Goal: Task Accomplishment & Management: Complete application form

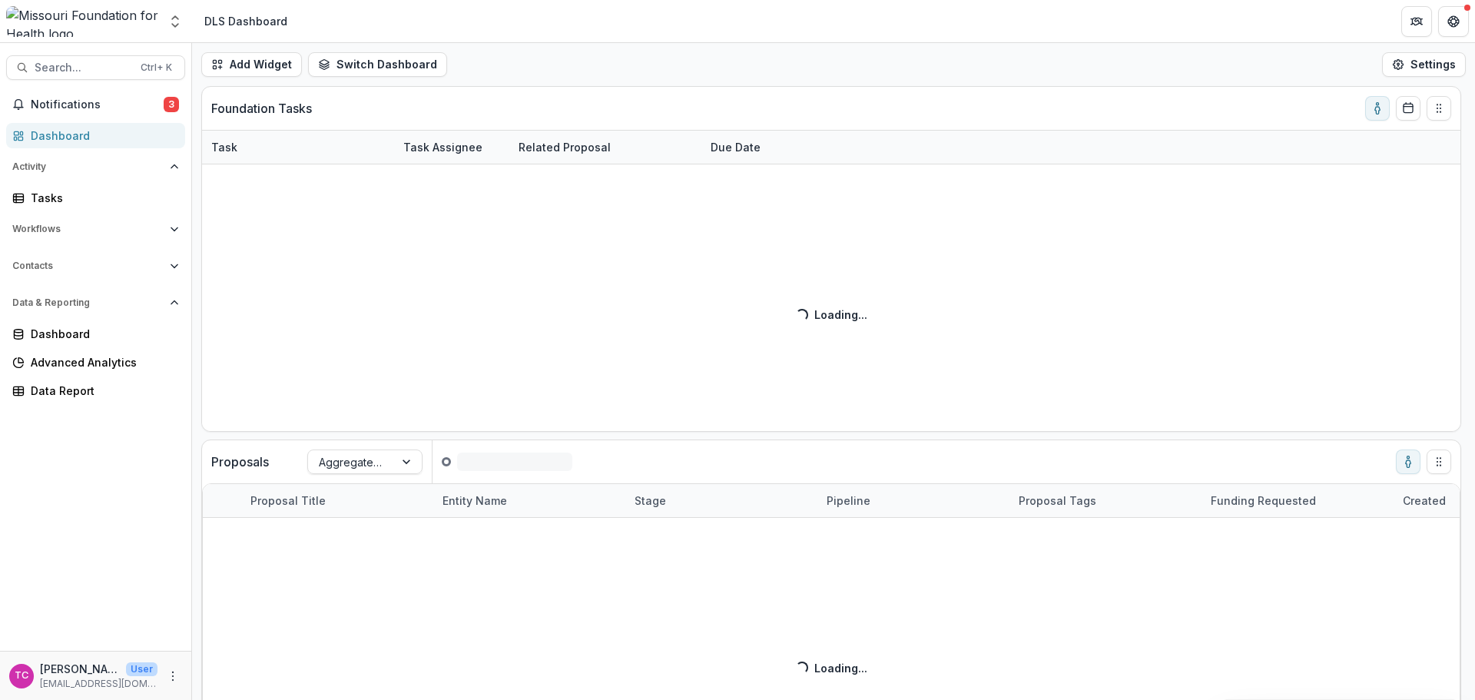
click at [130, 100] on span "Notifications" at bounding box center [97, 104] width 133 height 13
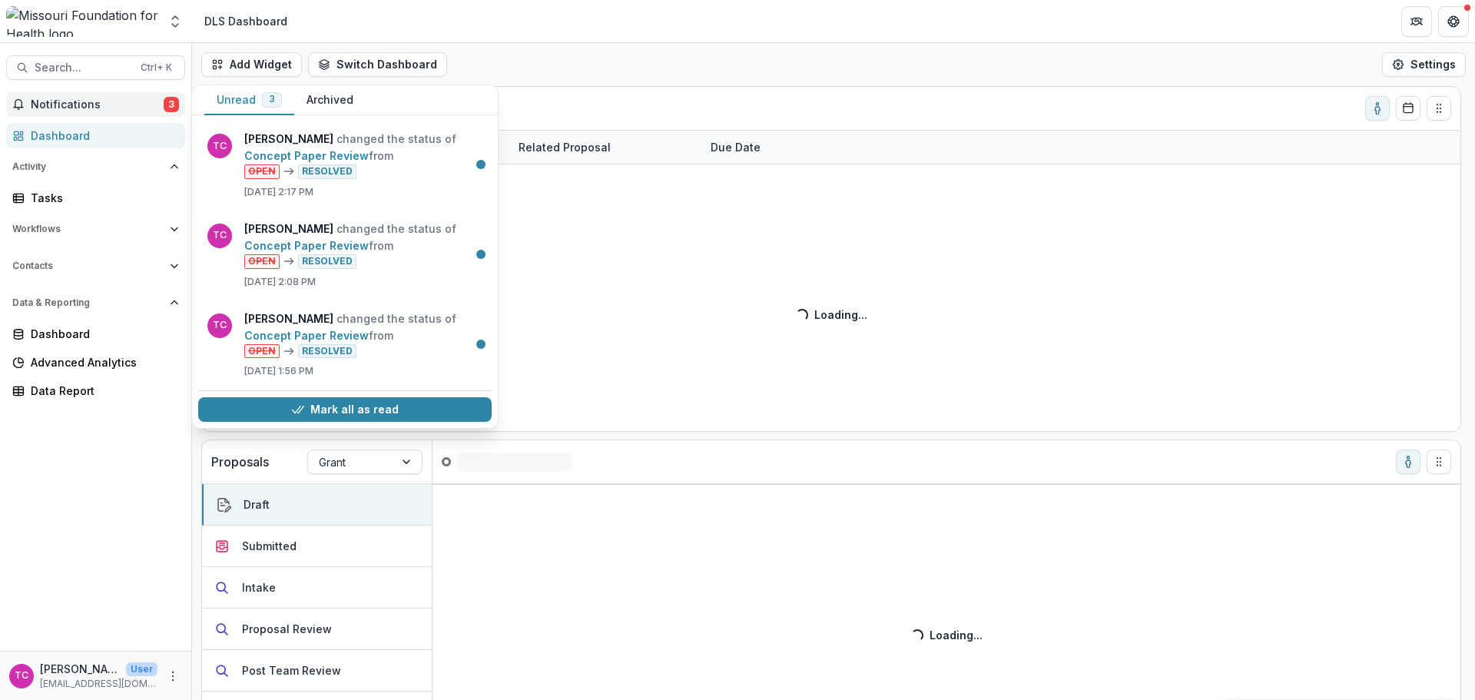
click at [260, 399] on button "Mark all as read" at bounding box center [344, 409] width 293 height 25
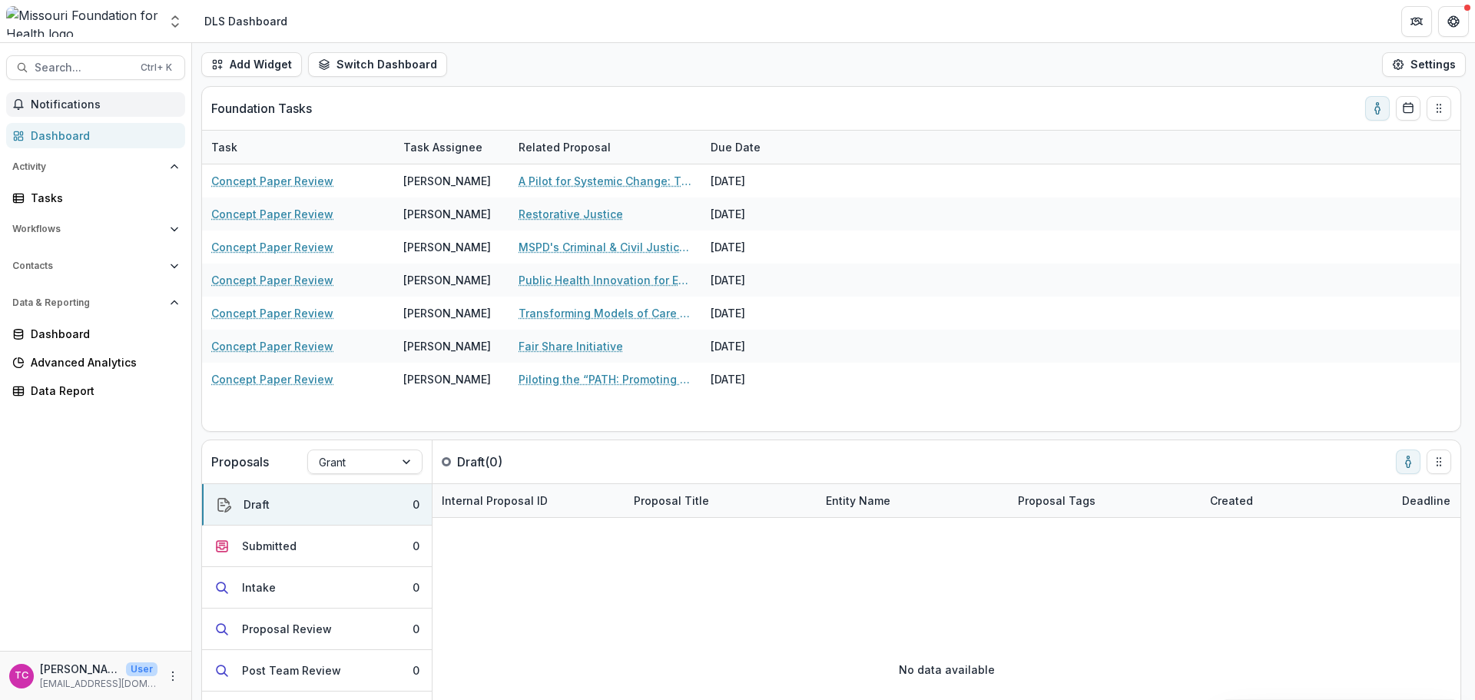
click at [544, 106] on div "Foundation Tasks" at bounding box center [818, 108] width 1215 height 43
click at [597, 311] on link "Transforming Models of Care to Enhance Health Equity in [GEOGRAPHIC_DATA][US_ST…" at bounding box center [606, 313] width 174 height 16
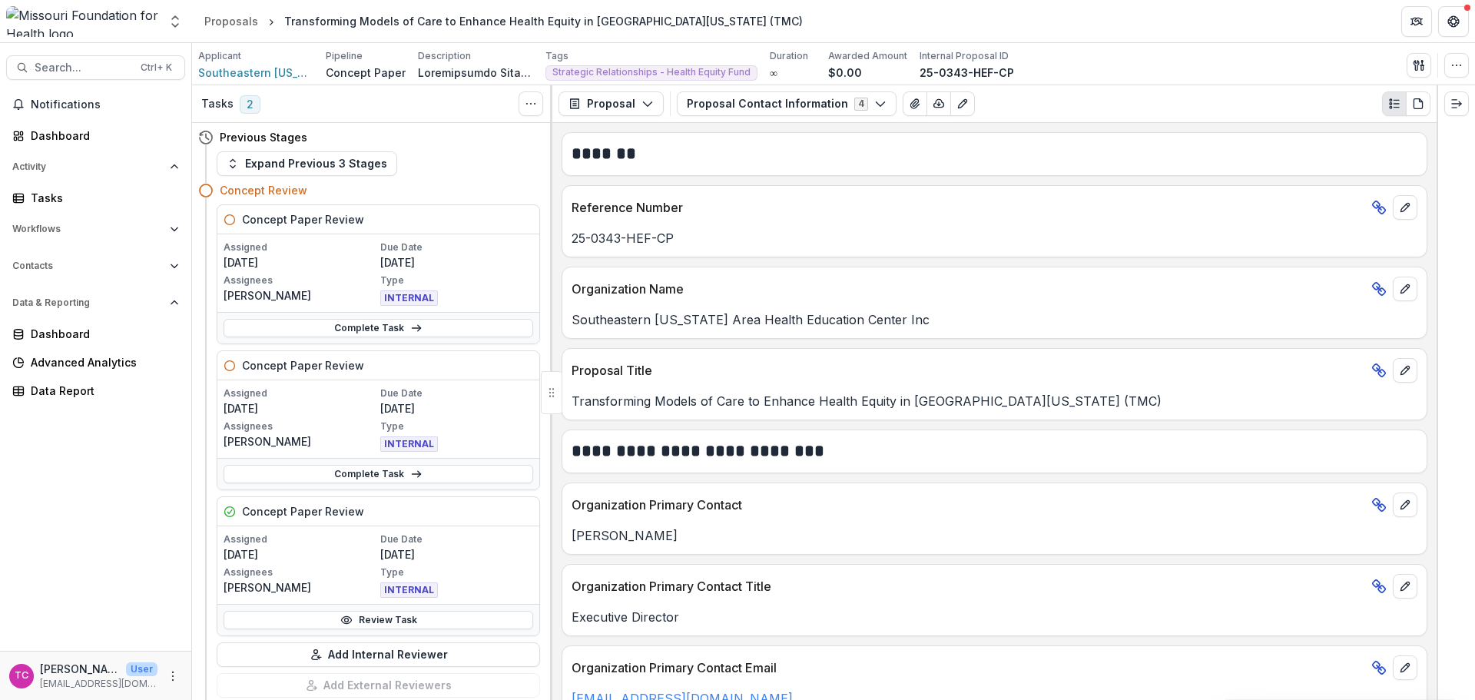
click at [285, 620] on link "Review Task" at bounding box center [379, 620] width 310 height 18
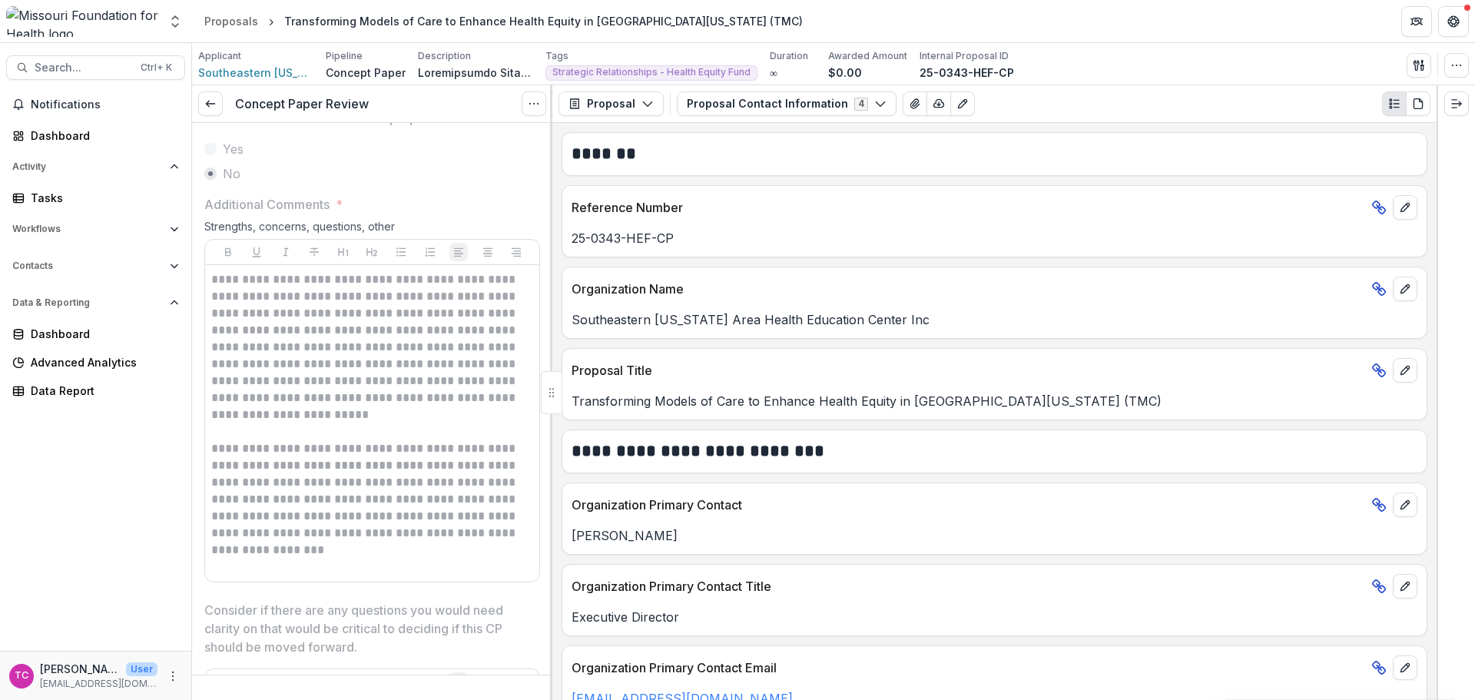
scroll to position [2843, 0]
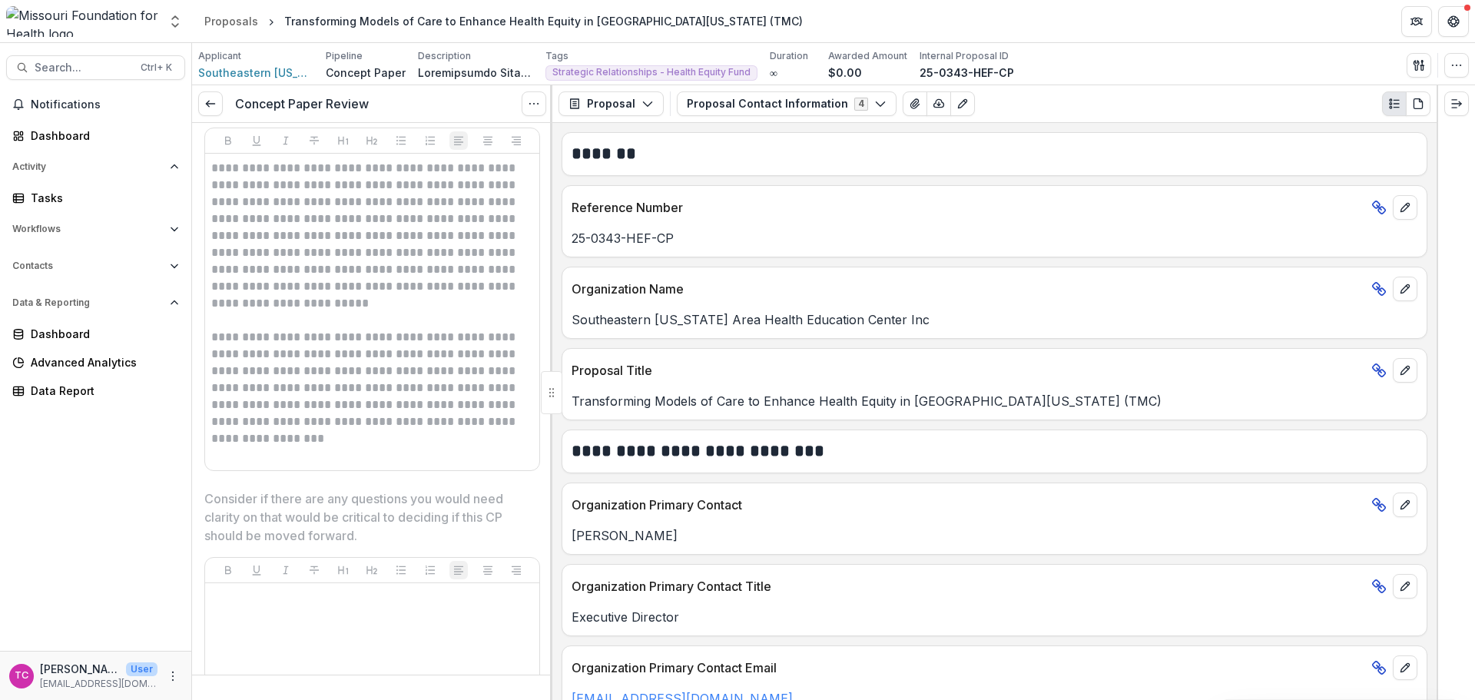
click at [221, 110] on link at bounding box center [210, 103] width 25 height 25
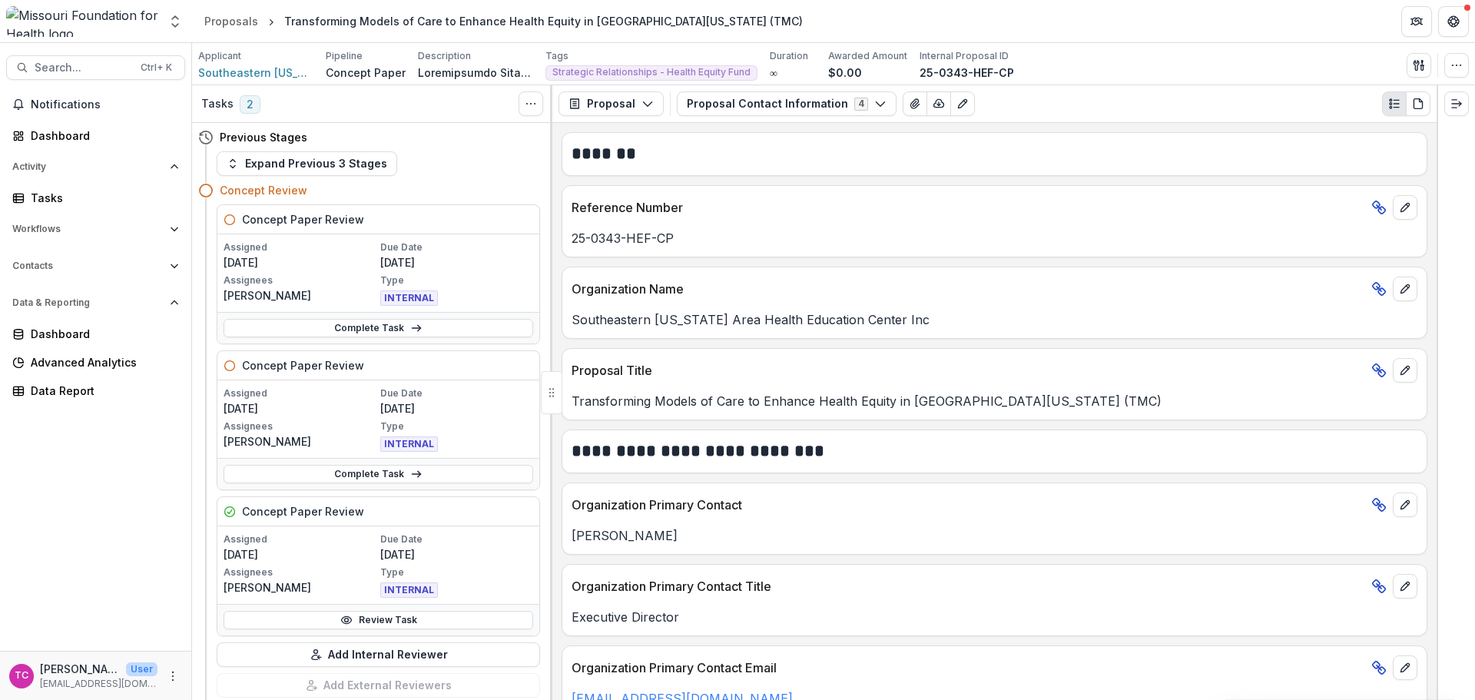
click at [325, 331] on link "Complete Task" at bounding box center [379, 328] width 310 height 18
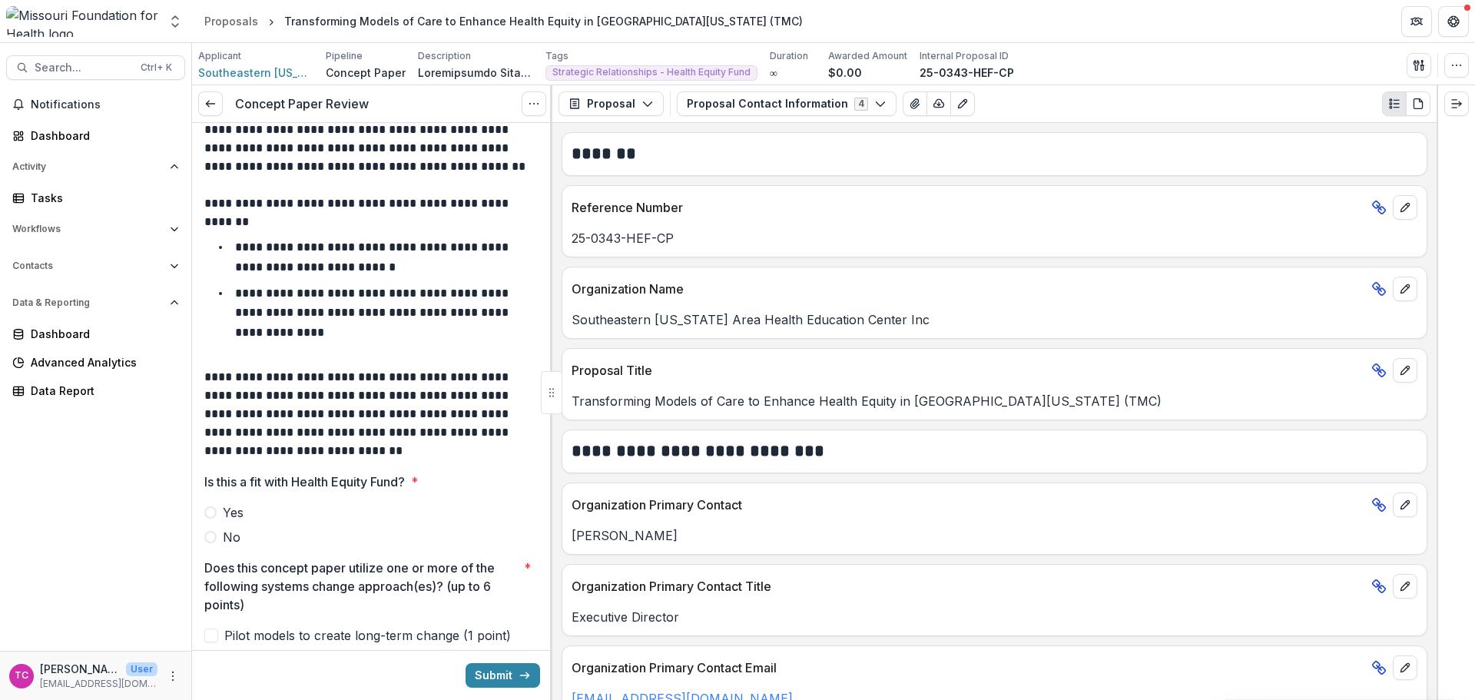
scroll to position [77, 0]
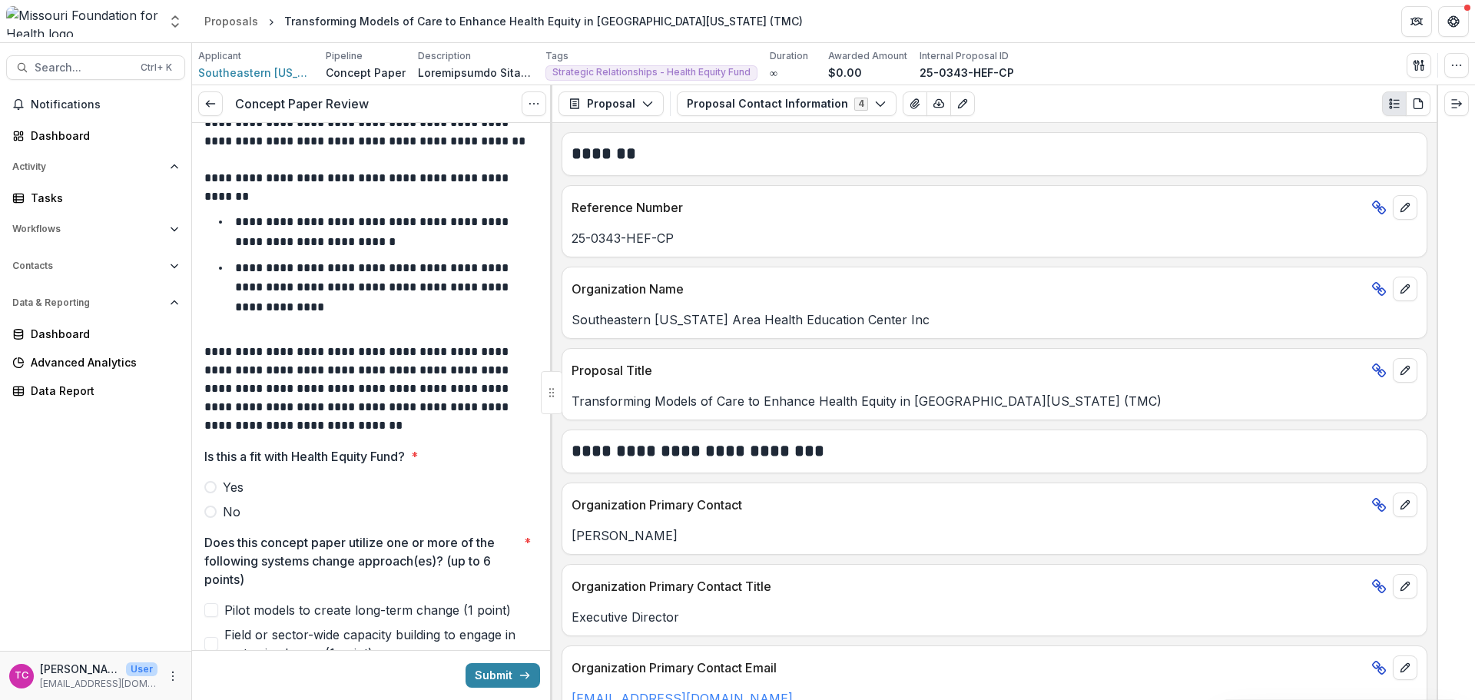
click at [257, 485] on label "Yes" at bounding box center [372, 487] width 336 height 18
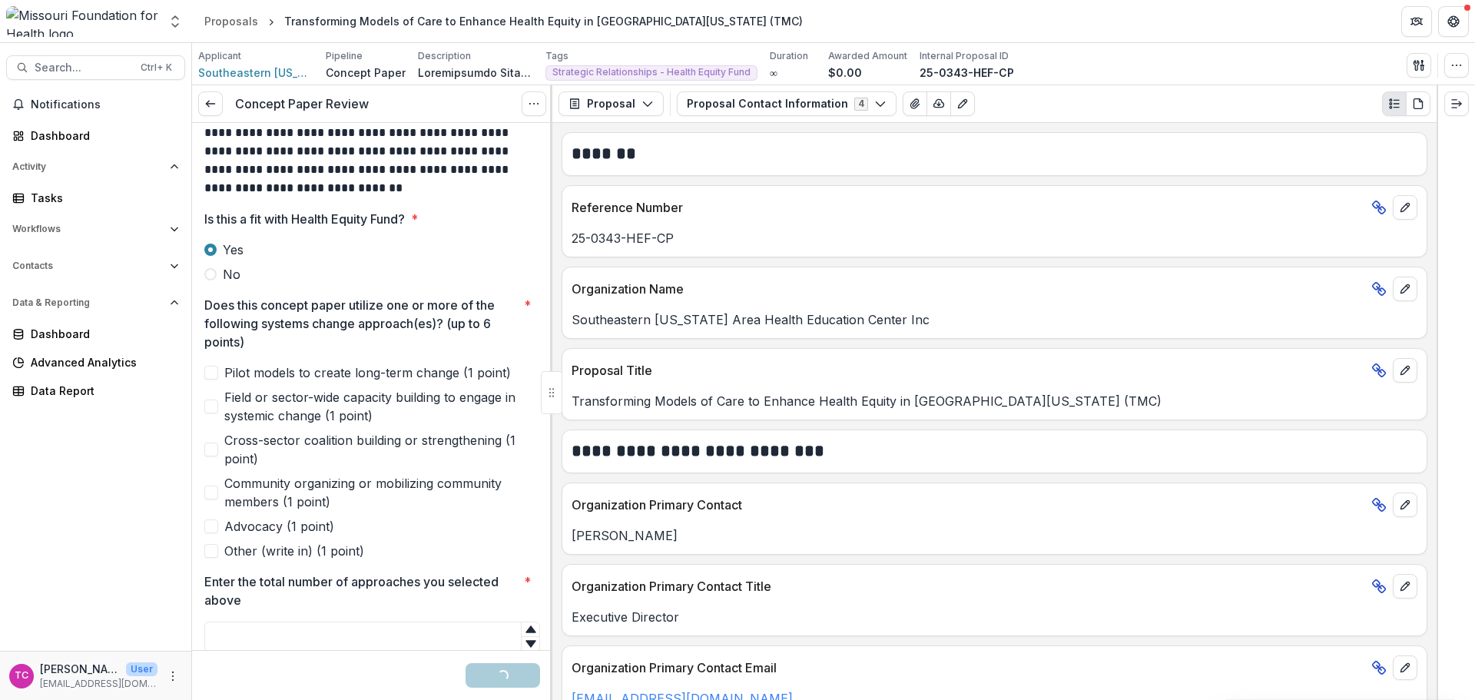
scroll to position [461, 0]
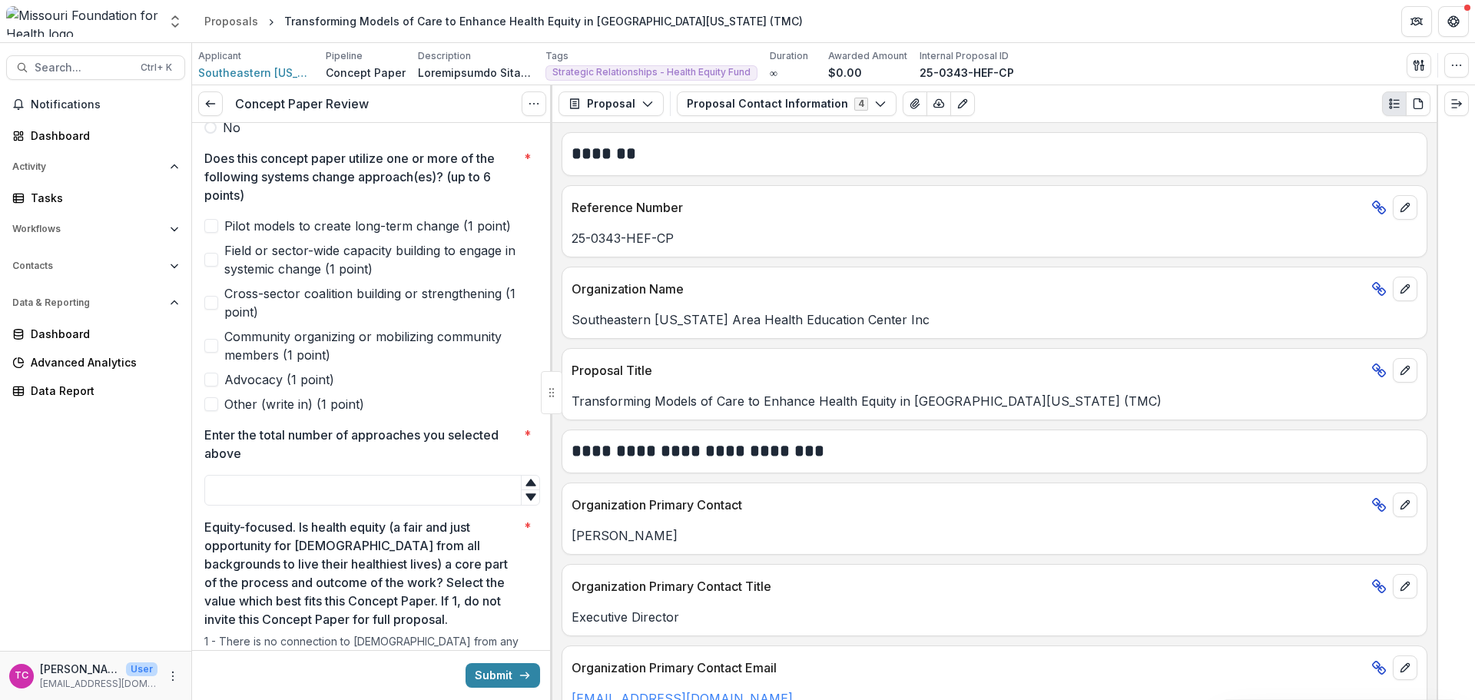
click at [365, 292] on span "Cross-sector coalition building or strengthening (1 point)" at bounding box center [382, 302] width 316 height 37
click at [293, 496] on input "Enter the total number of approaches you selected above *" at bounding box center [372, 490] width 336 height 31
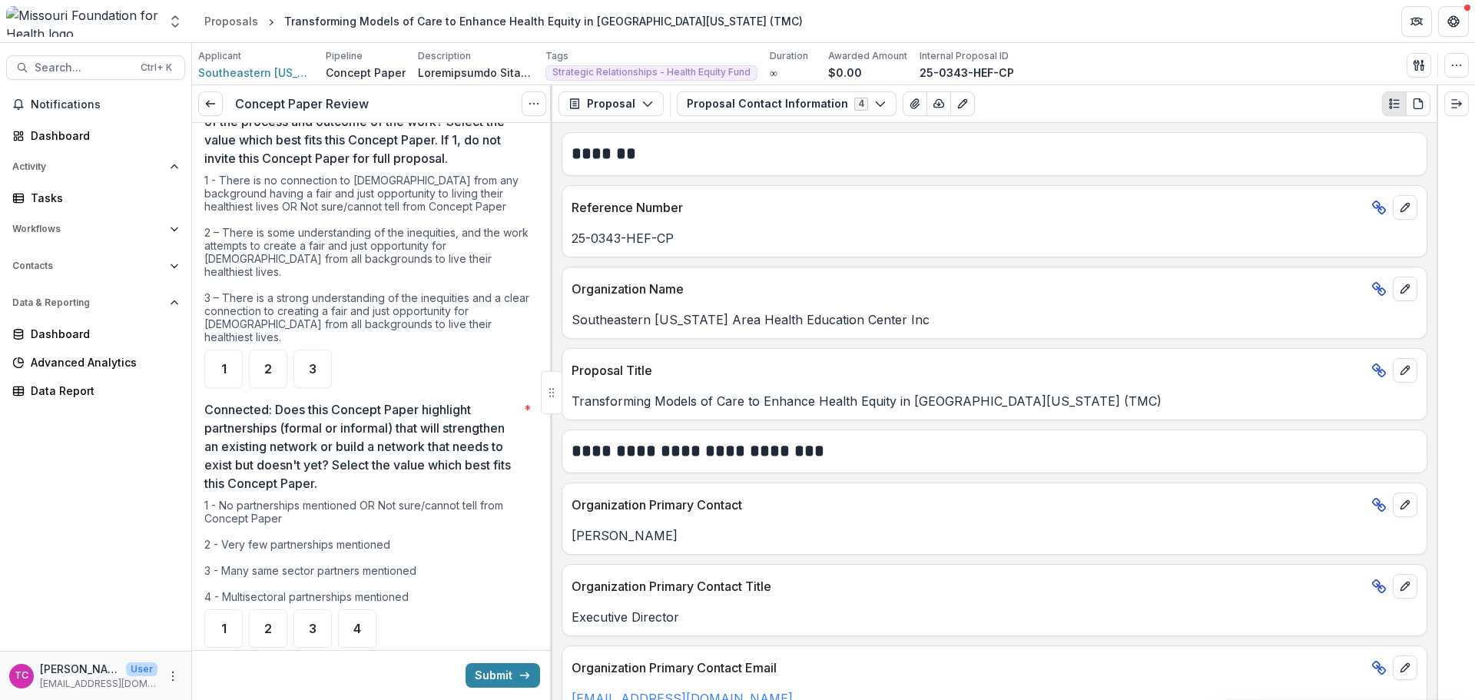
scroll to position [845, 0]
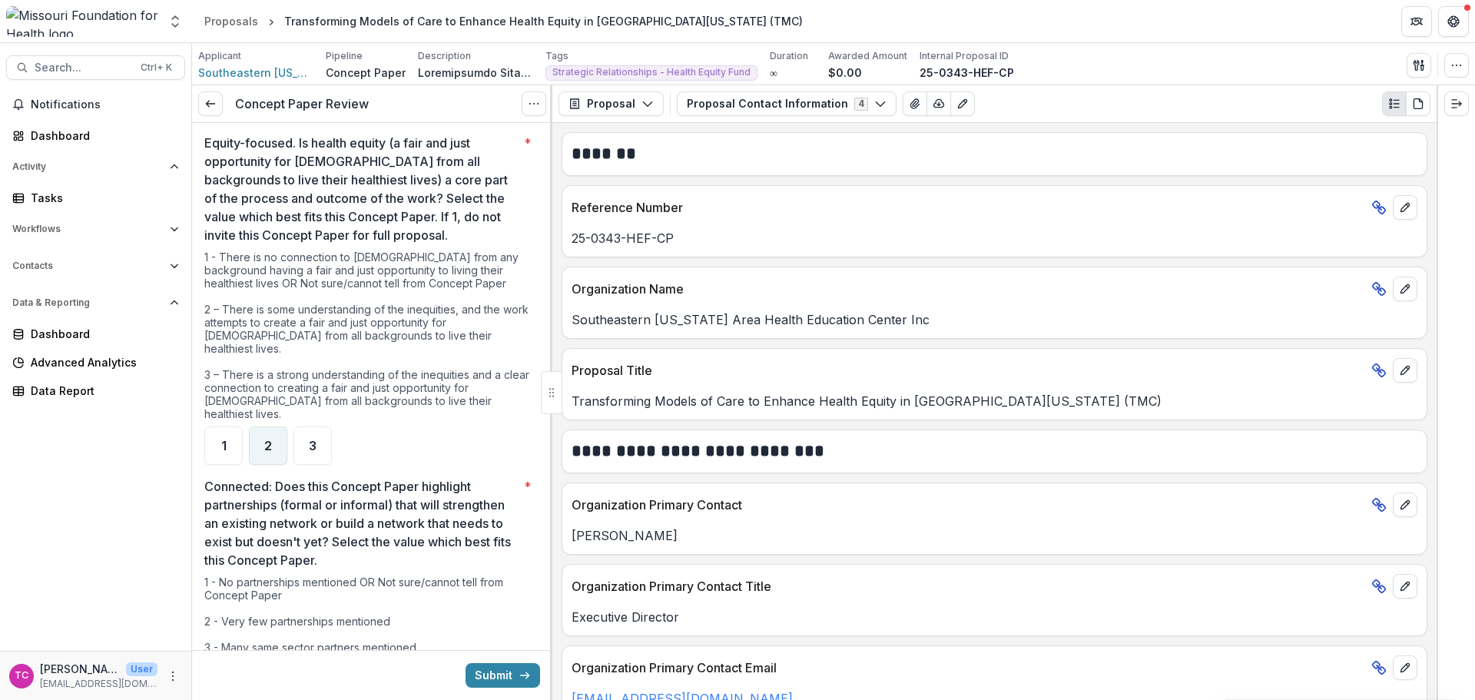
type input "*"
click at [267, 439] on span "2" at bounding box center [268, 445] width 8 height 12
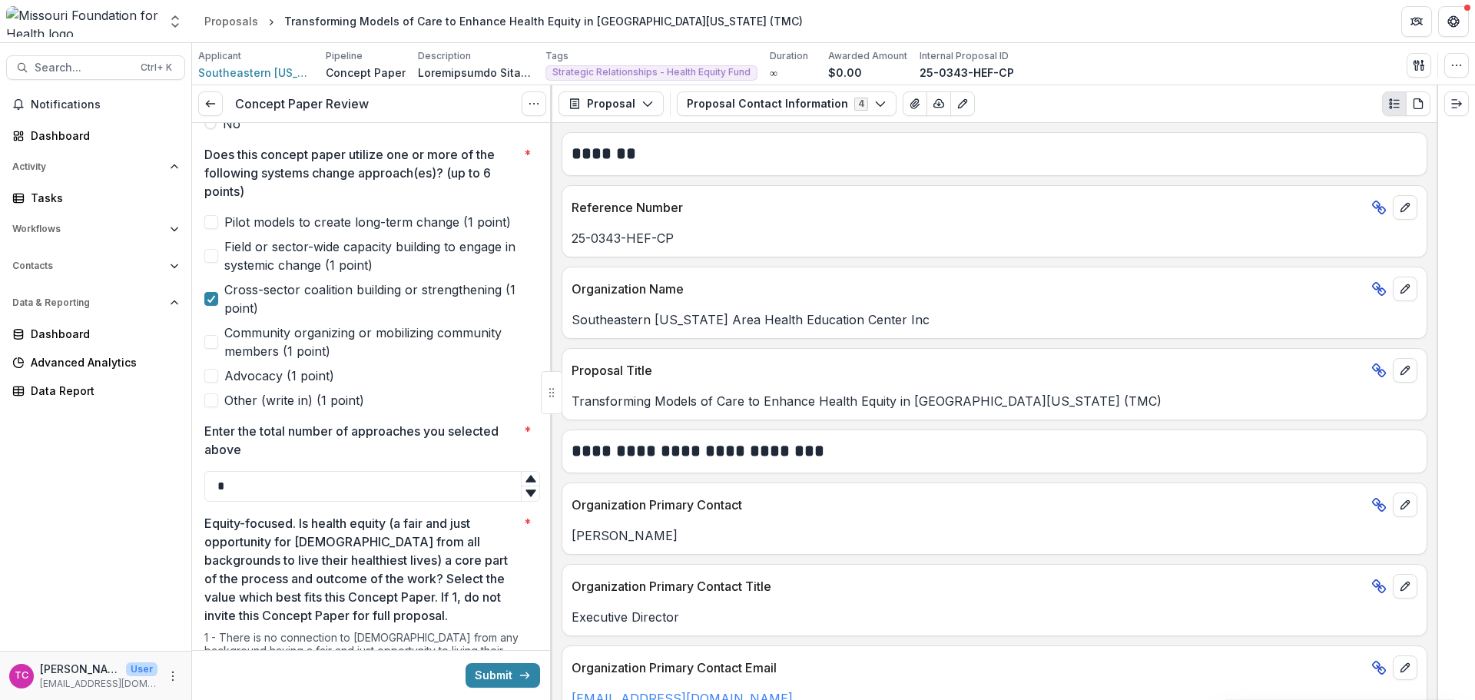
scroll to position [461, 0]
click at [253, 234] on span "Pilot models to create long-term change (1 point)" at bounding box center [367, 226] width 287 height 18
click at [213, 303] on polyline at bounding box center [211, 303] width 7 height 6
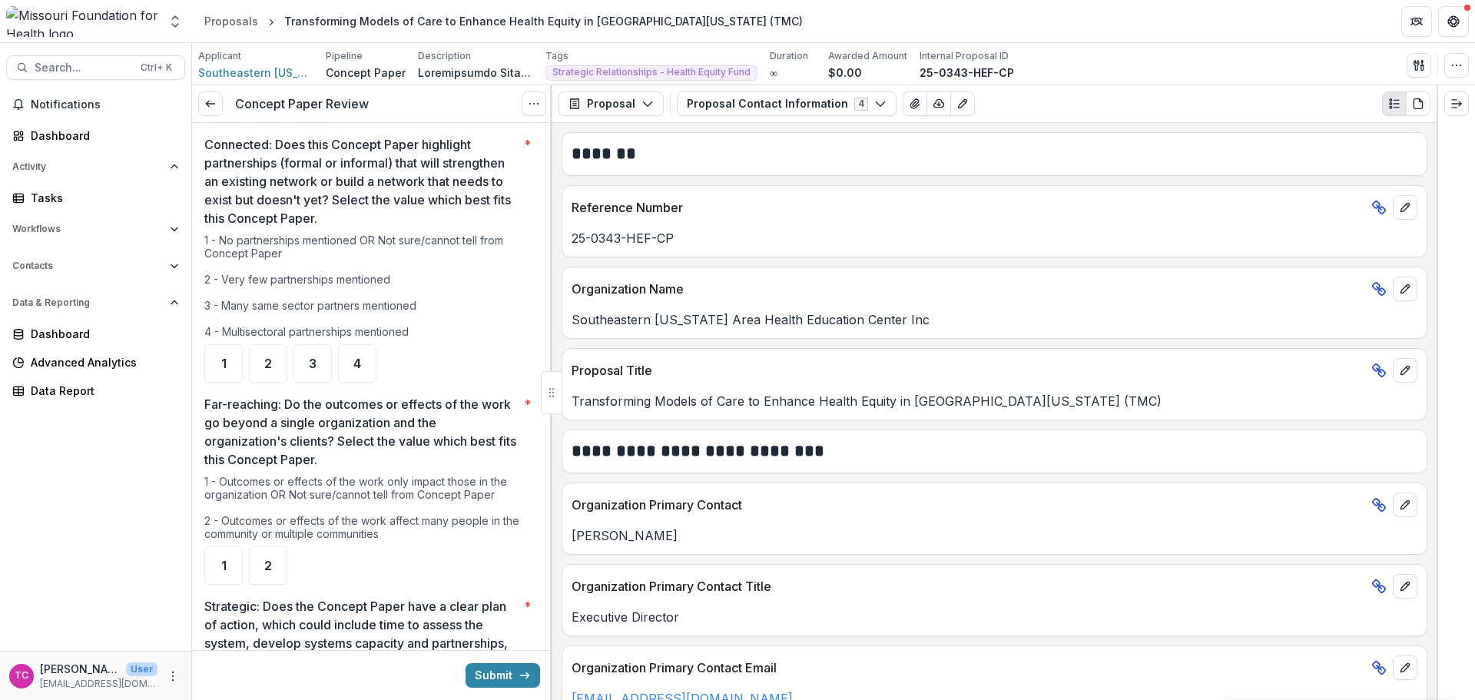
scroll to position [1152, 0]
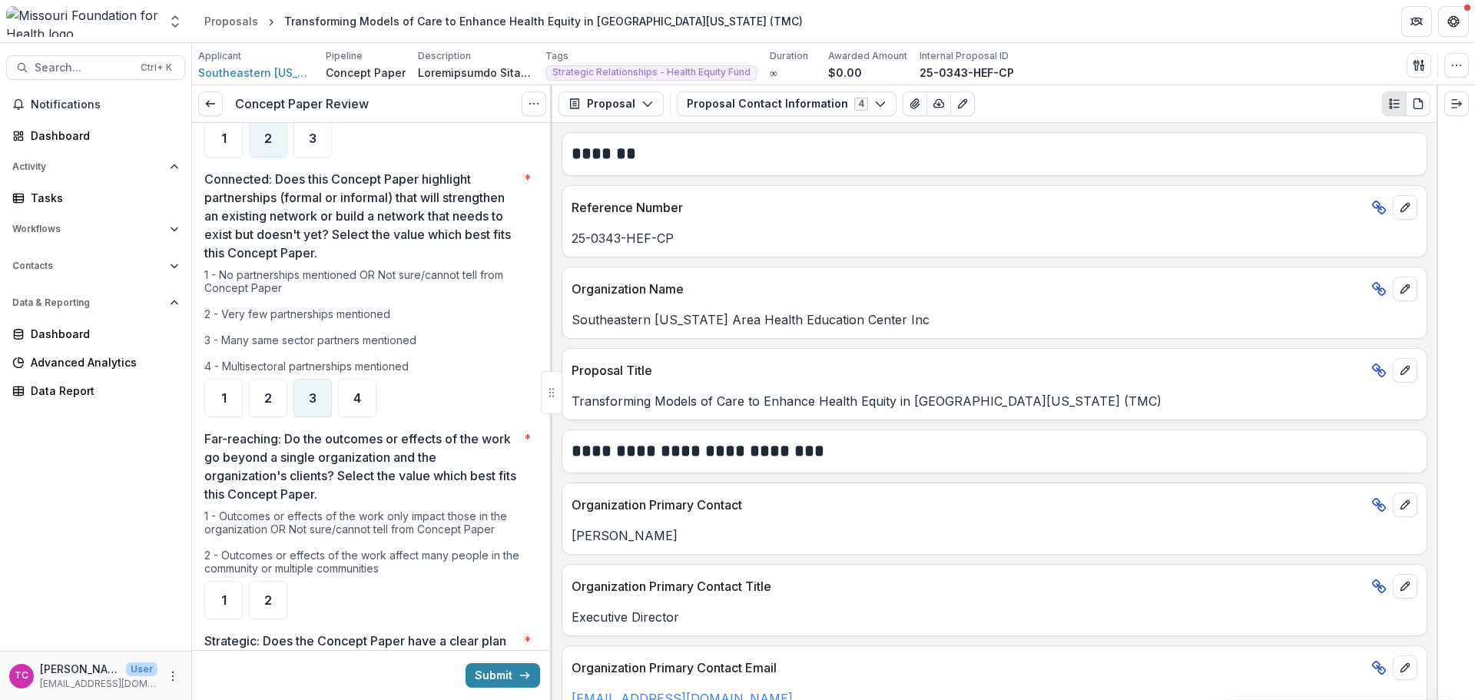
click at [314, 392] on span "3" at bounding box center [313, 398] width 8 height 12
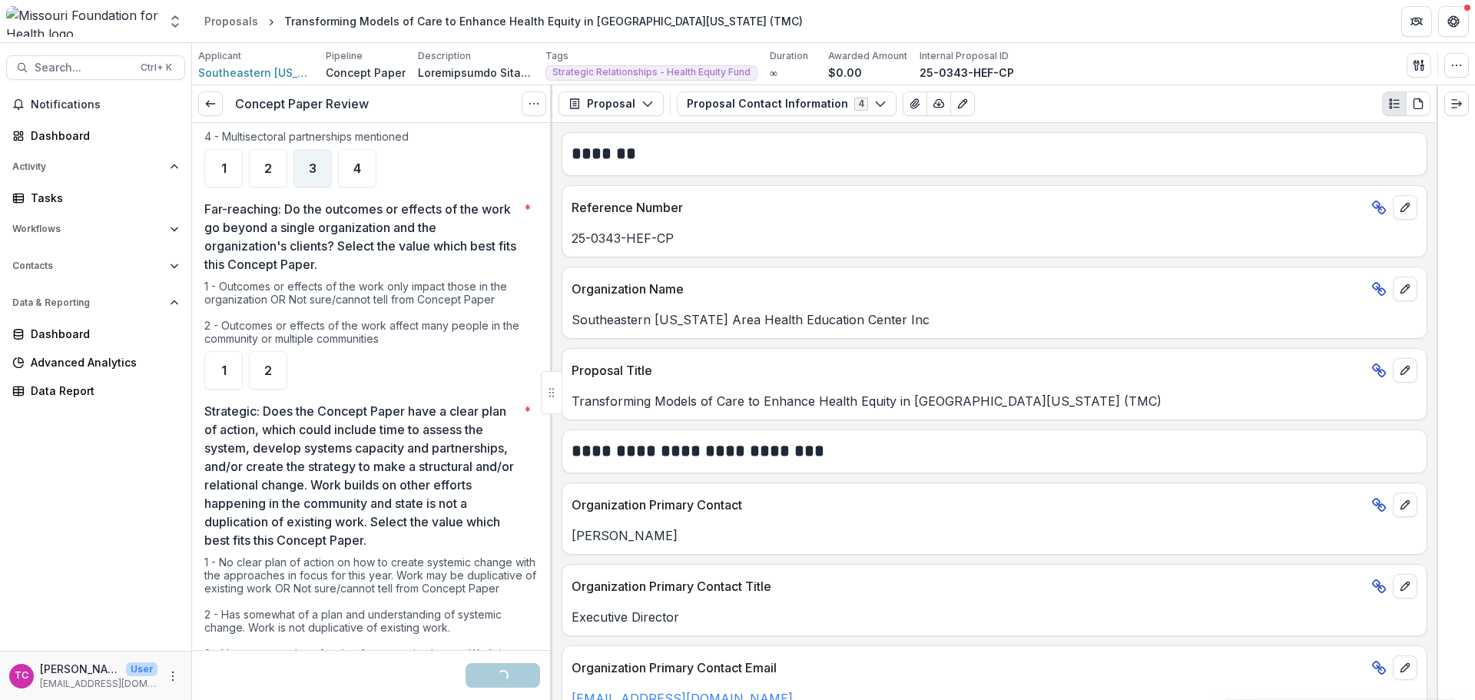
scroll to position [1383, 0]
click at [241, 358] on div "1" at bounding box center [223, 369] width 38 height 38
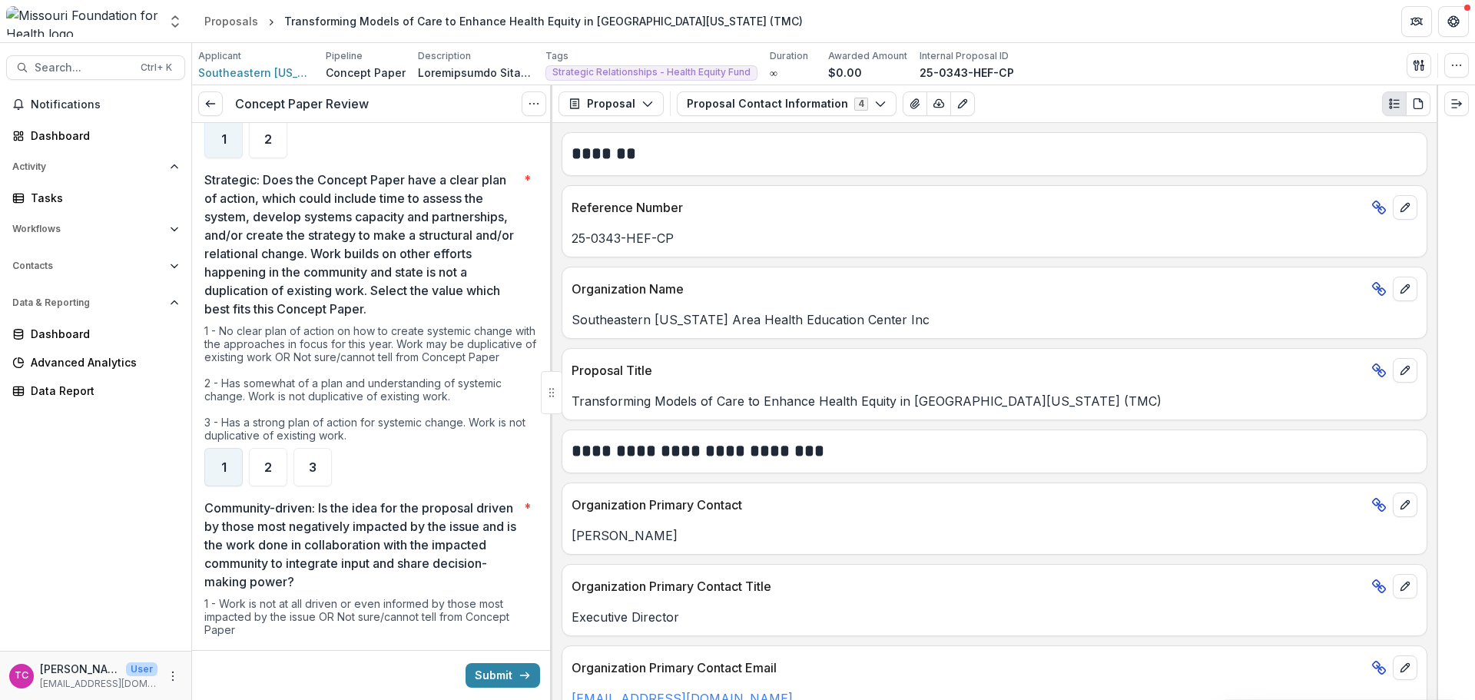
click at [225, 448] on div "1" at bounding box center [223, 467] width 38 height 38
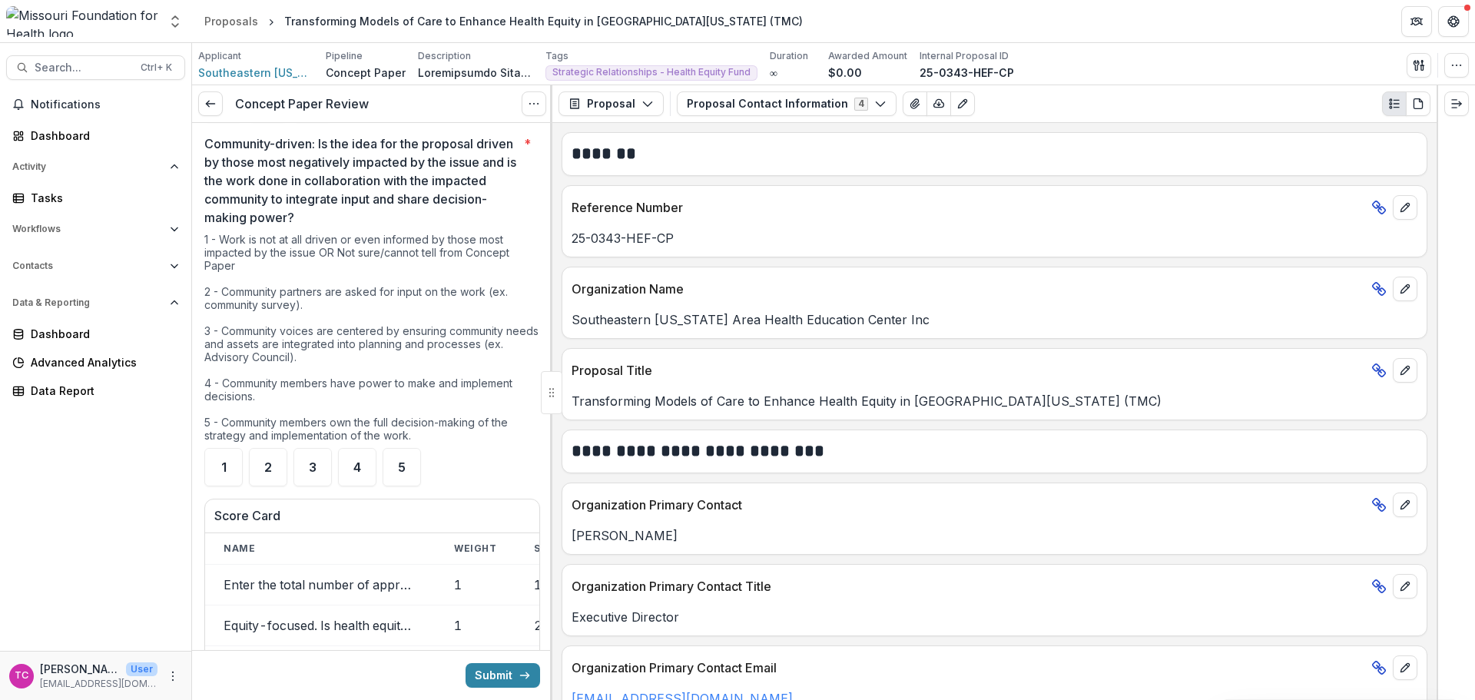
scroll to position [1998, 0]
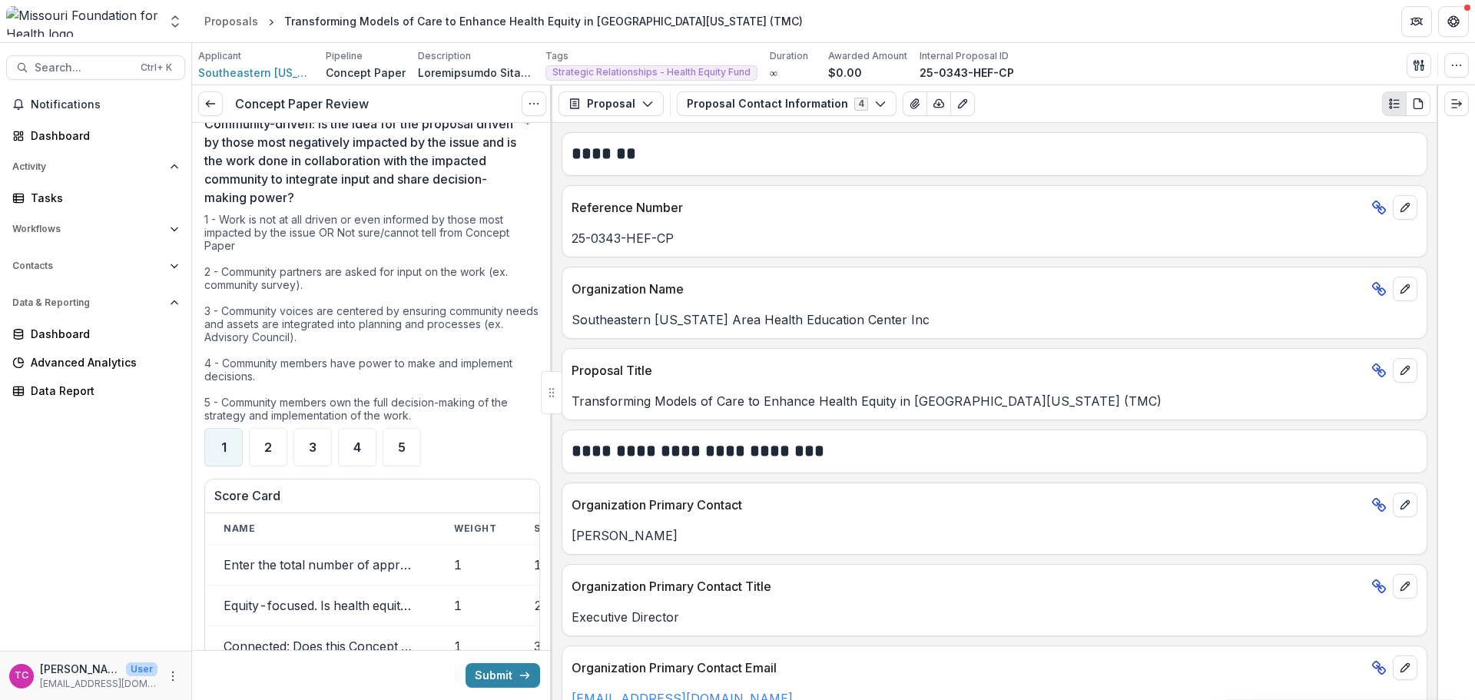
click at [239, 434] on div "1" at bounding box center [223, 447] width 38 height 38
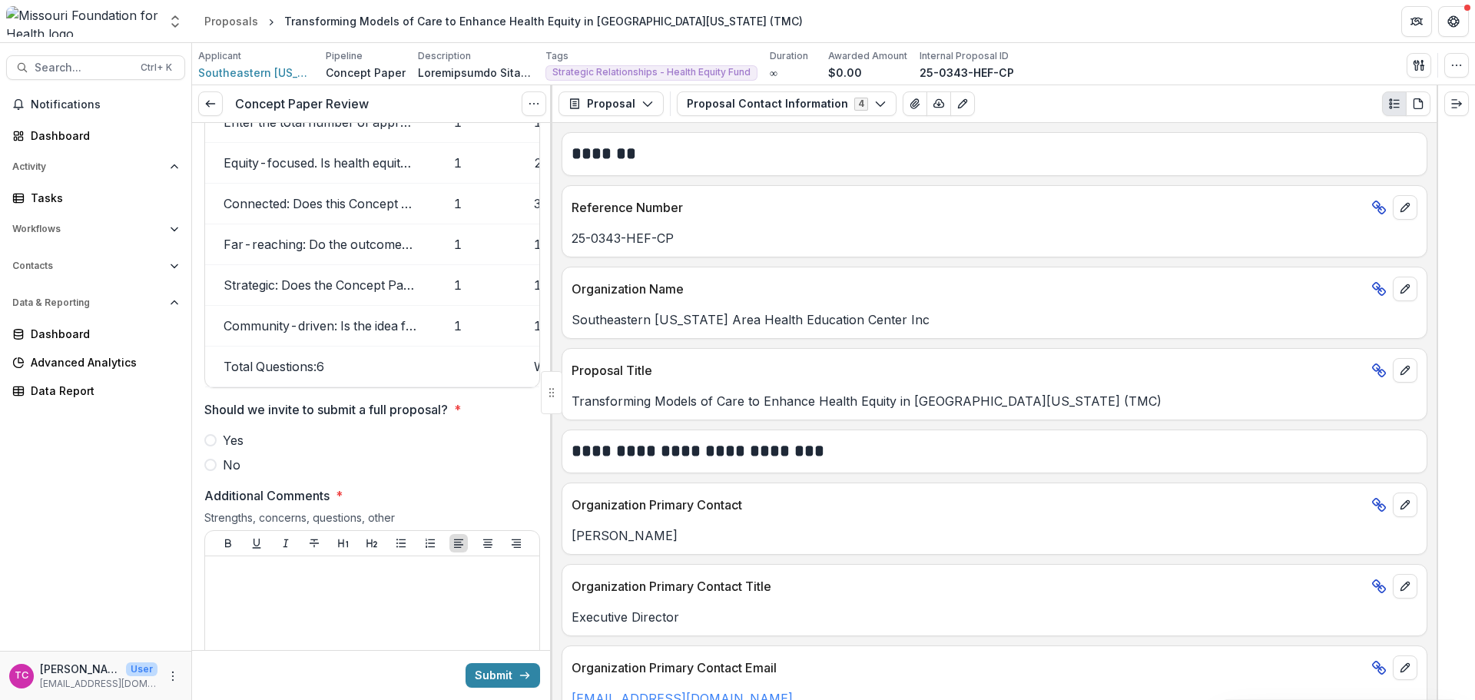
scroll to position [2535, 0]
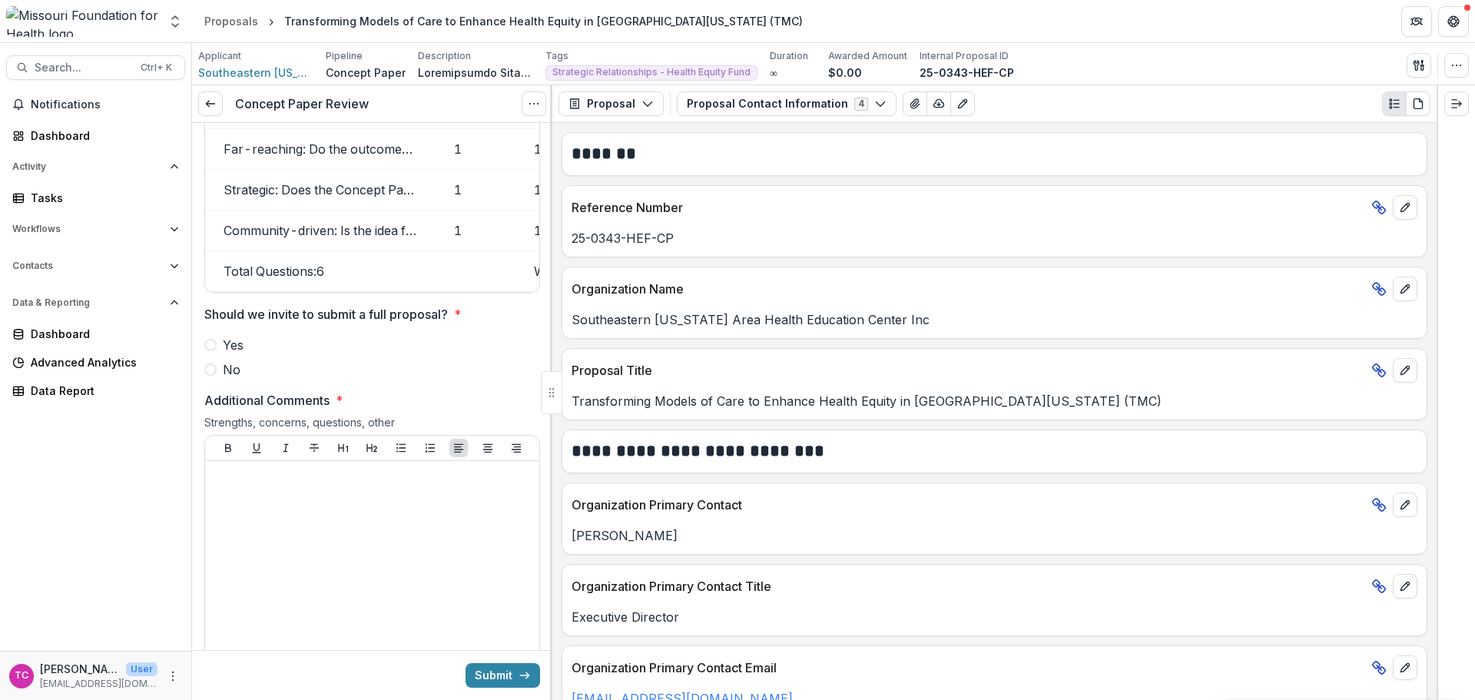
click at [220, 369] on label "No" at bounding box center [372, 369] width 336 height 18
click at [269, 499] on div at bounding box center [372, 582] width 322 height 230
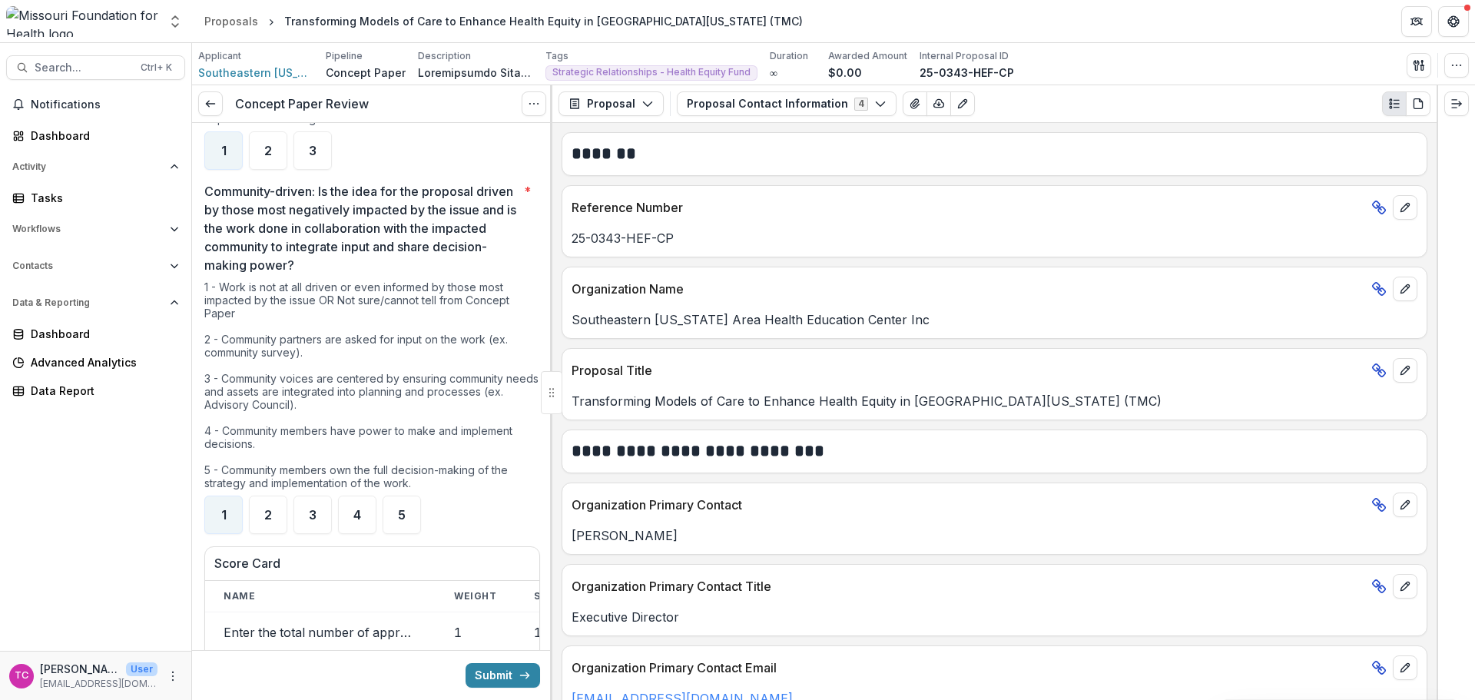
scroll to position [1921, 0]
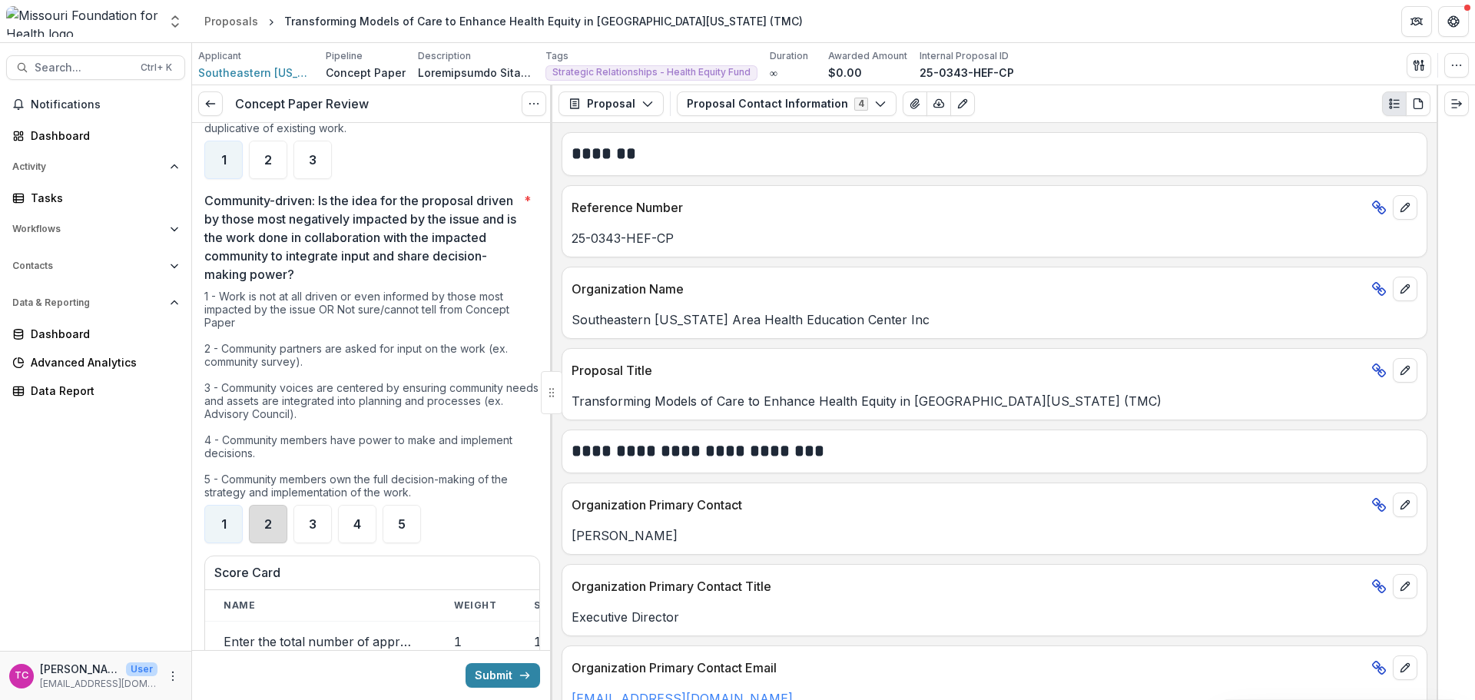
click at [271, 505] on div "2" at bounding box center [268, 524] width 38 height 38
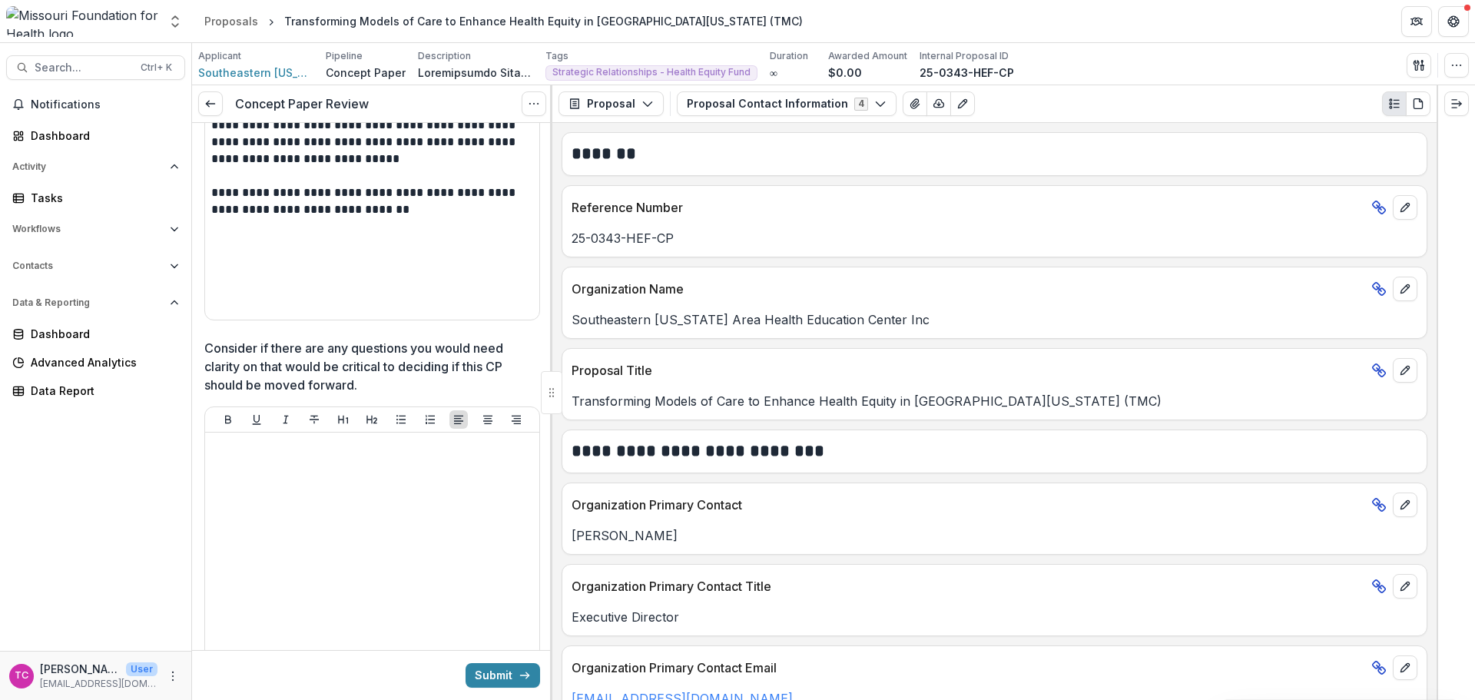
scroll to position [2766, 0]
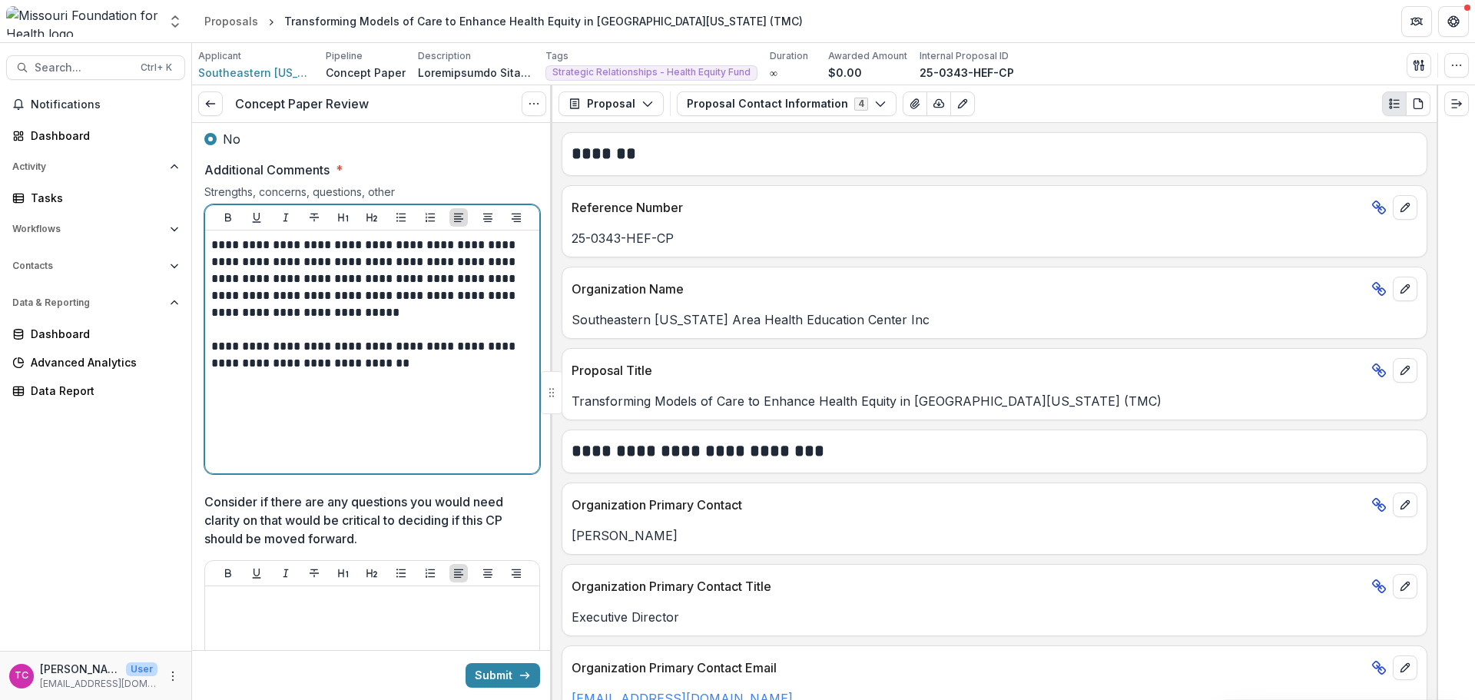
click at [415, 387] on div "**********" at bounding box center [372, 352] width 322 height 230
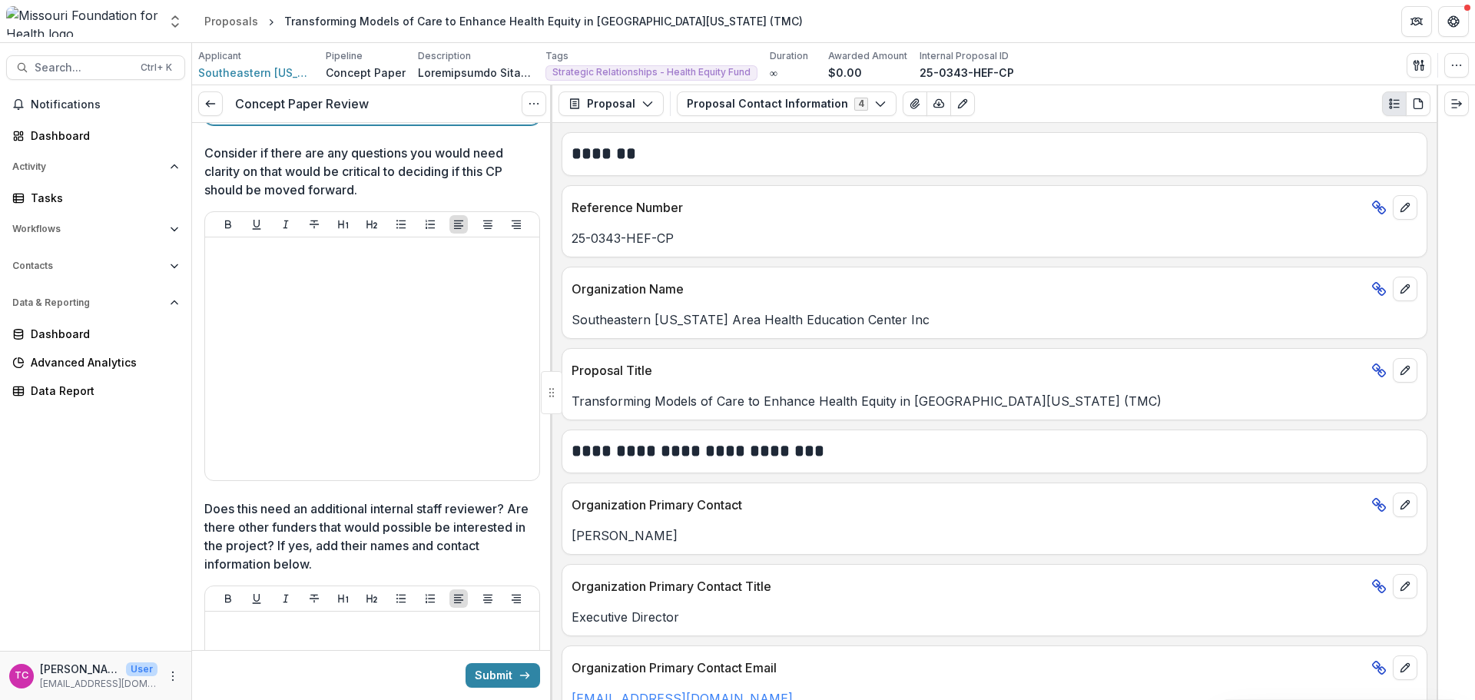
scroll to position [3150, 0]
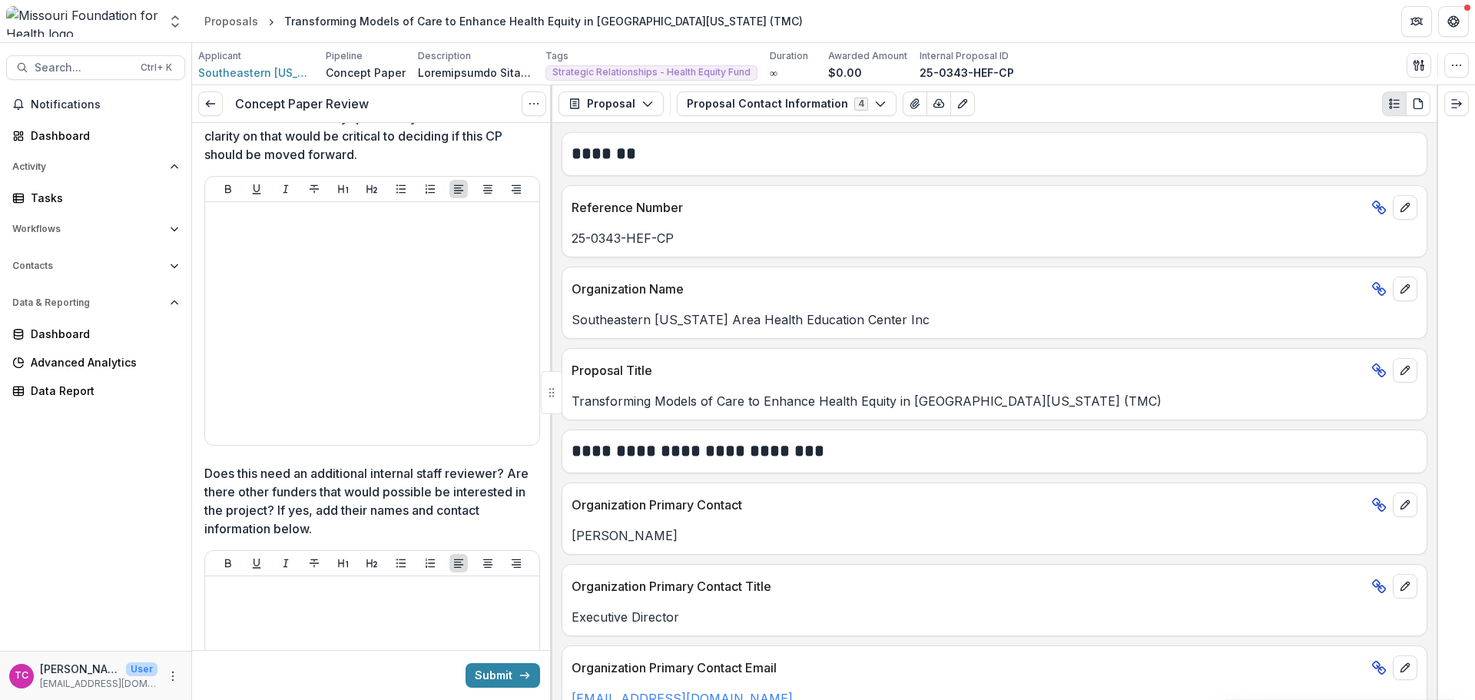
click at [502, 667] on button "Submit" at bounding box center [503, 675] width 75 height 25
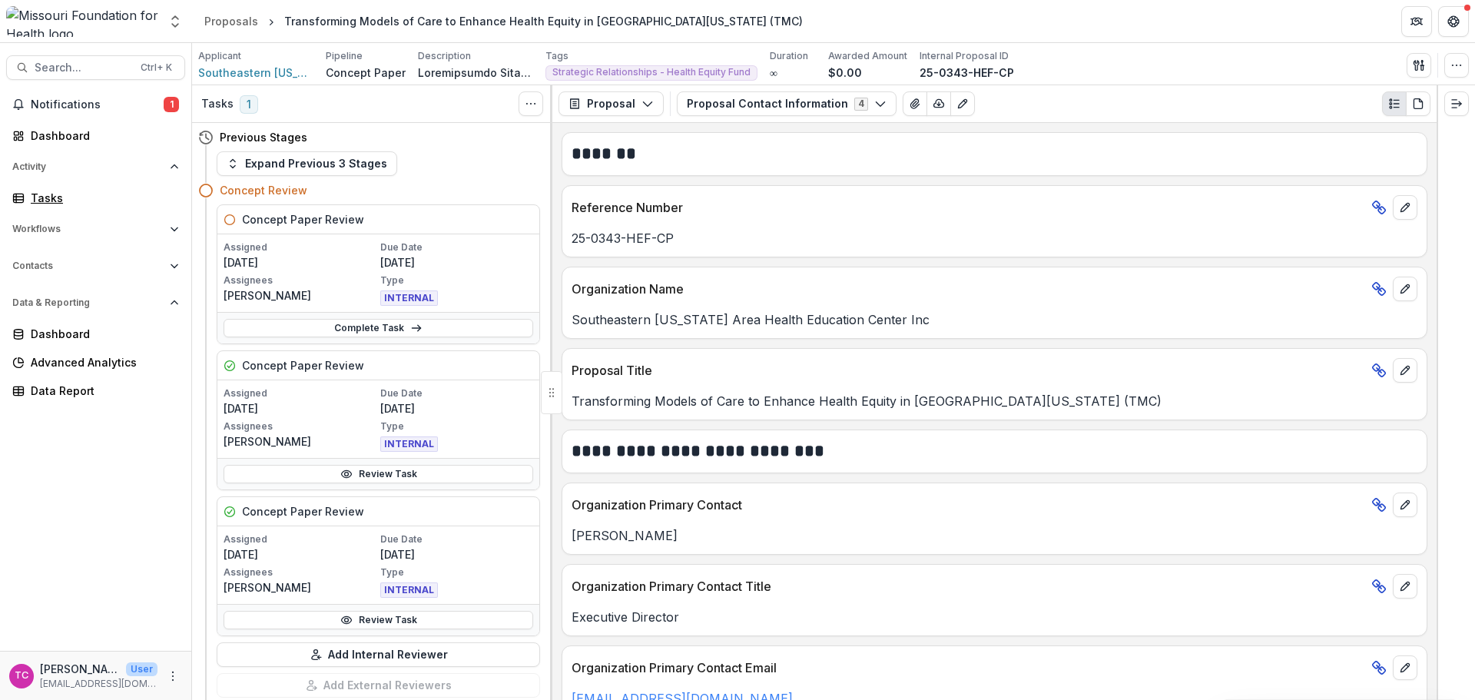
drag, startPoint x: 58, startPoint y: 204, endPoint x: 113, endPoint y: 204, distance: 54.6
click at [58, 204] on div "Tasks" at bounding box center [102, 198] width 142 height 16
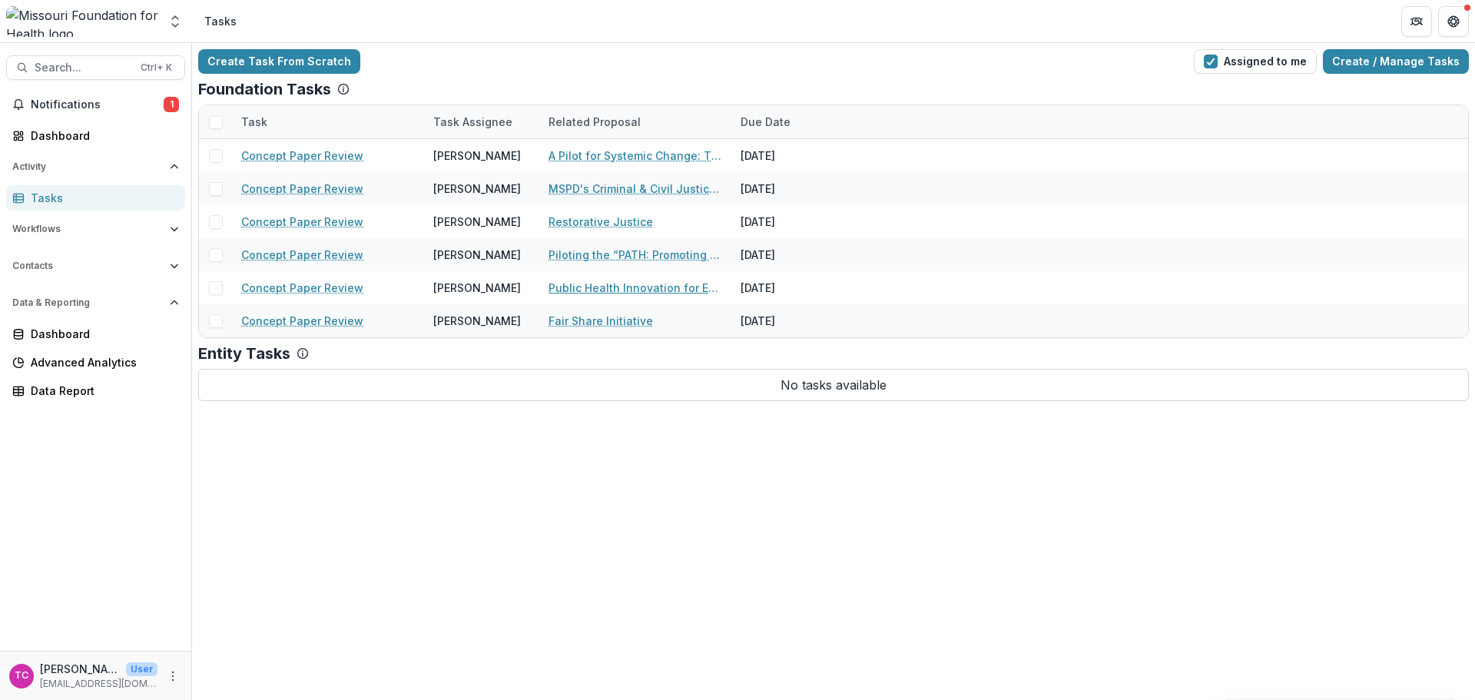
click at [627, 280] on link "Public Health Innovation for Equity in Rural [US_STATE]" at bounding box center [636, 288] width 174 height 16
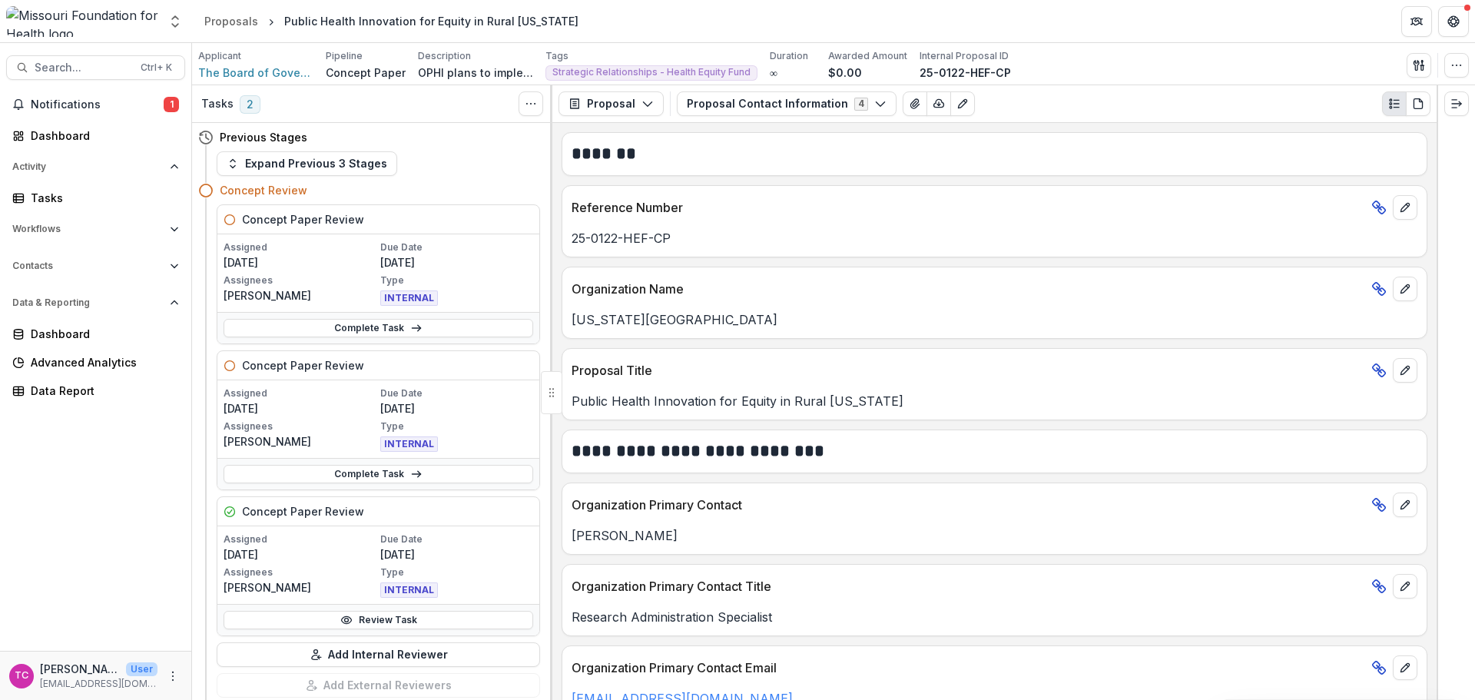
click at [261, 615] on link "Review Task" at bounding box center [379, 620] width 310 height 18
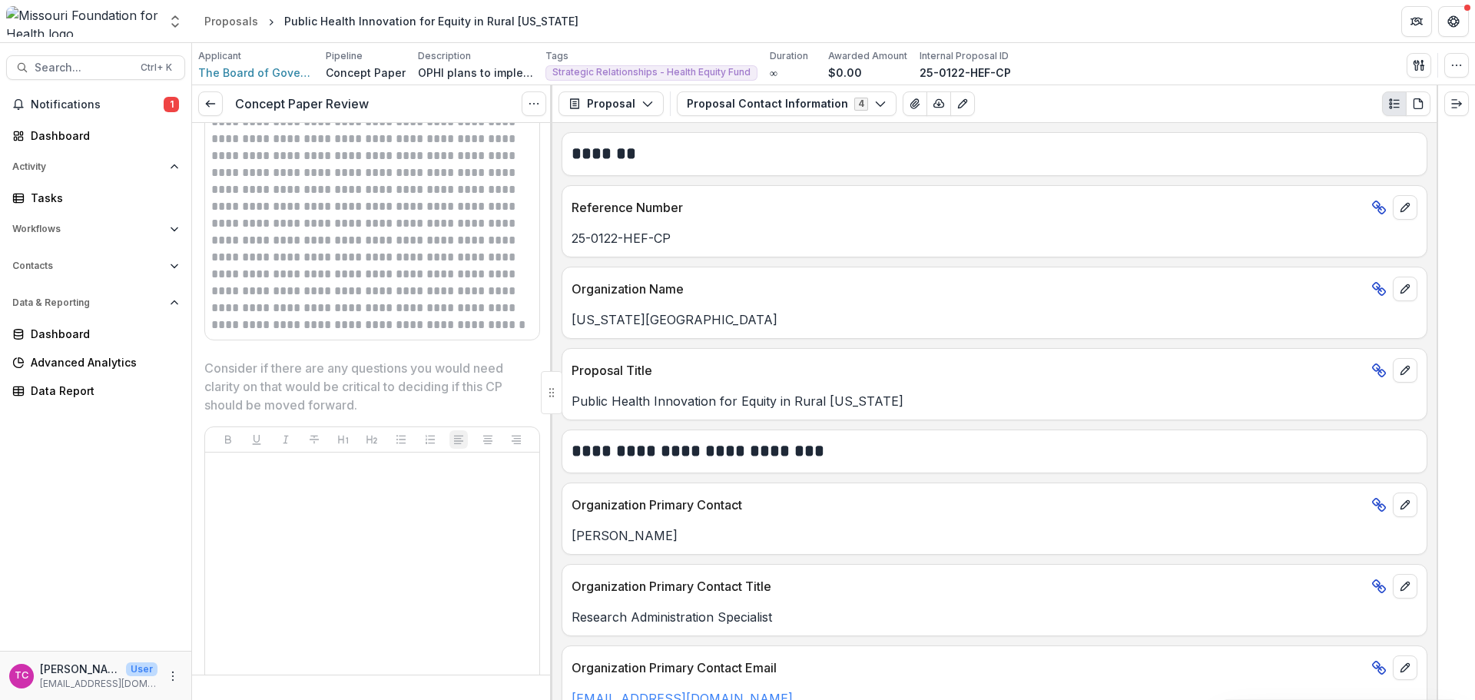
scroll to position [2996, 0]
click at [208, 106] on polyline at bounding box center [207, 104] width 3 height 6
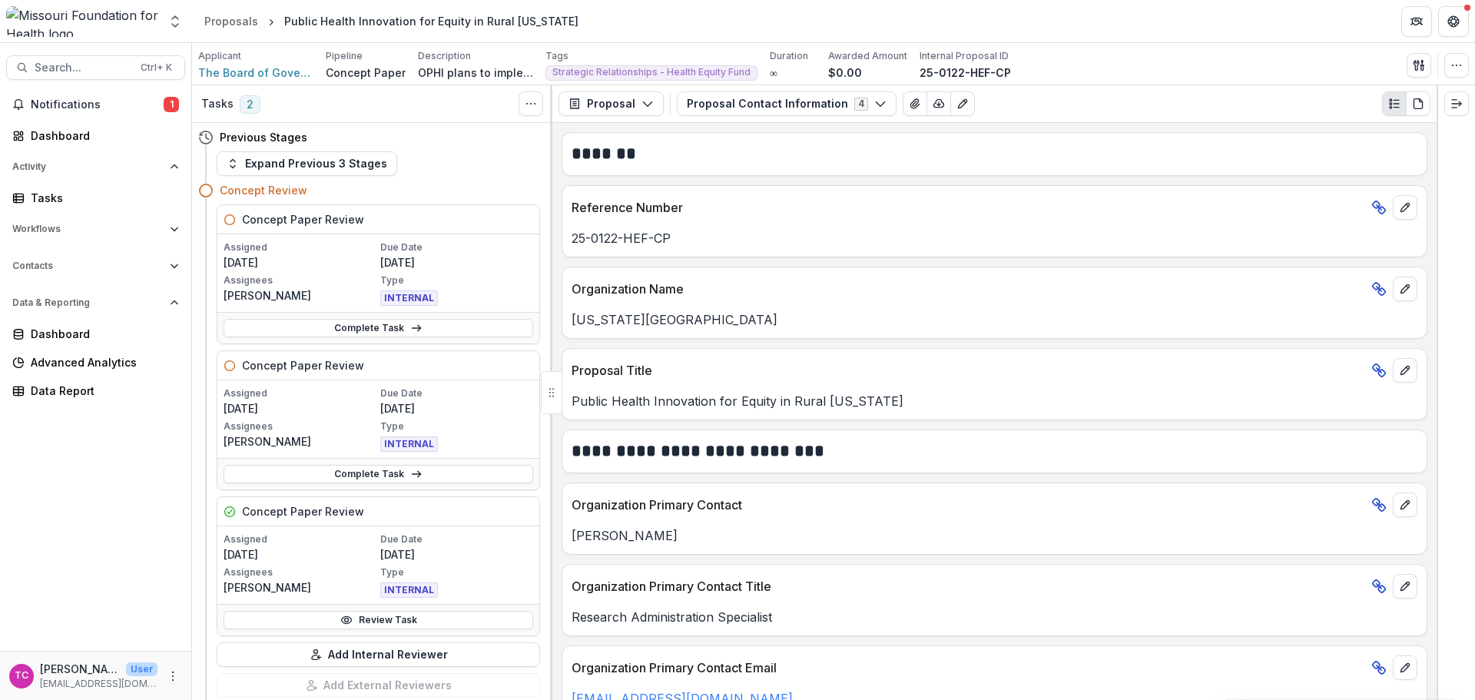
click at [361, 475] on link "Complete Task" at bounding box center [379, 474] width 310 height 18
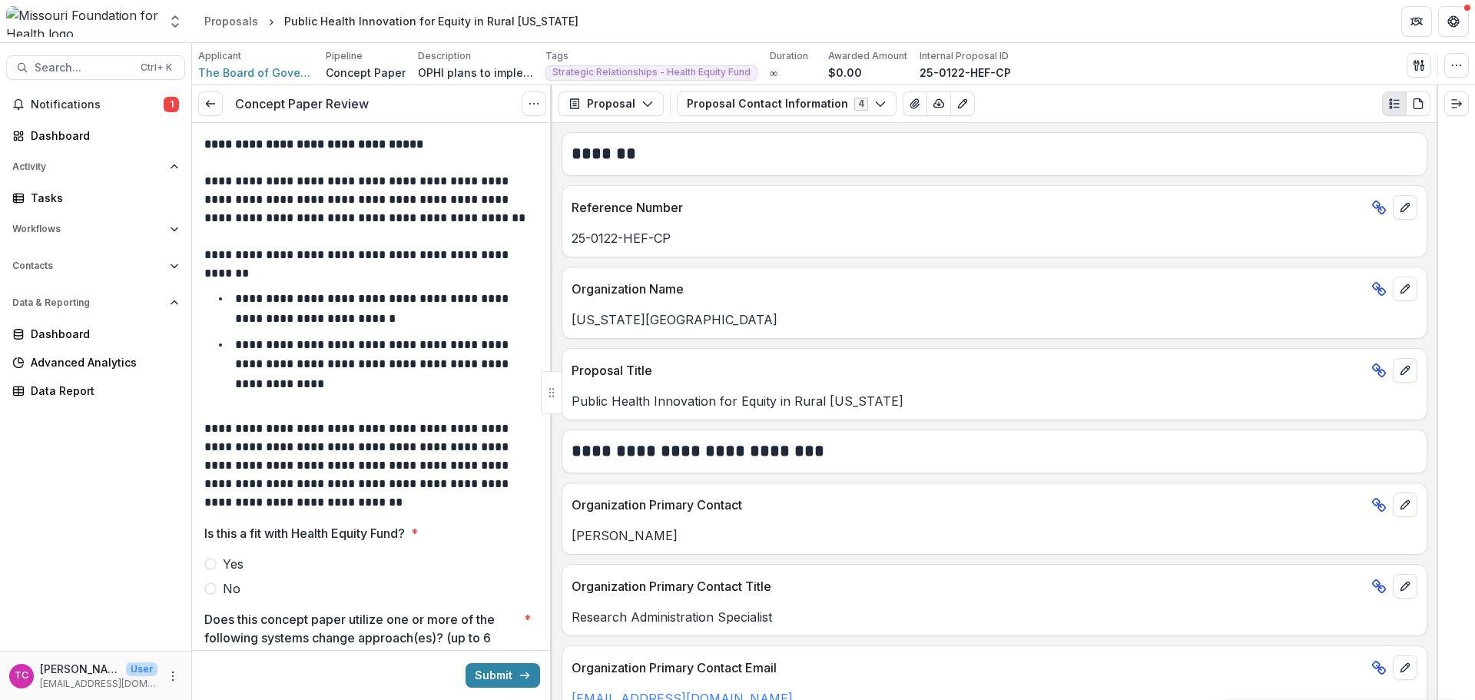
drag, startPoint x: 229, startPoint y: 566, endPoint x: 238, endPoint y: 566, distance: 9.2
click at [230, 566] on span "Yes" at bounding box center [233, 564] width 21 height 18
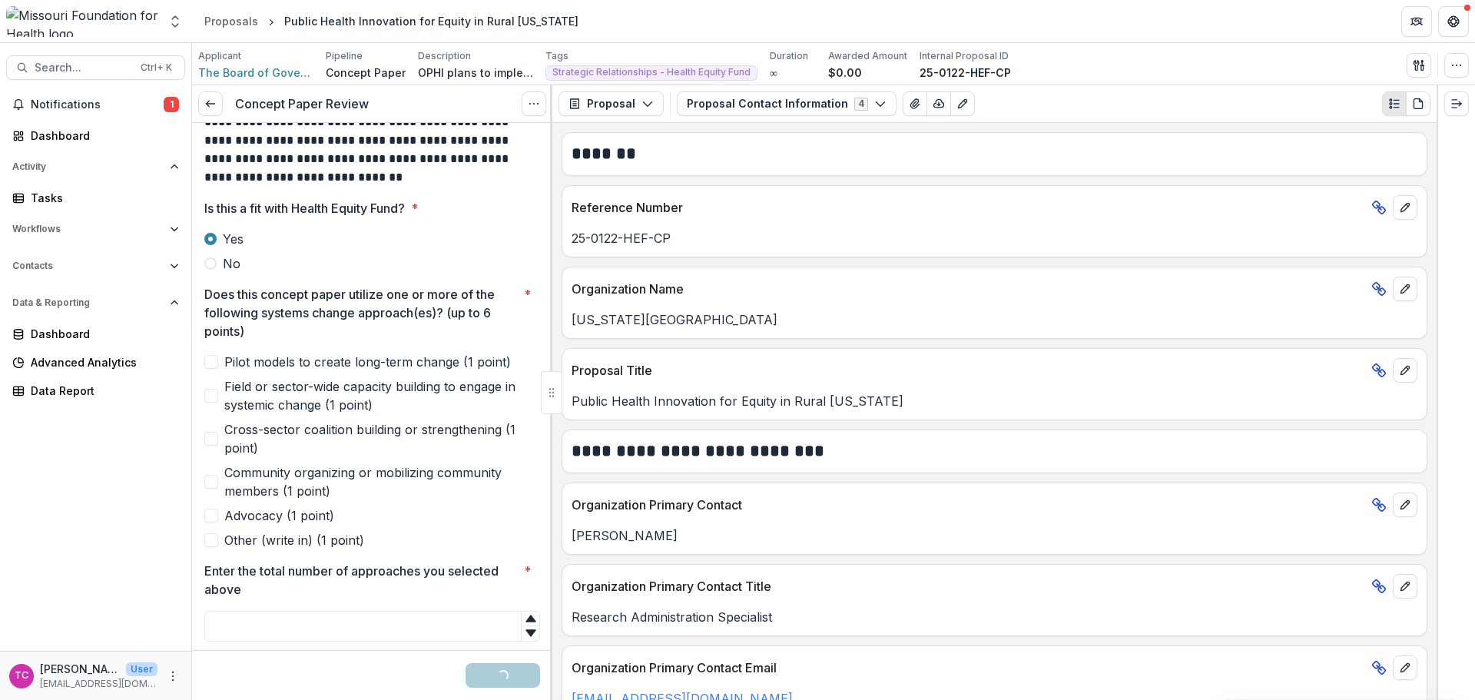
scroll to position [384, 0]
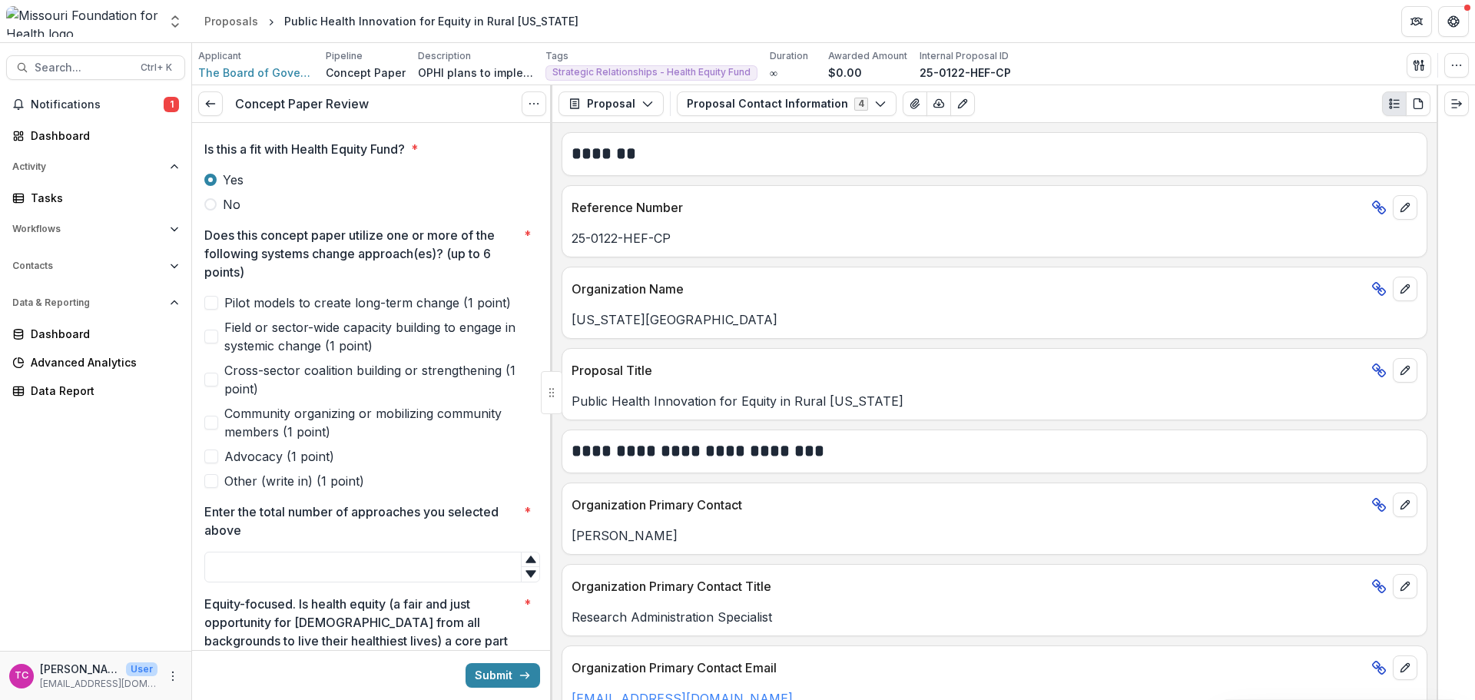
click at [271, 300] on span "Pilot models to create long-term change (1 point)" at bounding box center [367, 302] width 287 height 18
click at [265, 316] on div "Pilot models to create long-term change (1 point) Field or sector-wide capacity…" at bounding box center [372, 391] width 336 height 197
click at [380, 322] on span "Field or sector-wide capacity building to engage in systemic change (1 point)" at bounding box center [382, 336] width 316 height 37
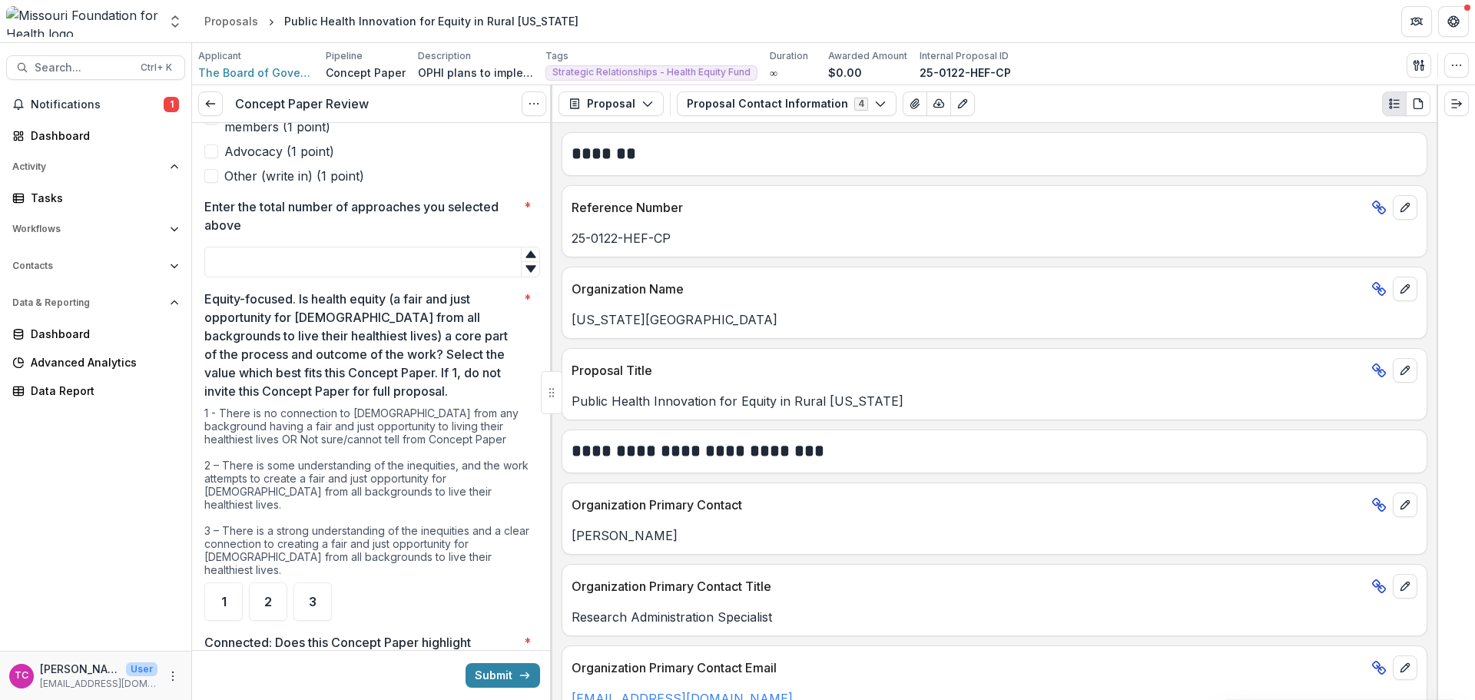
scroll to position [691, 0]
click at [376, 258] on input "Enter the total number of approaches you selected above *" at bounding box center [372, 259] width 336 height 31
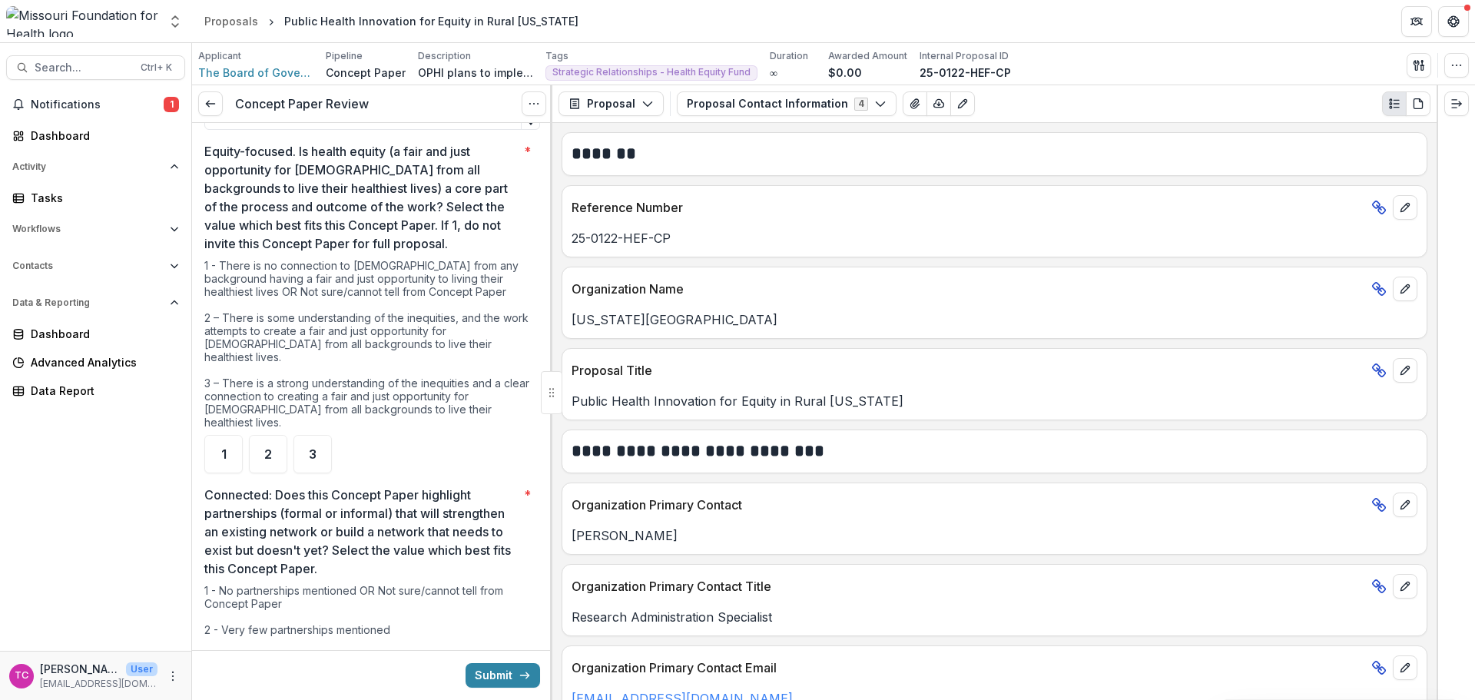
scroll to position [845, 0]
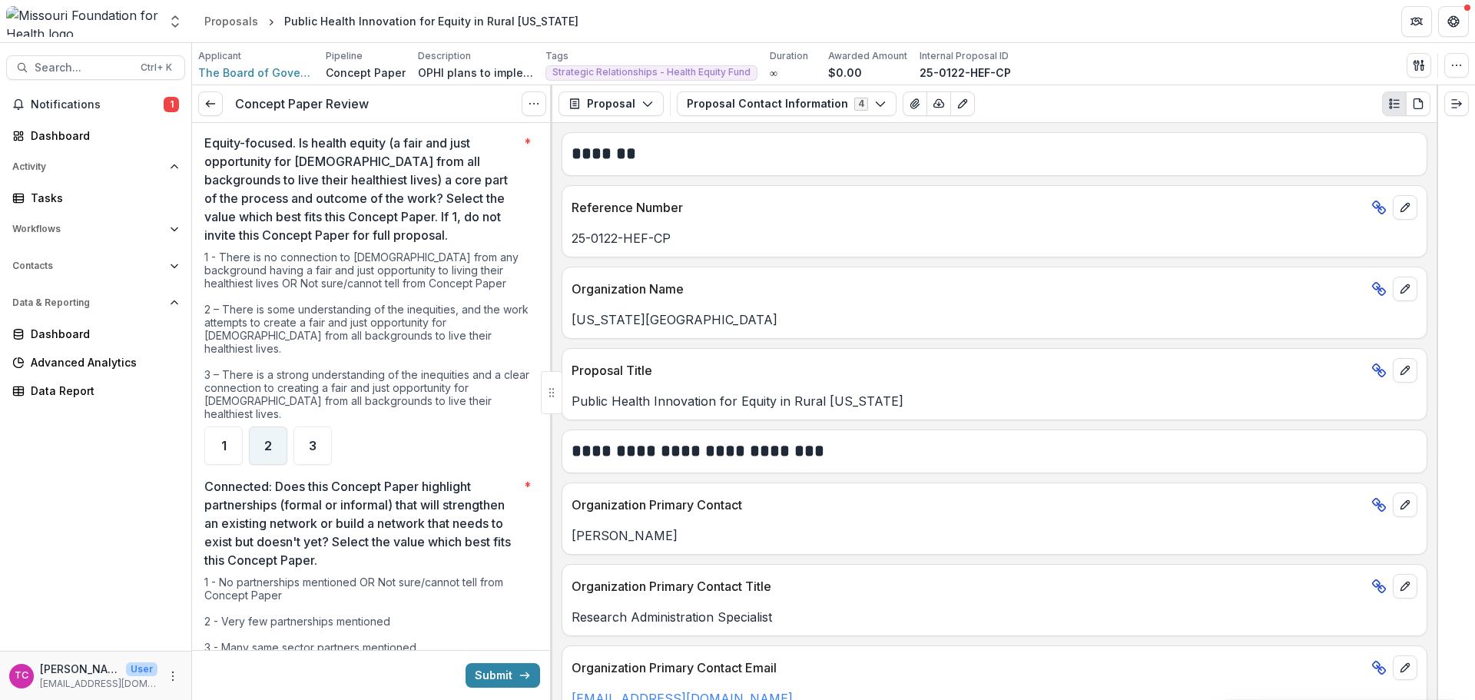
type input "*"
click at [255, 433] on div "2" at bounding box center [268, 445] width 38 height 38
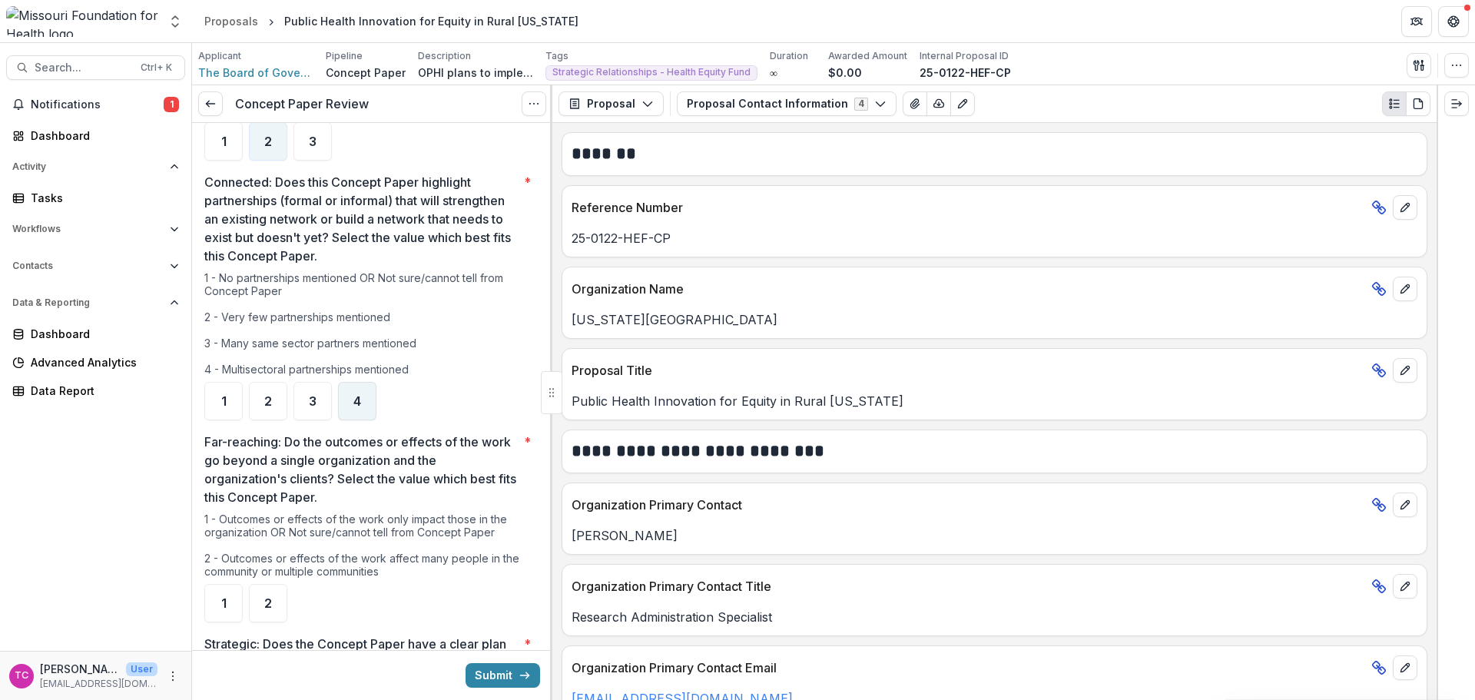
scroll to position [1152, 0]
click at [238, 379] on div "1" at bounding box center [223, 398] width 38 height 38
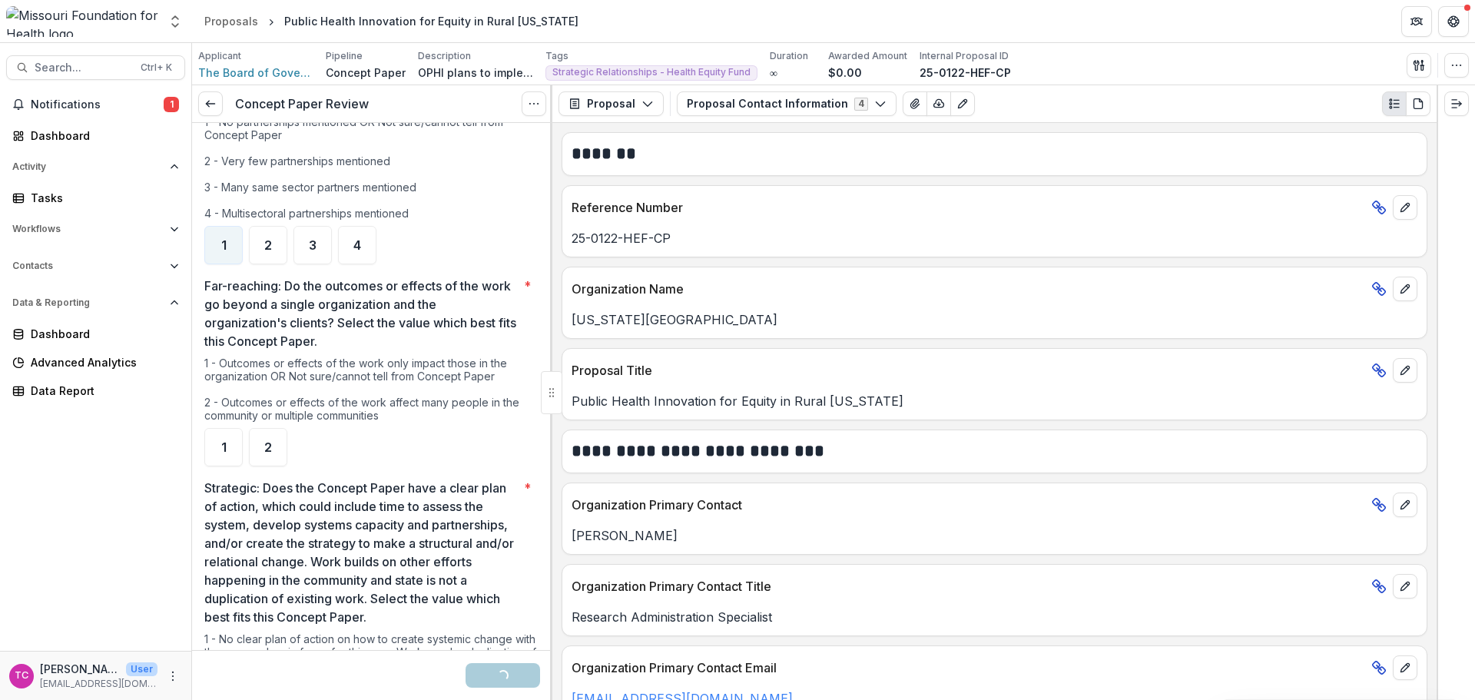
scroll to position [1306, 0]
drag, startPoint x: 222, startPoint y: 425, endPoint x: 308, endPoint y: 380, distance: 96.9
click at [222, 440] on span "1" at bounding box center [223, 446] width 5 height 12
click at [277, 427] on div "2" at bounding box center [268, 446] width 38 height 38
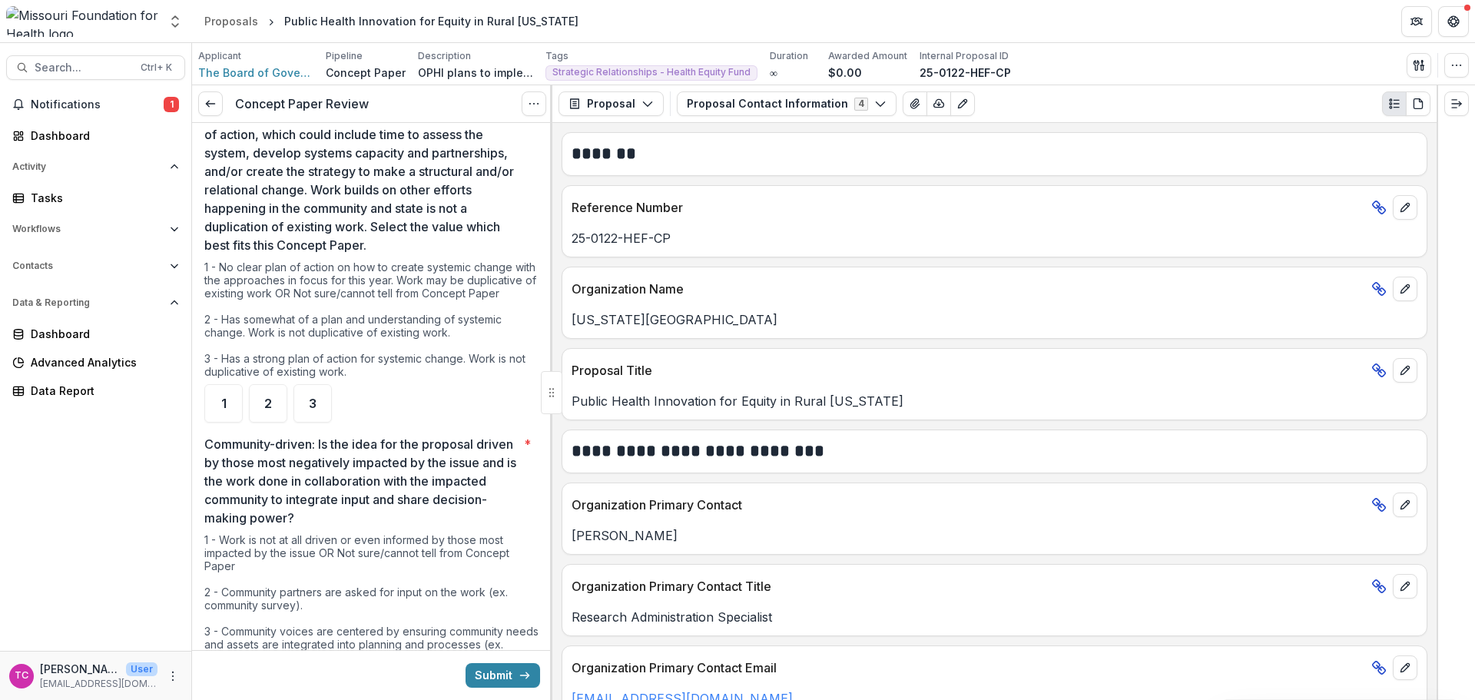
scroll to position [1690, 0]
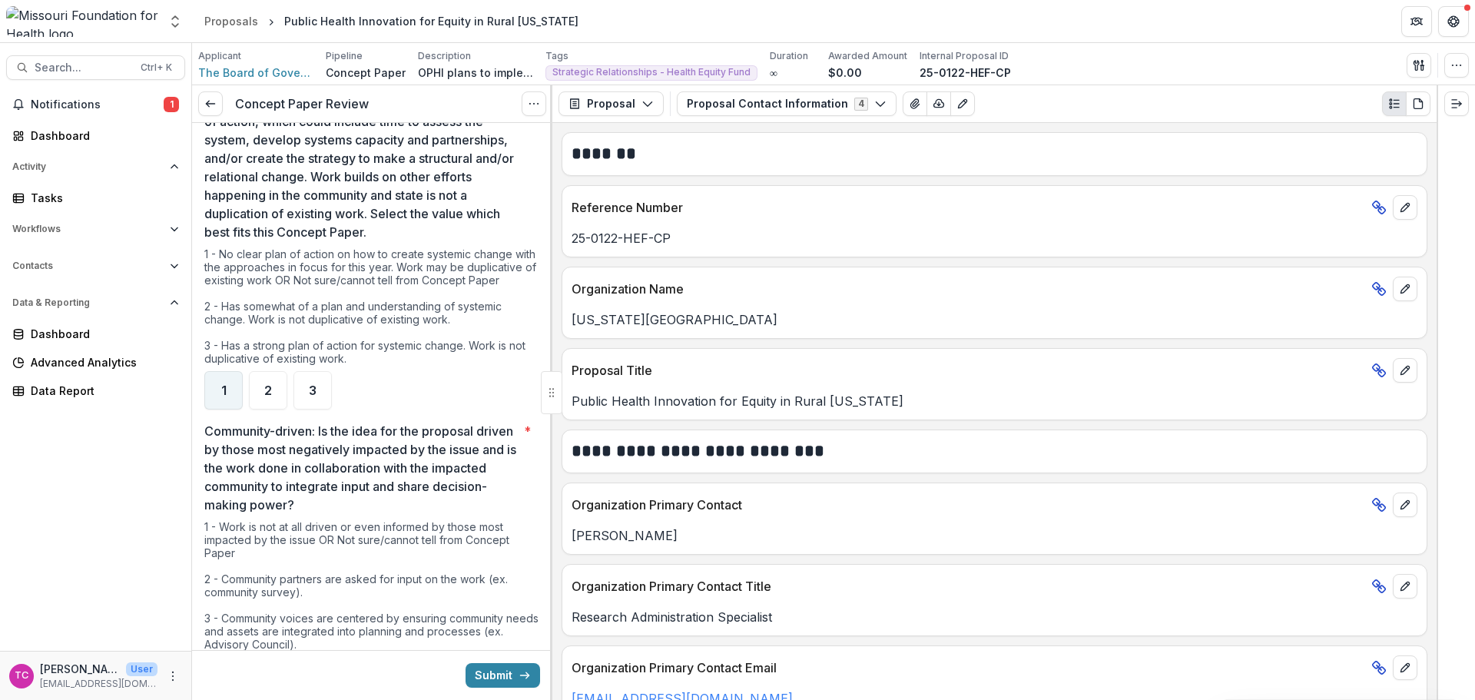
click at [220, 389] on div "1" at bounding box center [223, 390] width 38 height 38
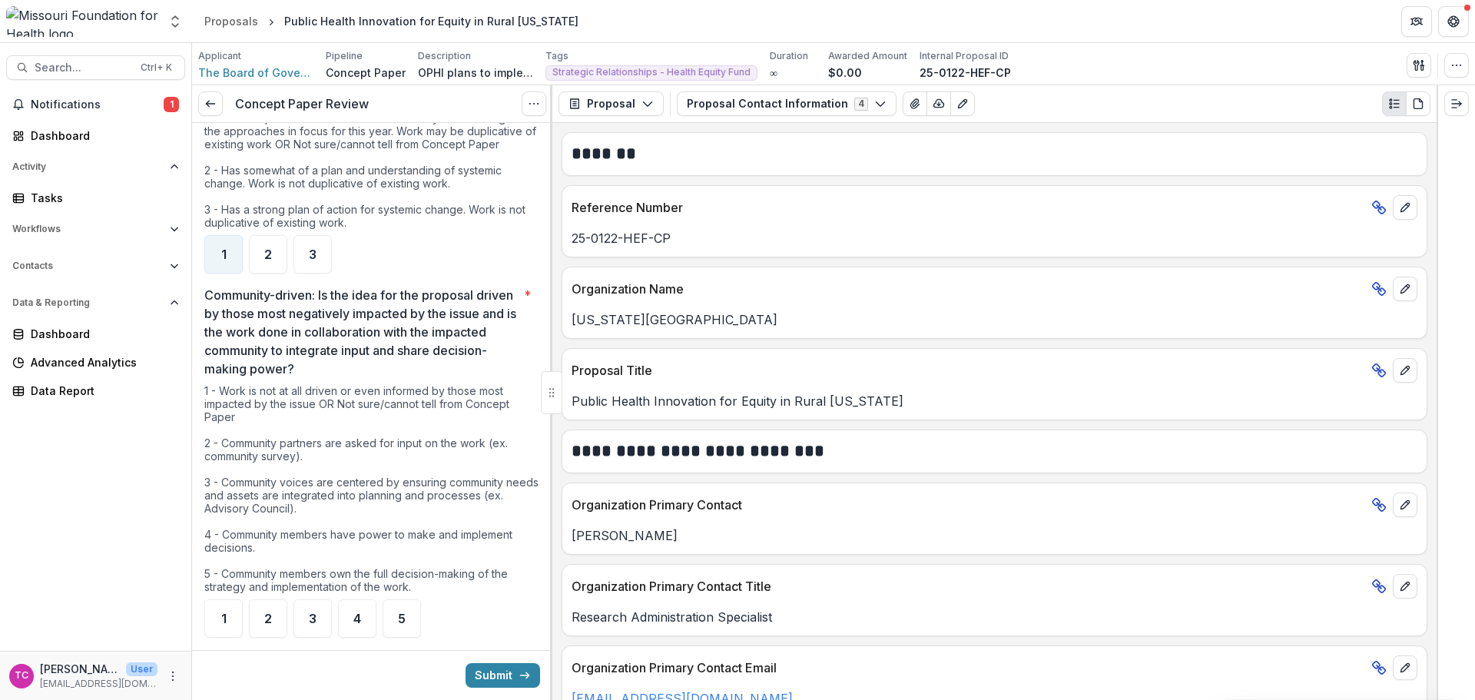
scroll to position [1921, 0]
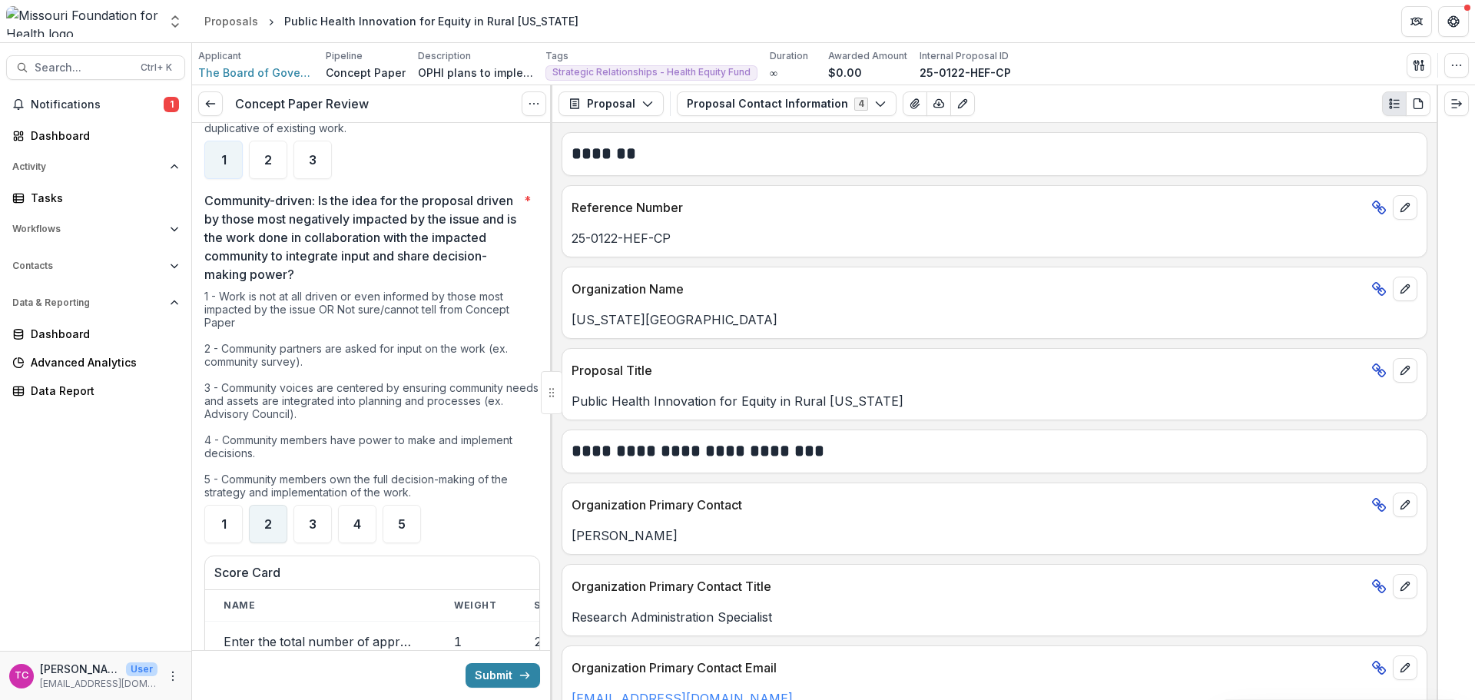
click at [271, 518] on span "2" at bounding box center [268, 524] width 8 height 12
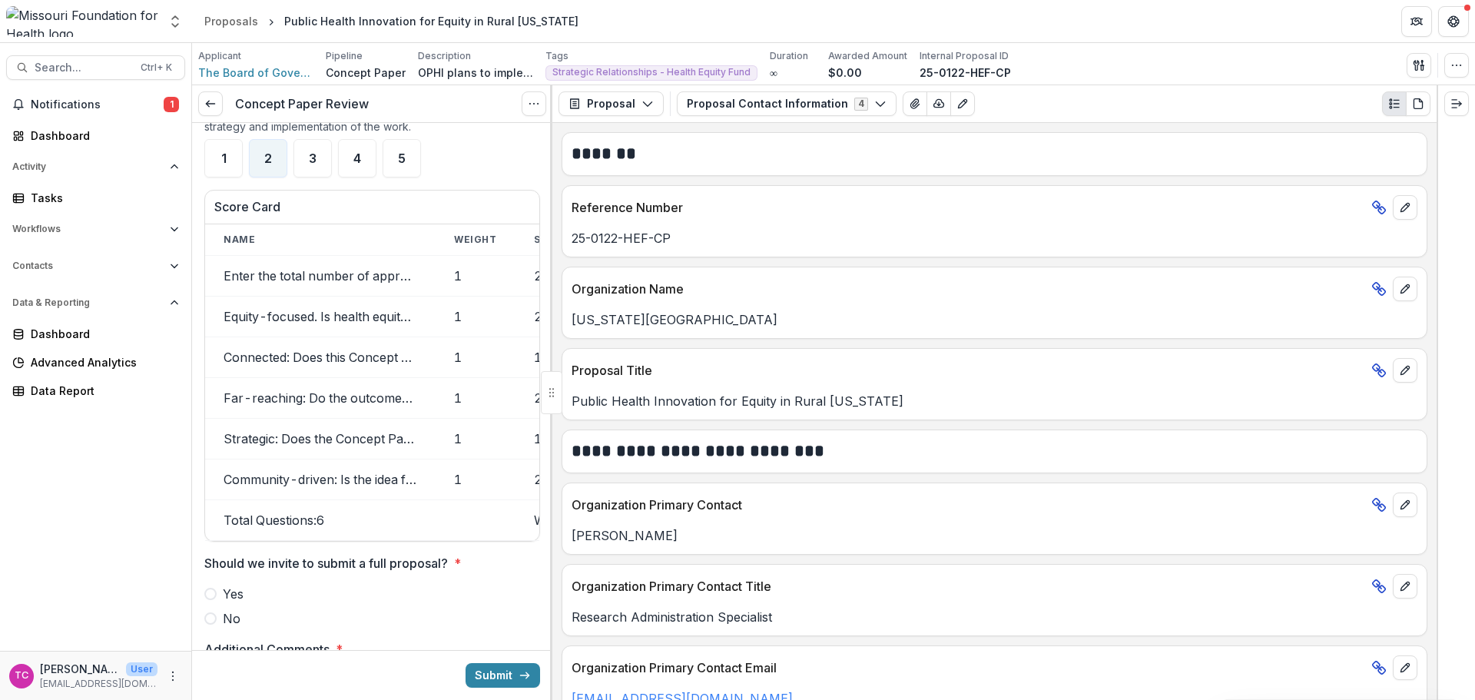
scroll to position [2535, 0]
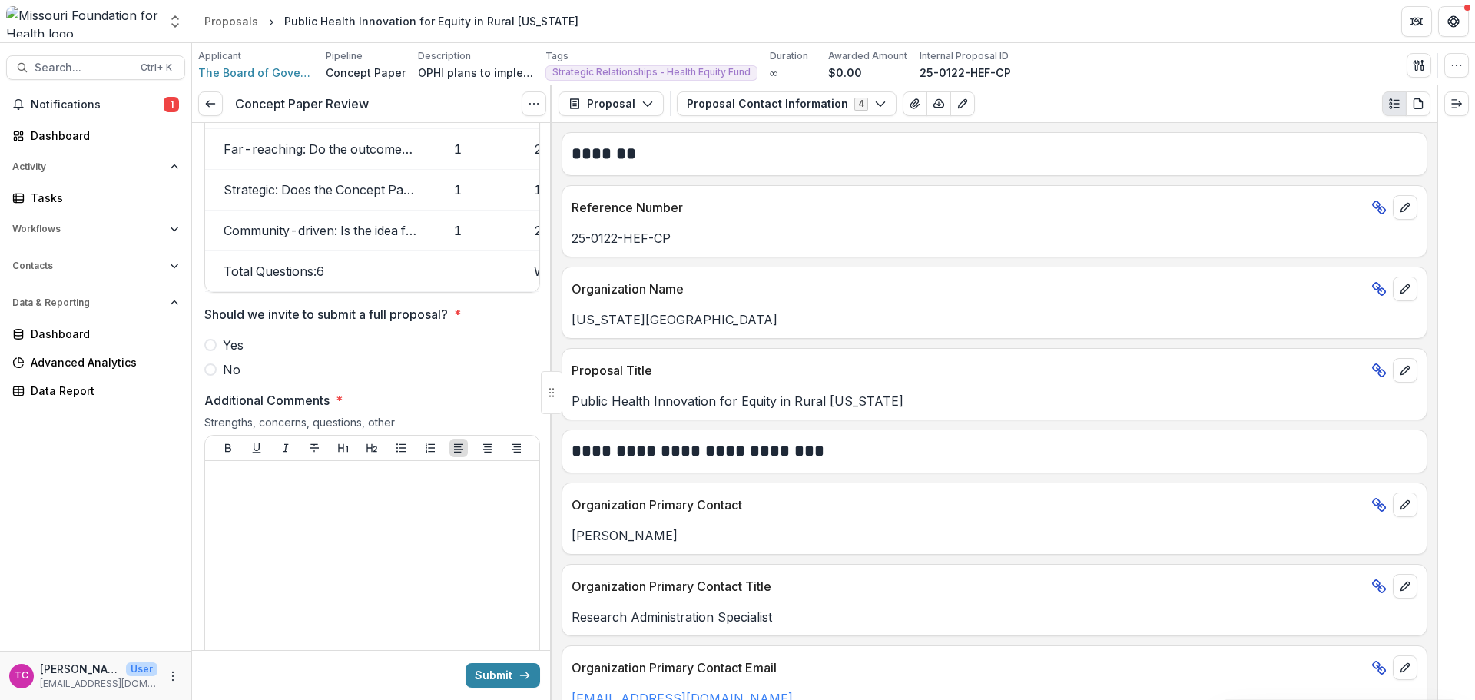
click at [224, 373] on span "No" at bounding box center [232, 369] width 18 height 18
click at [258, 499] on div at bounding box center [372, 582] width 322 height 230
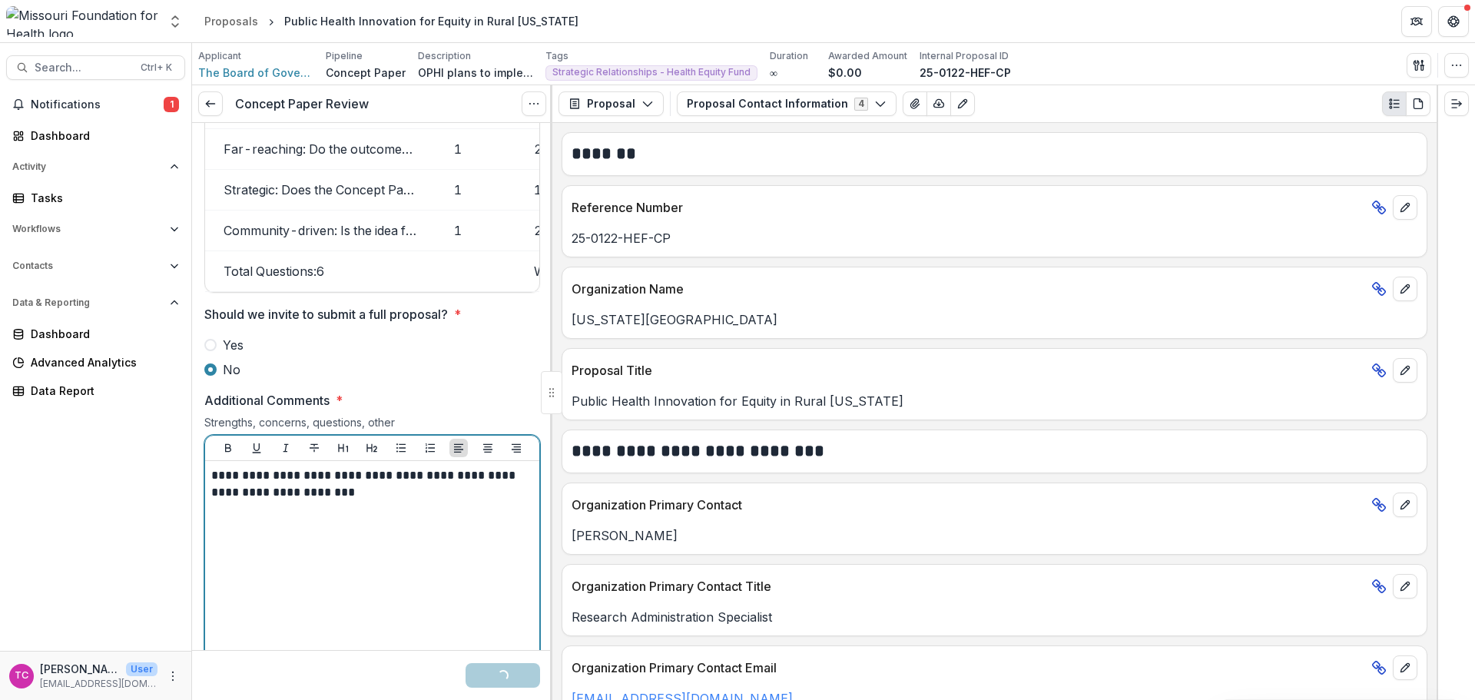
click at [390, 504] on div "**********" at bounding box center [372, 582] width 322 height 230
click at [222, 472] on p "**********" at bounding box center [369, 484] width 317 height 34
click at [462, 496] on p "**********" at bounding box center [369, 484] width 317 height 34
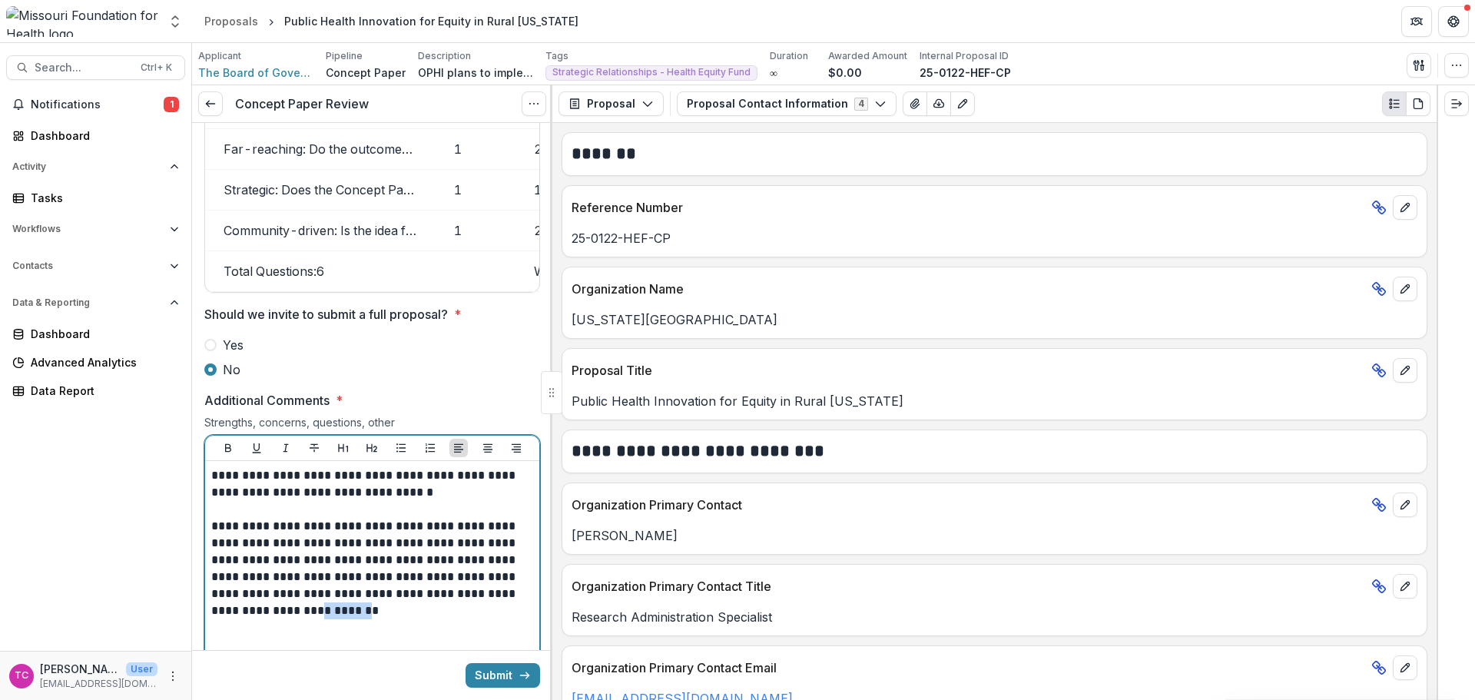
drag, startPoint x: 320, startPoint y: 608, endPoint x: 270, endPoint y: 608, distance: 49.9
click at [270, 608] on p "**********" at bounding box center [369, 568] width 317 height 101
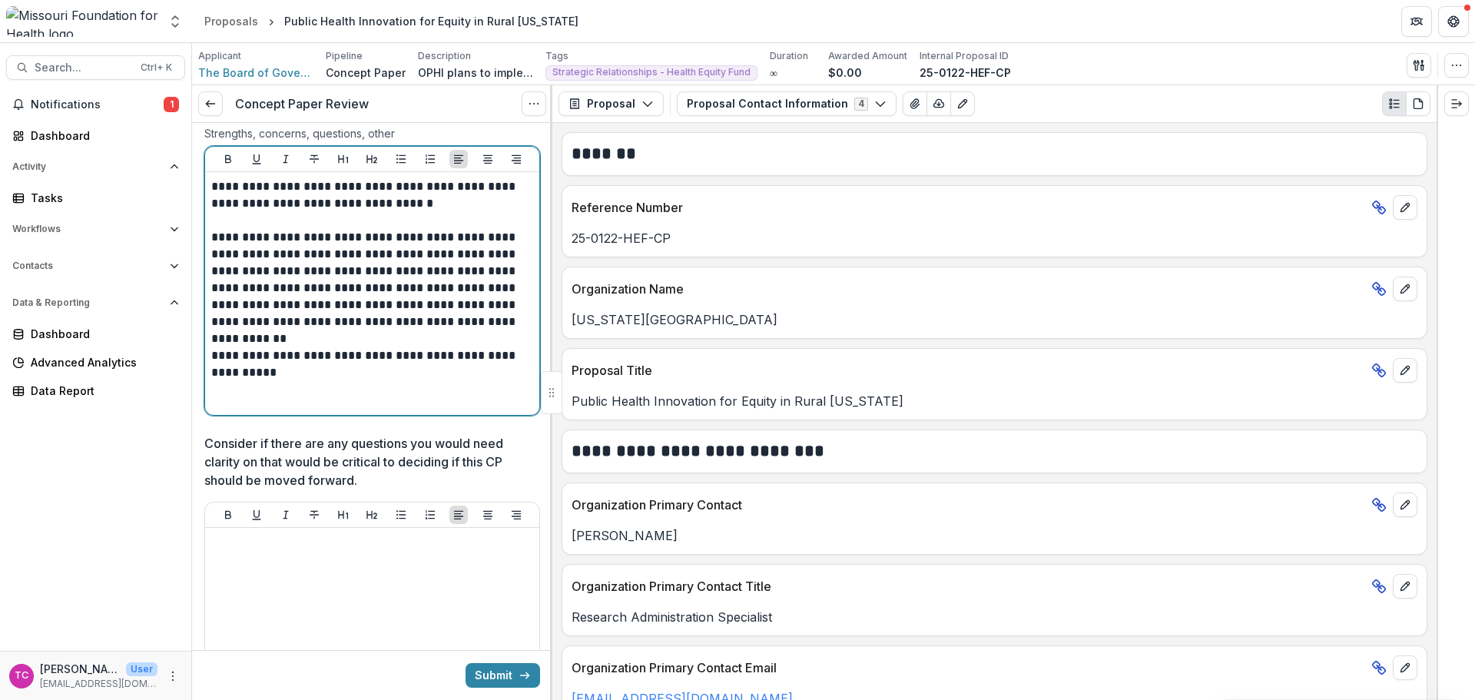
scroll to position [2843, 0]
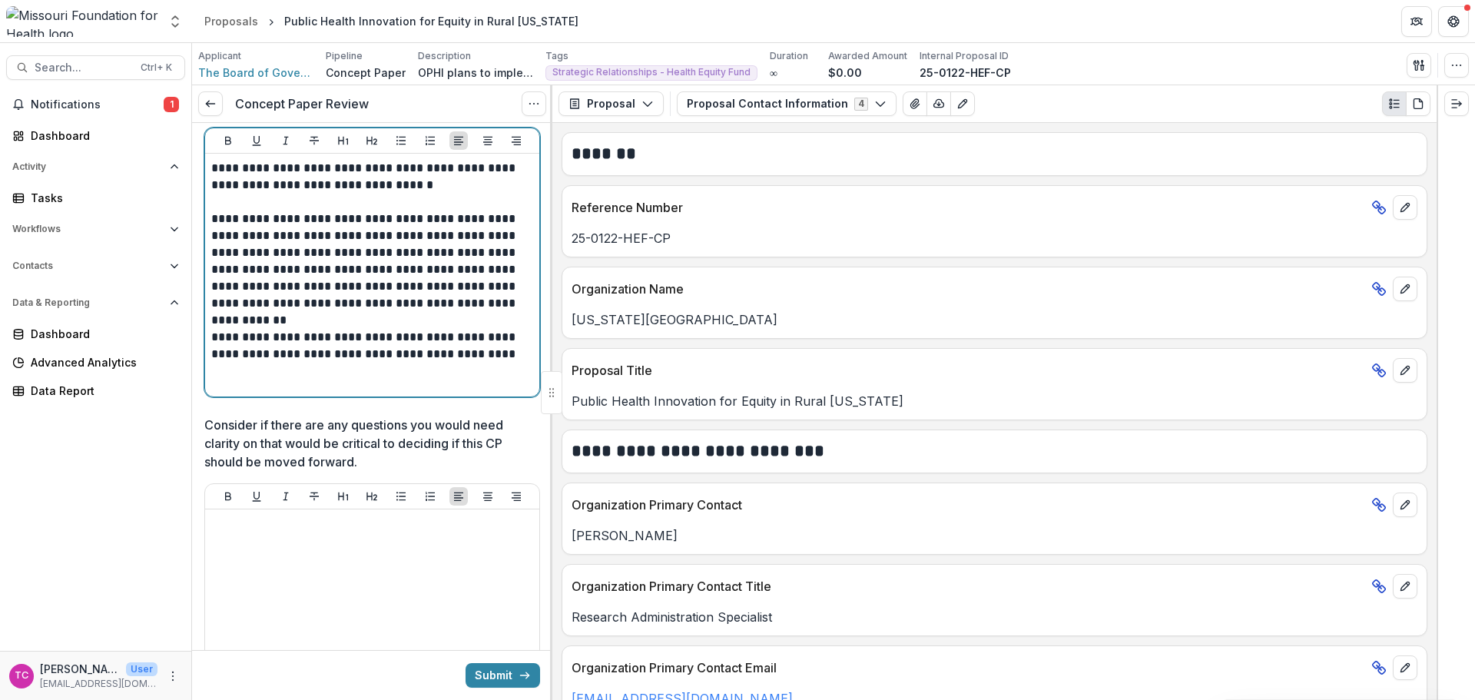
click at [523, 303] on p "**********" at bounding box center [369, 261] width 317 height 101
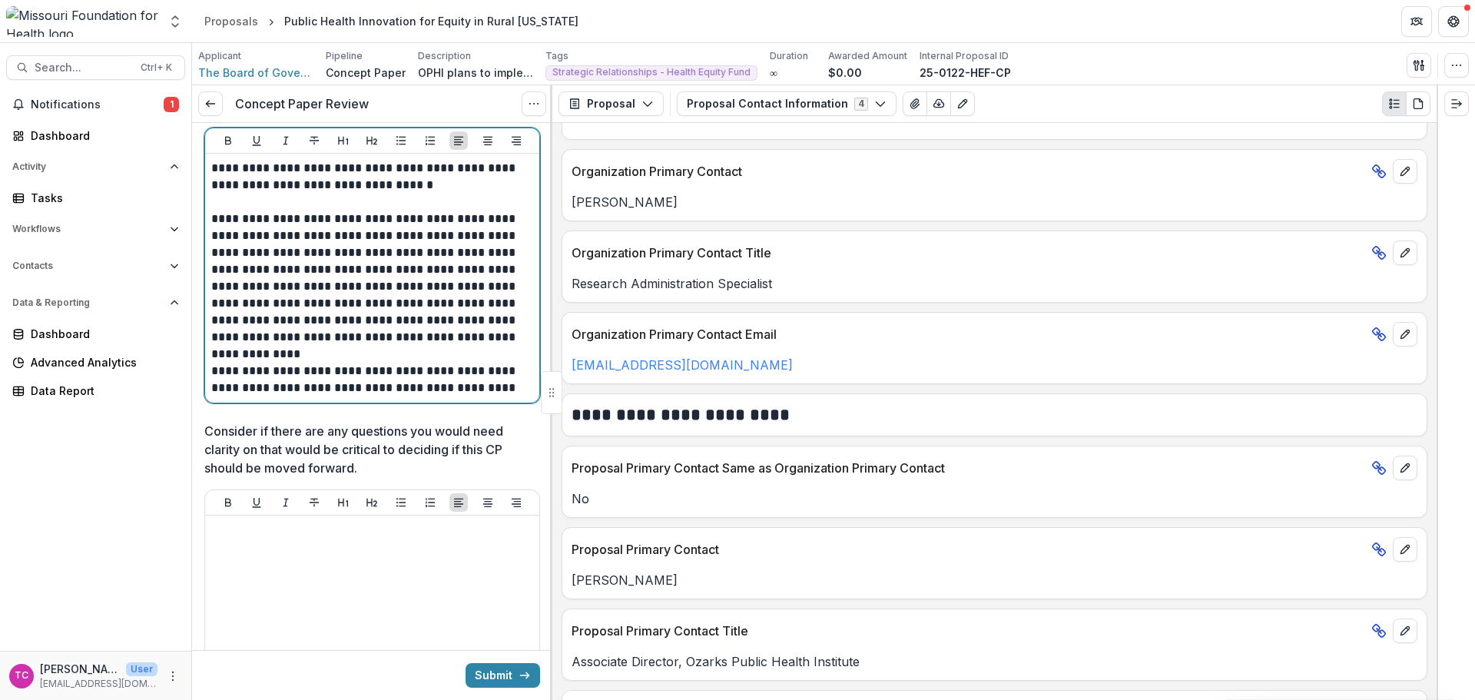
scroll to position [307, 0]
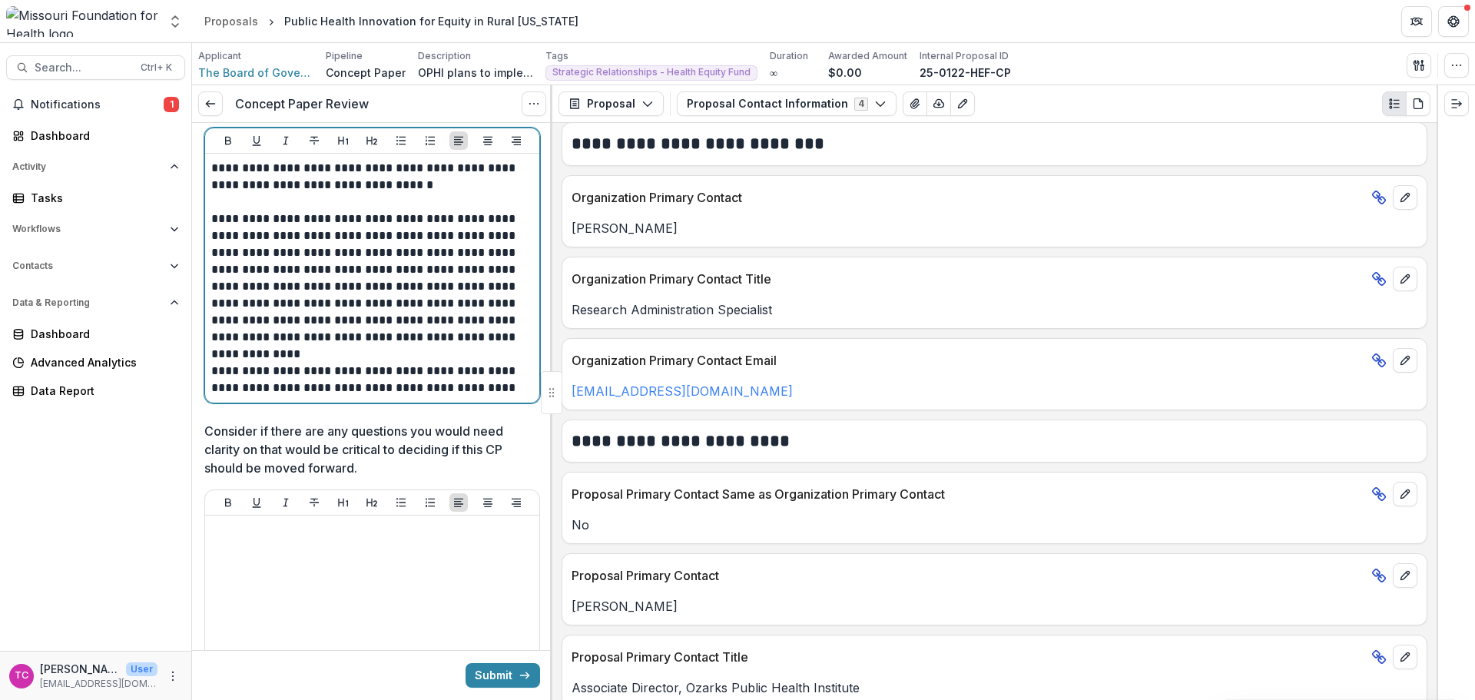
click at [457, 337] on p "**********" at bounding box center [369, 278] width 317 height 135
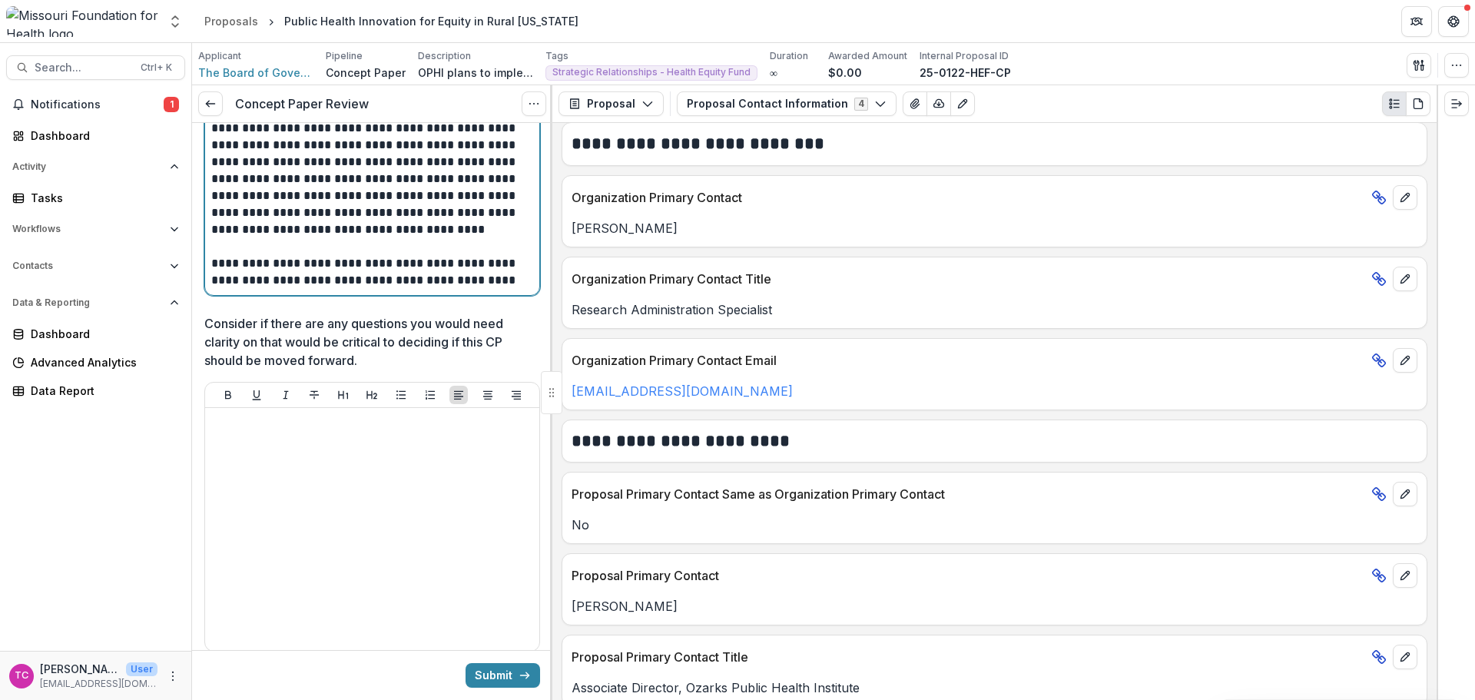
scroll to position [2996, 0]
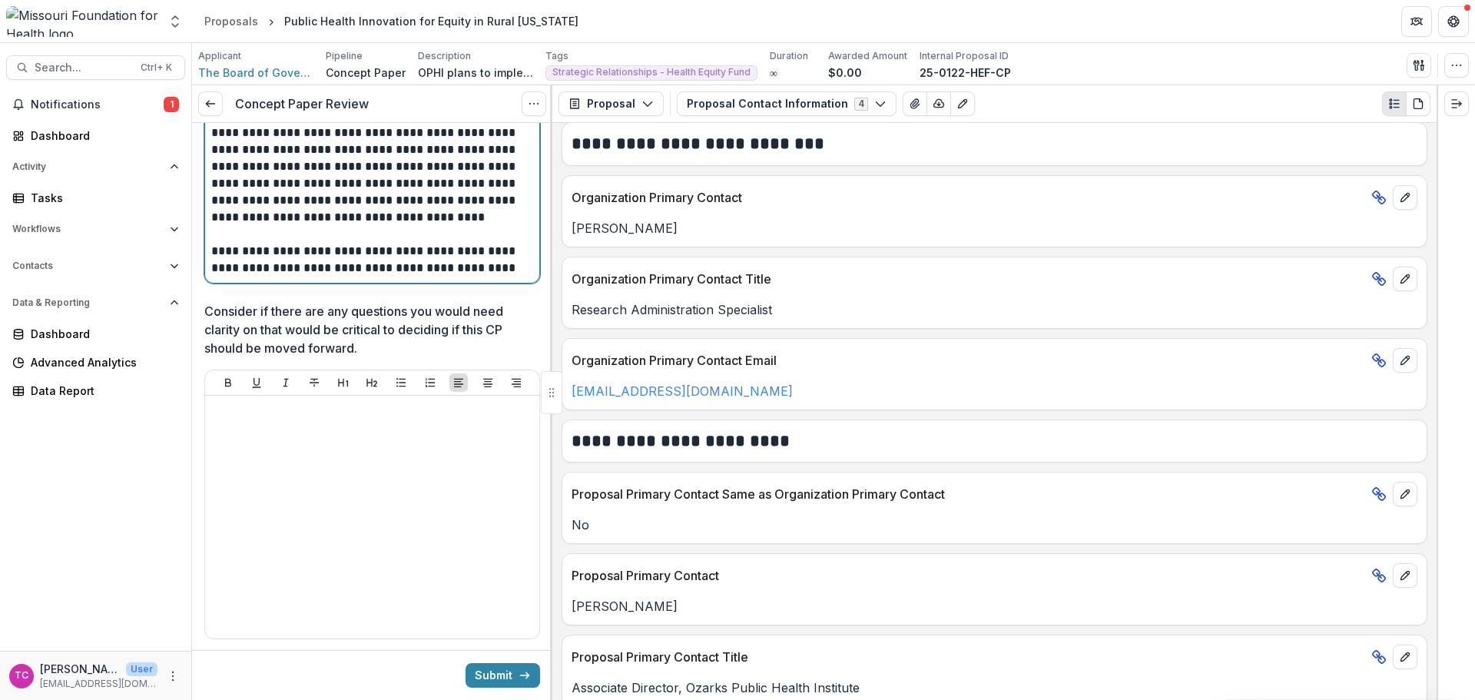
click at [472, 261] on p "**********" at bounding box center [369, 260] width 317 height 34
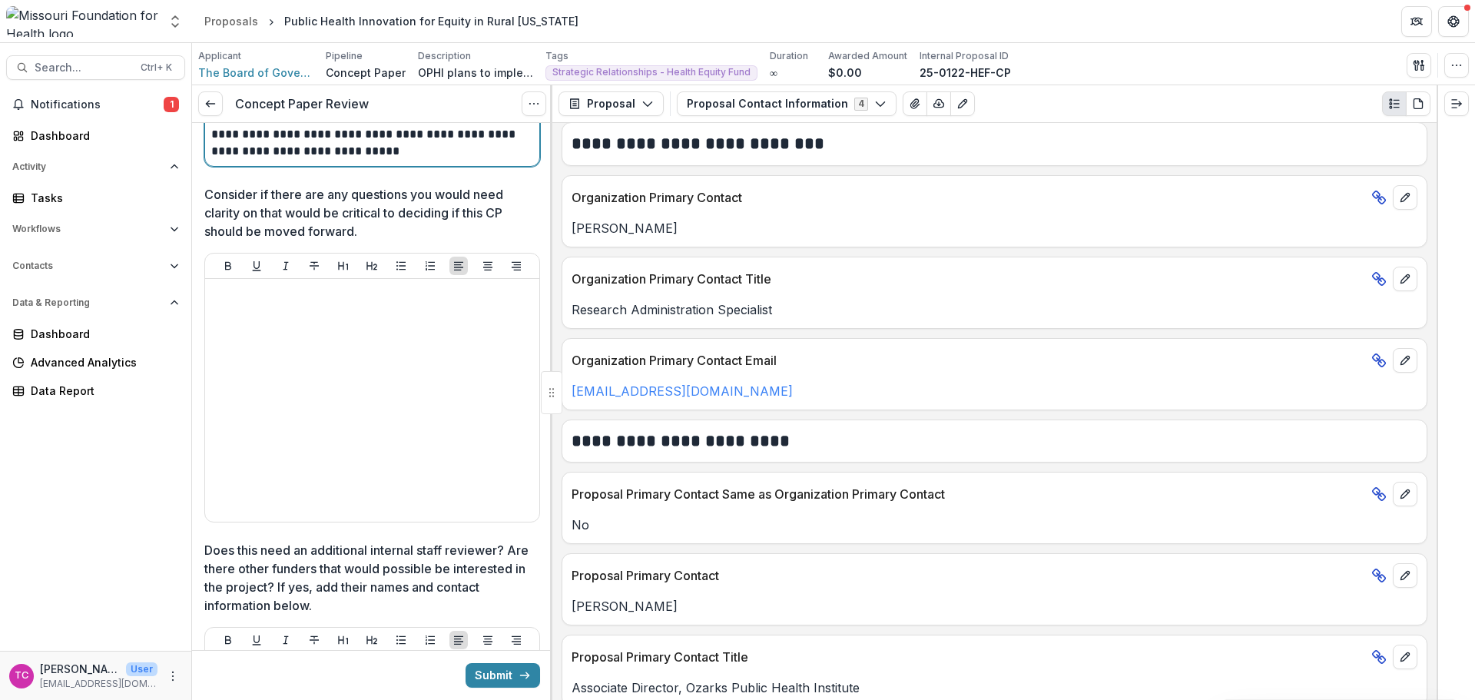
scroll to position [3227, 0]
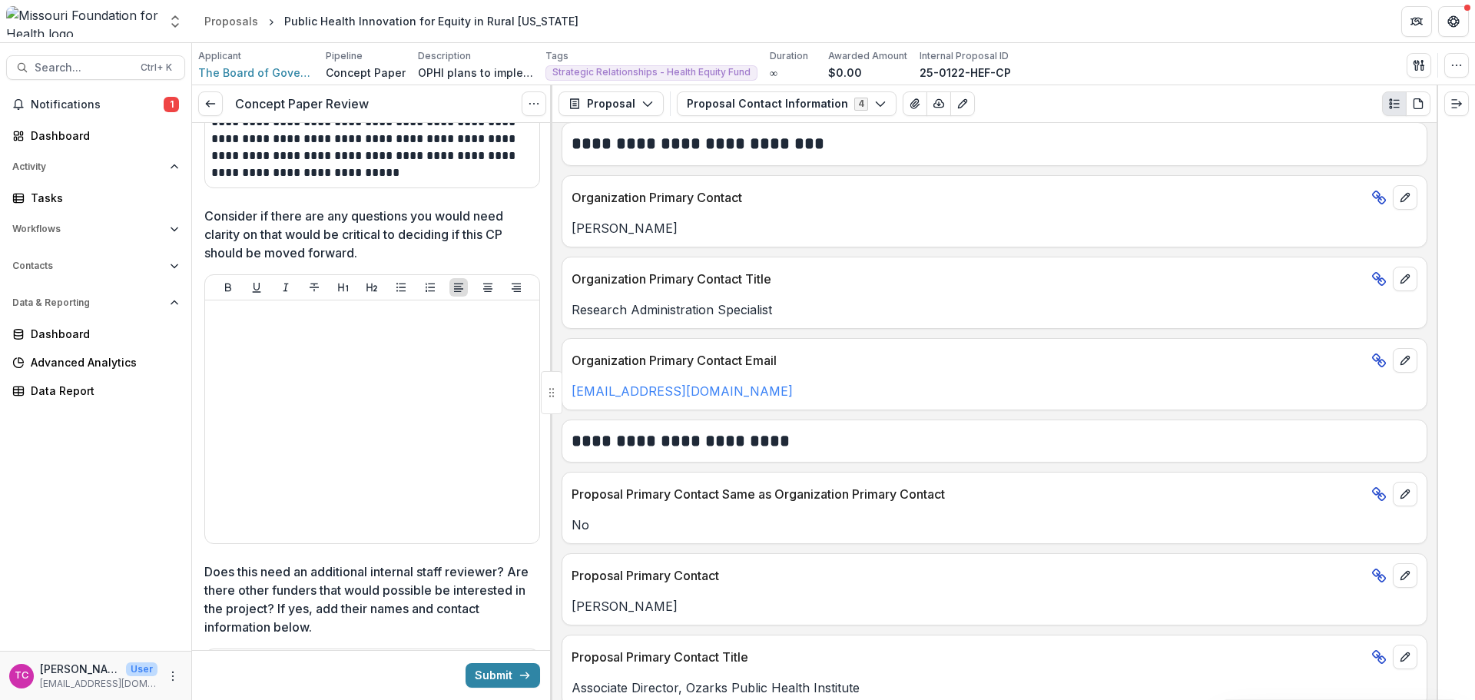
click at [489, 675] on button "Submit" at bounding box center [503, 675] width 75 height 25
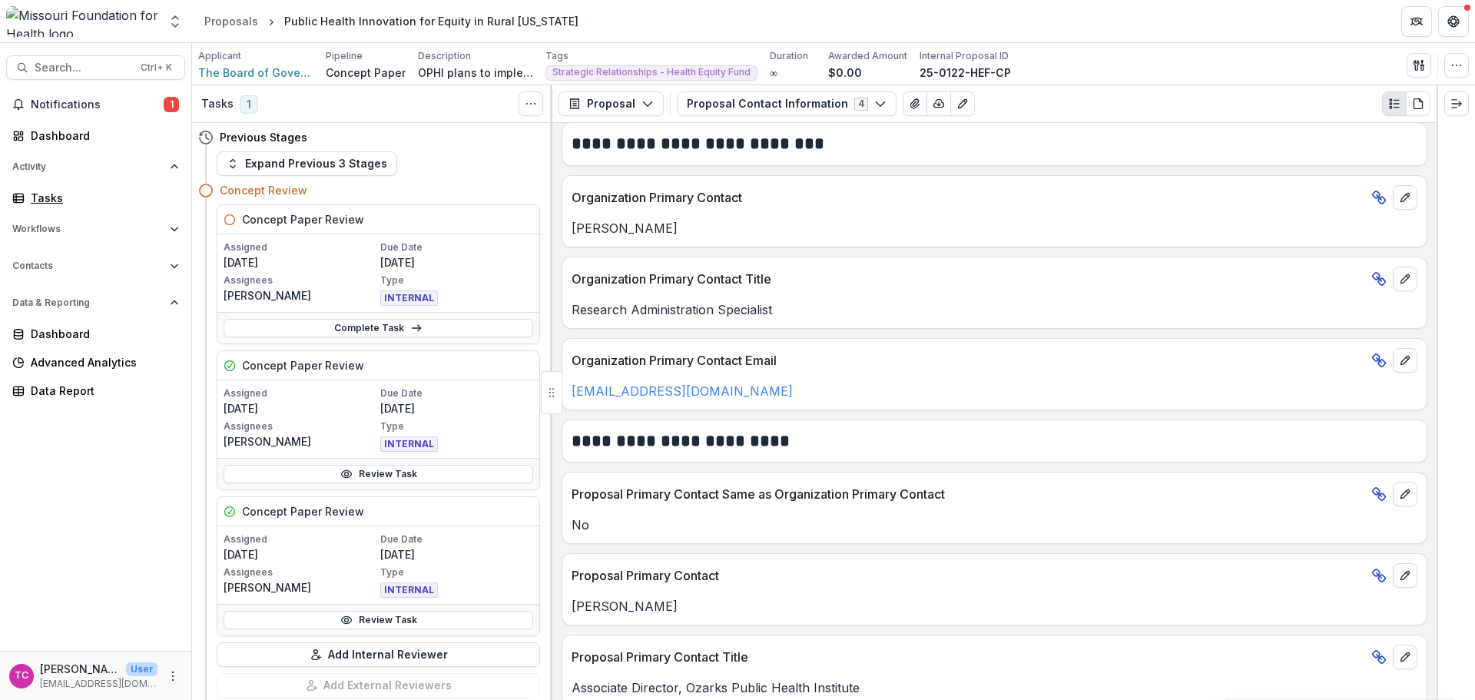
click at [39, 204] on div "Tasks" at bounding box center [102, 198] width 142 height 16
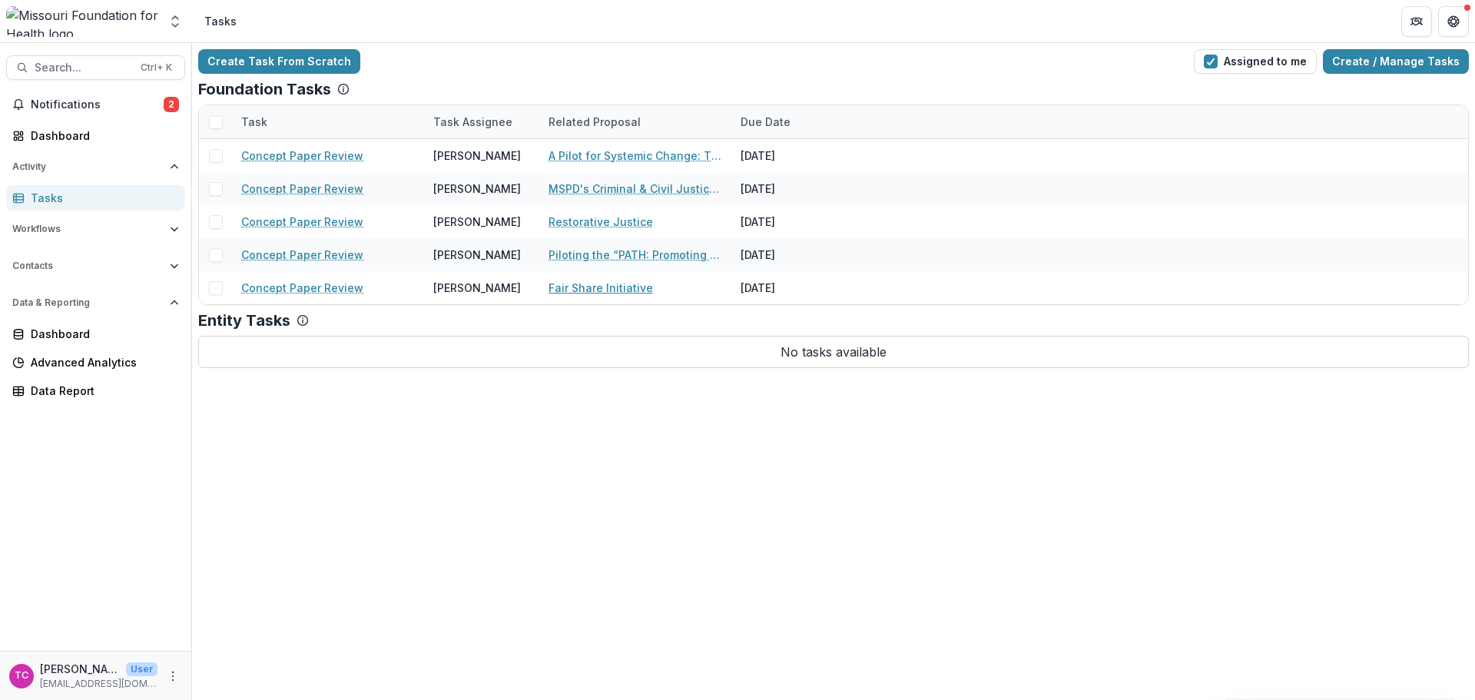
click at [620, 287] on link "Fair Share Initiative" at bounding box center [601, 288] width 104 height 16
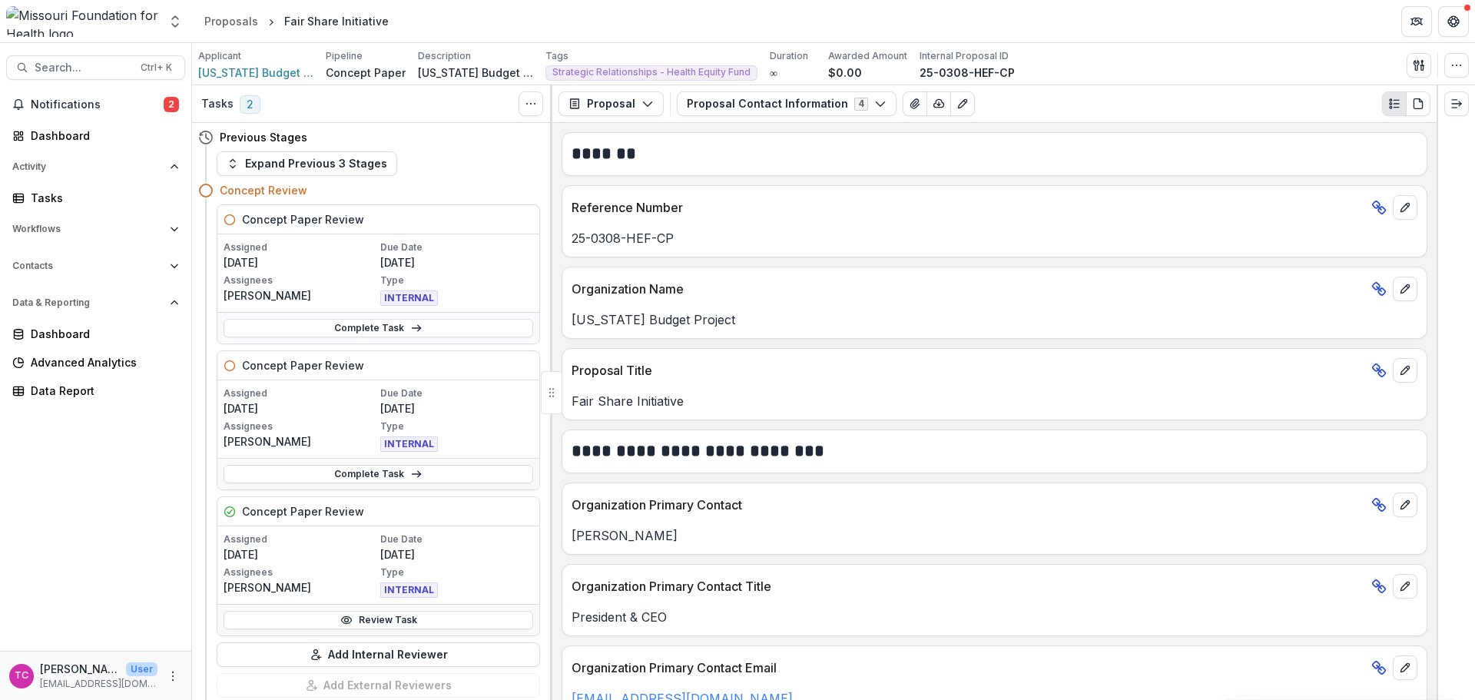
click at [321, 620] on link "Review Task" at bounding box center [379, 620] width 310 height 18
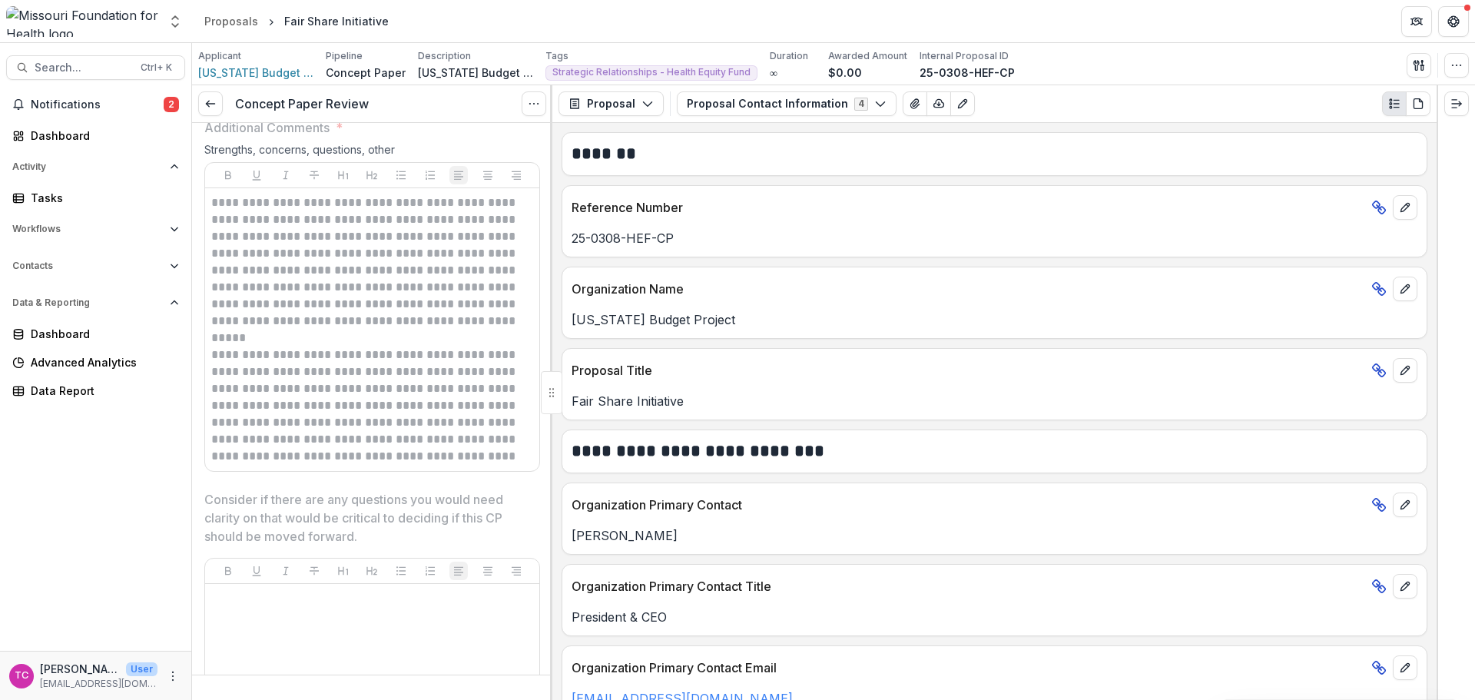
scroll to position [2843, 0]
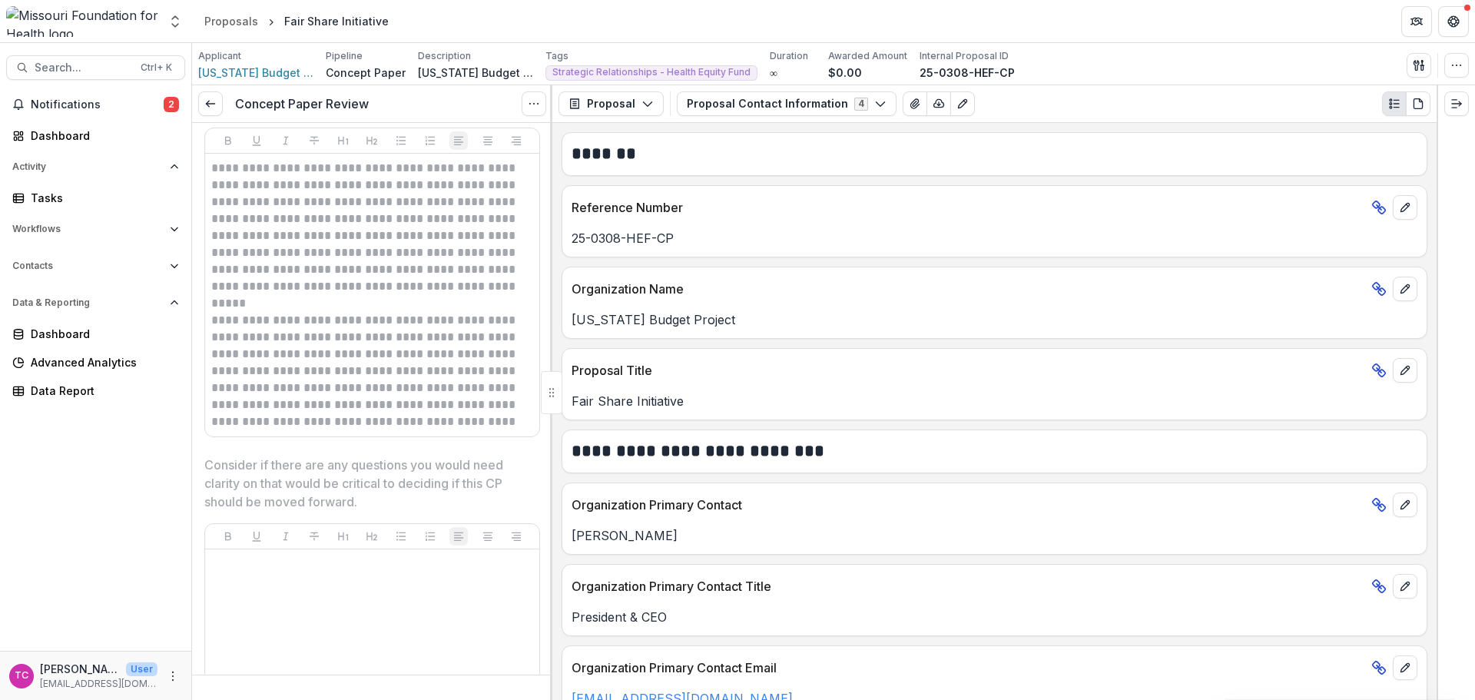
click at [207, 96] on link at bounding box center [210, 103] width 25 height 25
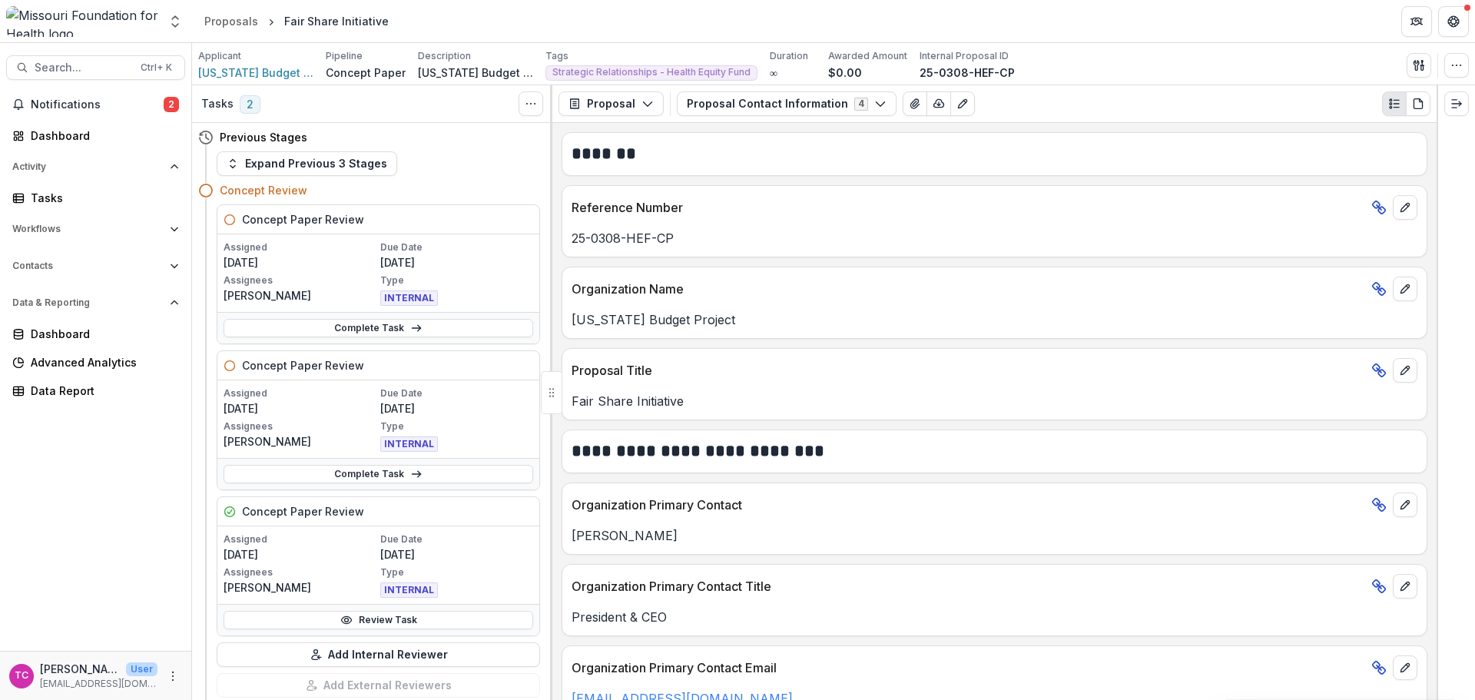
click at [299, 333] on link "Complete Task" at bounding box center [379, 328] width 310 height 18
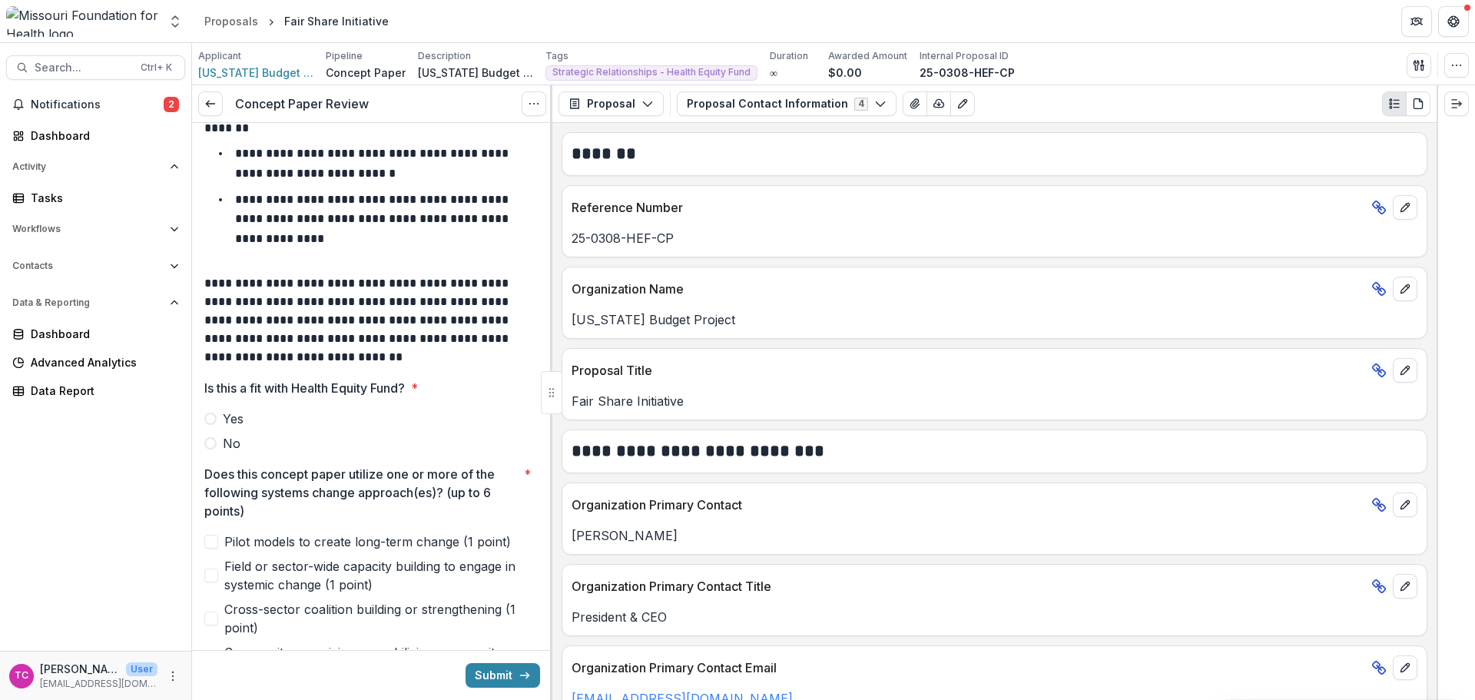
scroll to position [154, 0]
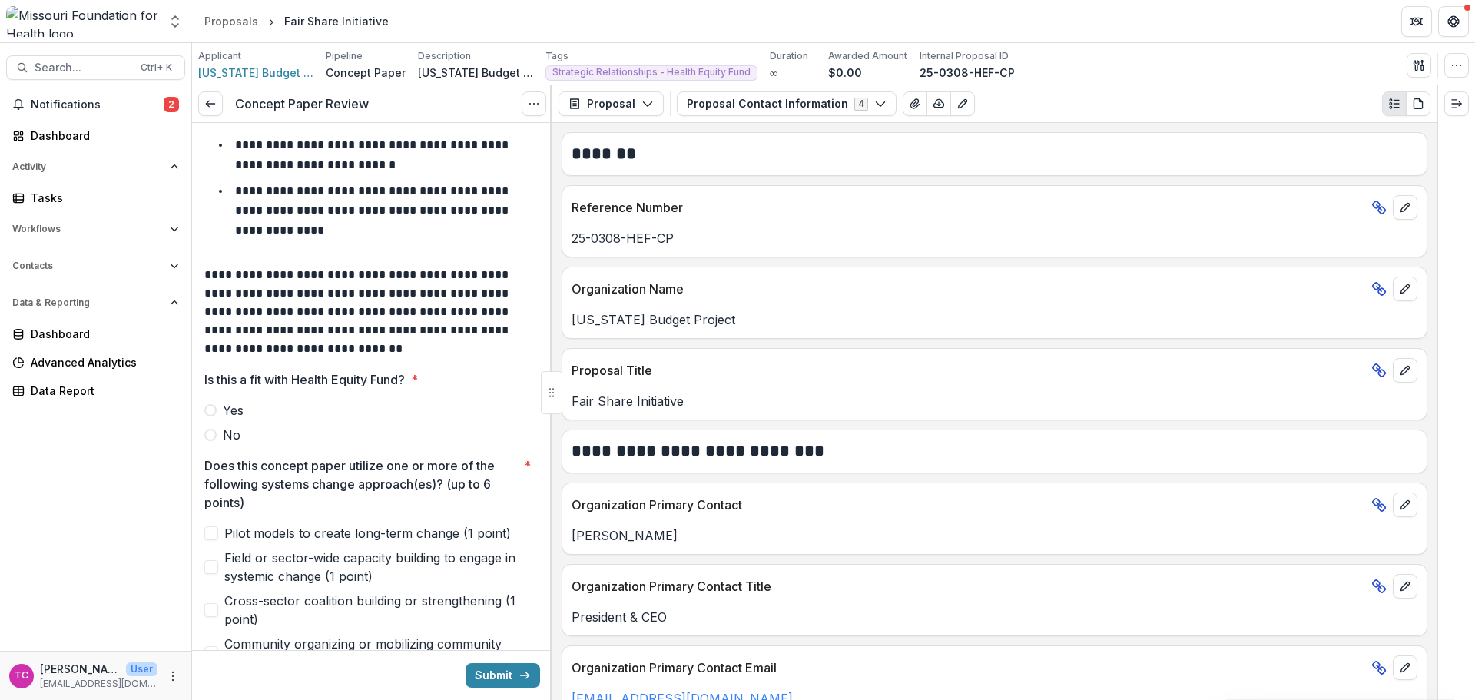
click at [237, 397] on div at bounding box center [372, 398] width 336 height 6
click at [240, 408] on span "Yes" at bounding box center [233, 410] width 21 height 18
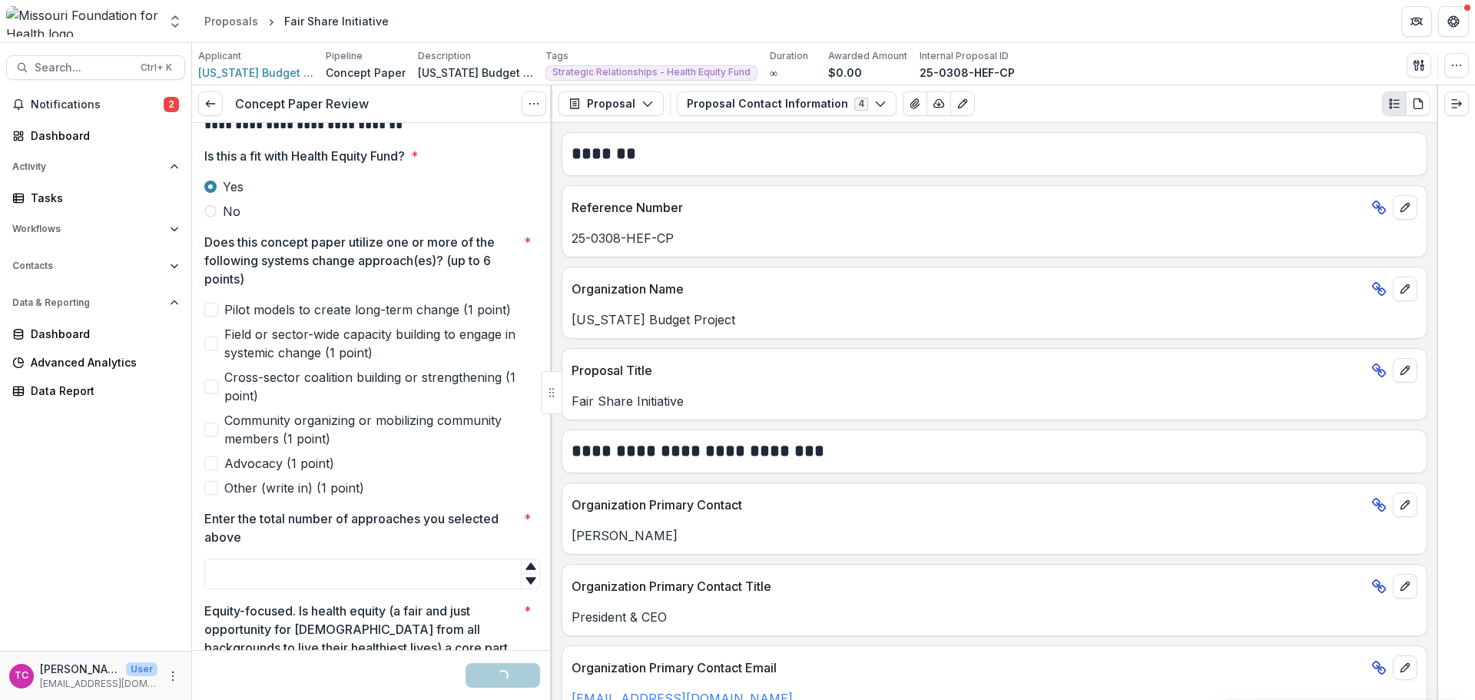
scroll to position [384, 0]
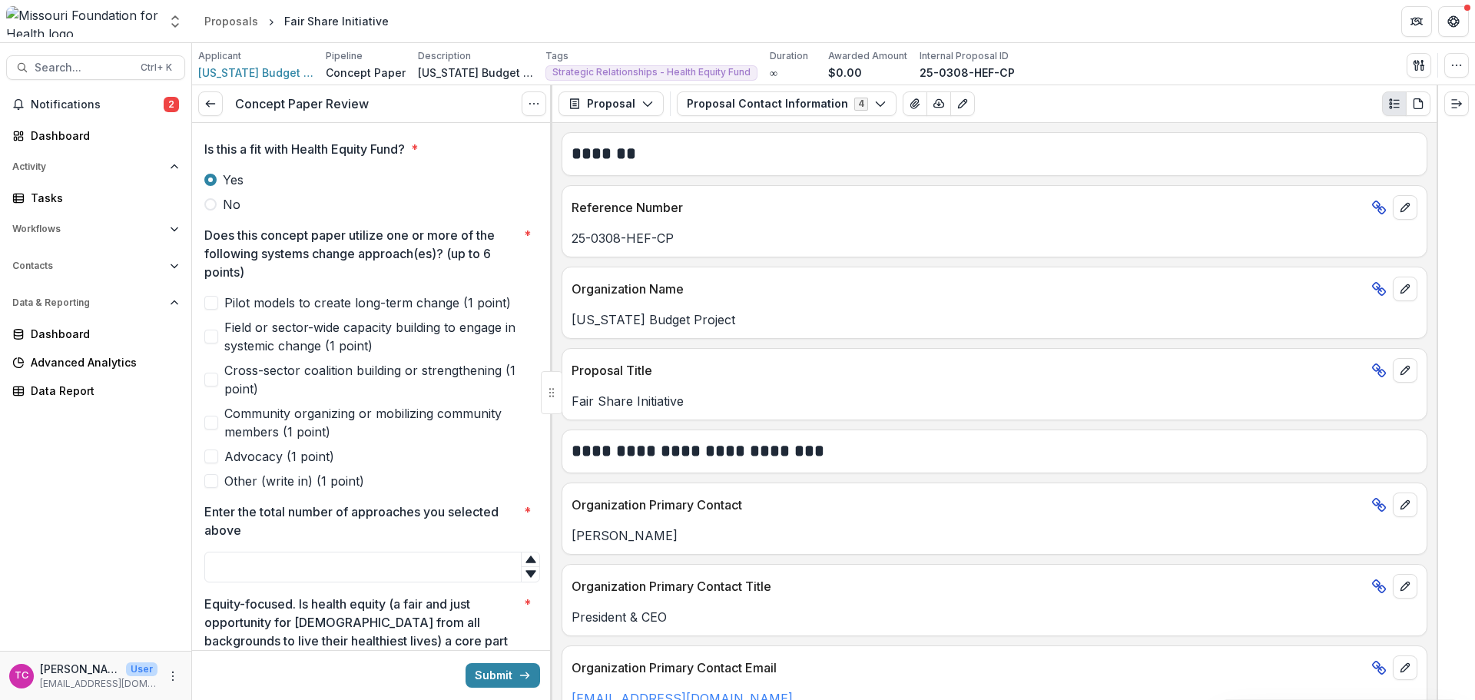
click at [242, 338] on span "Field or sector-wide capacity building to engage in systemic change (1 point)" at bounding box center [382, 336] width 316 height 37
click at [240, 376] on span "Cross-sector coalition building or strengthening (1 point)" at bounding box center [382, 379] width 316 height 37
click at [230, 429] on span "Community organizing or mobilizing community members (1 point)" at bounding box center [382, 422] width 316 height 37
click at [247, 450] on span "Advocacy (1 point)" at bounding box center [279, 456] width 110 height 18
click at [307, 555] on input "Enter the total number of approaches you selected above *" at bounding box center [372, 567] width 336 height 31
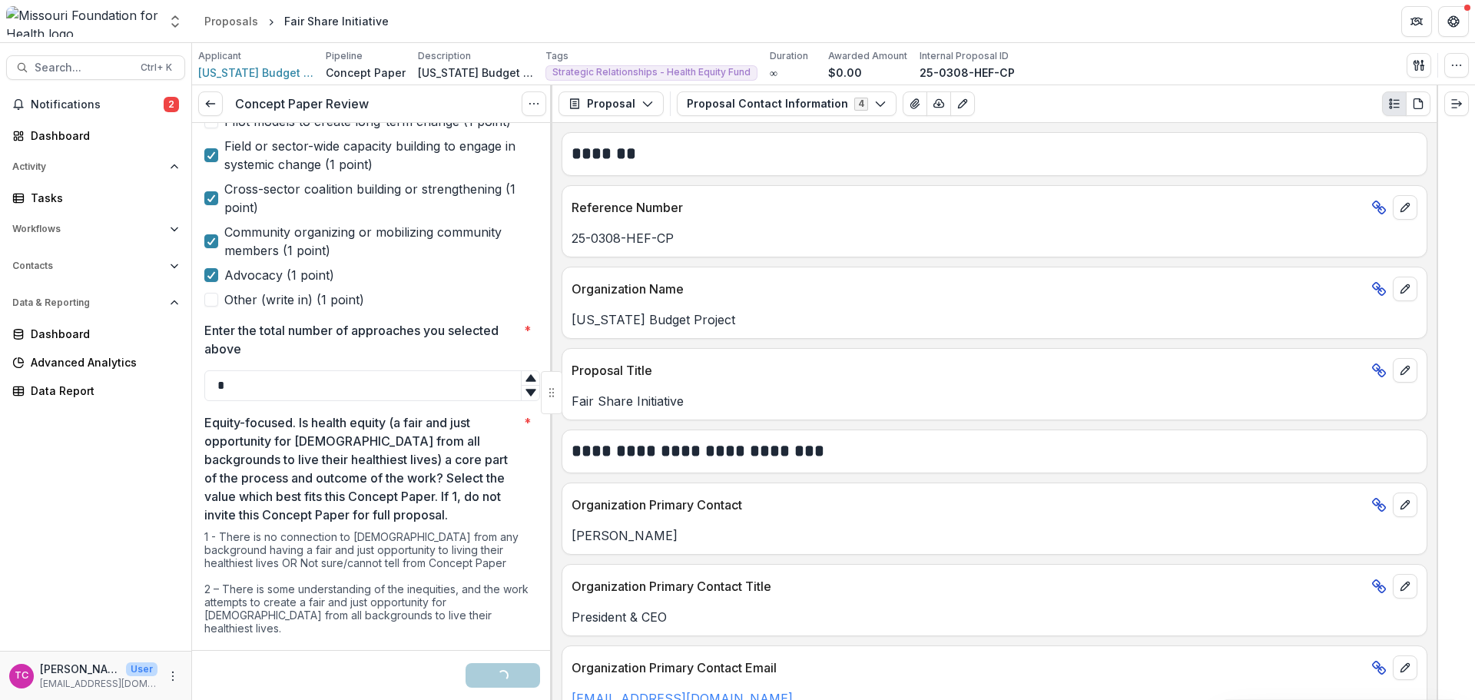
scroll to position [691, 0]
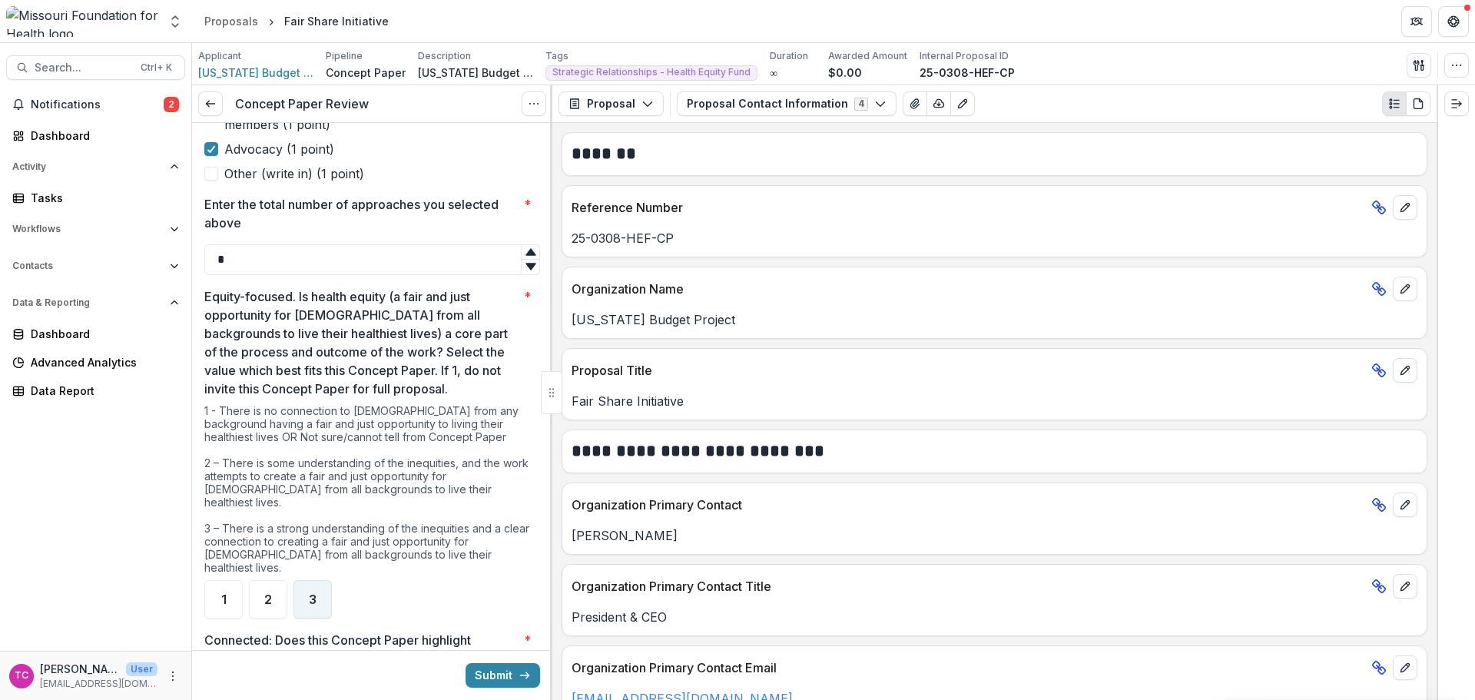
type input "*"
click at [307, 580] on div "3" at bounding box center [312, 599] width 38 height 38
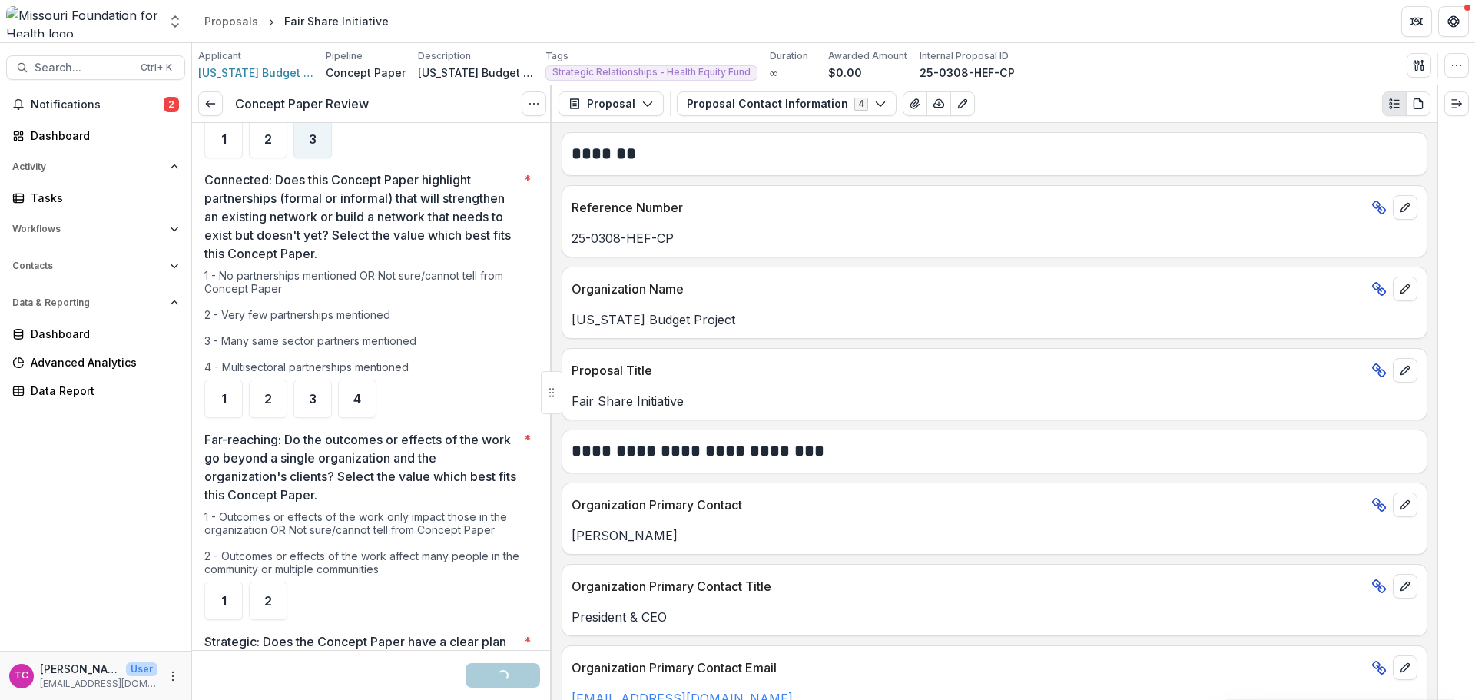
scroll to position [1152, 0]
click at [369, 429] on p "Far-reaching: Do the outcomes or effects of the work go beyond a single organiz…" at bounding box center [360, 466] width 313 height 74
click at [365, 381] on div "4" at bounding box center [357, 398] width 38 height 38
click at [276, 592] on div "2" at bounding box center [268, 600] width 38 height 38
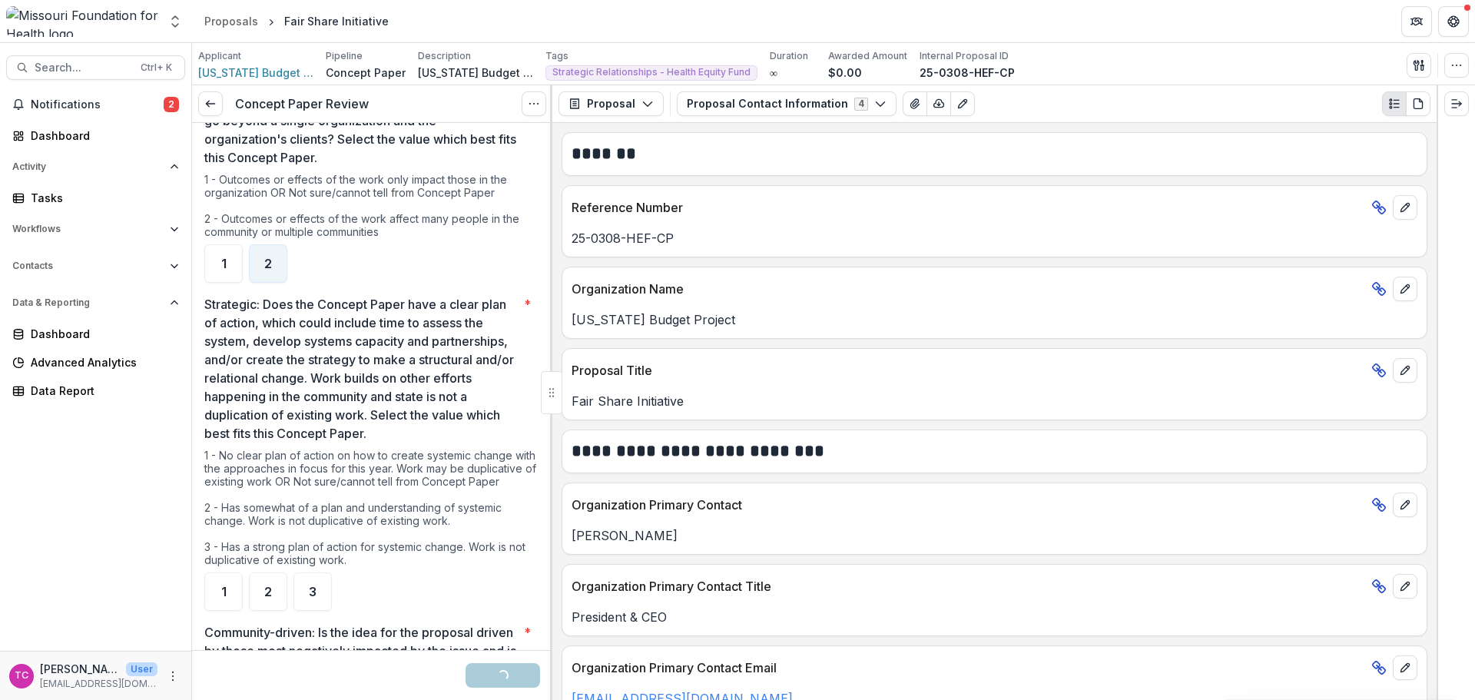
scroll to position [1537, 0]
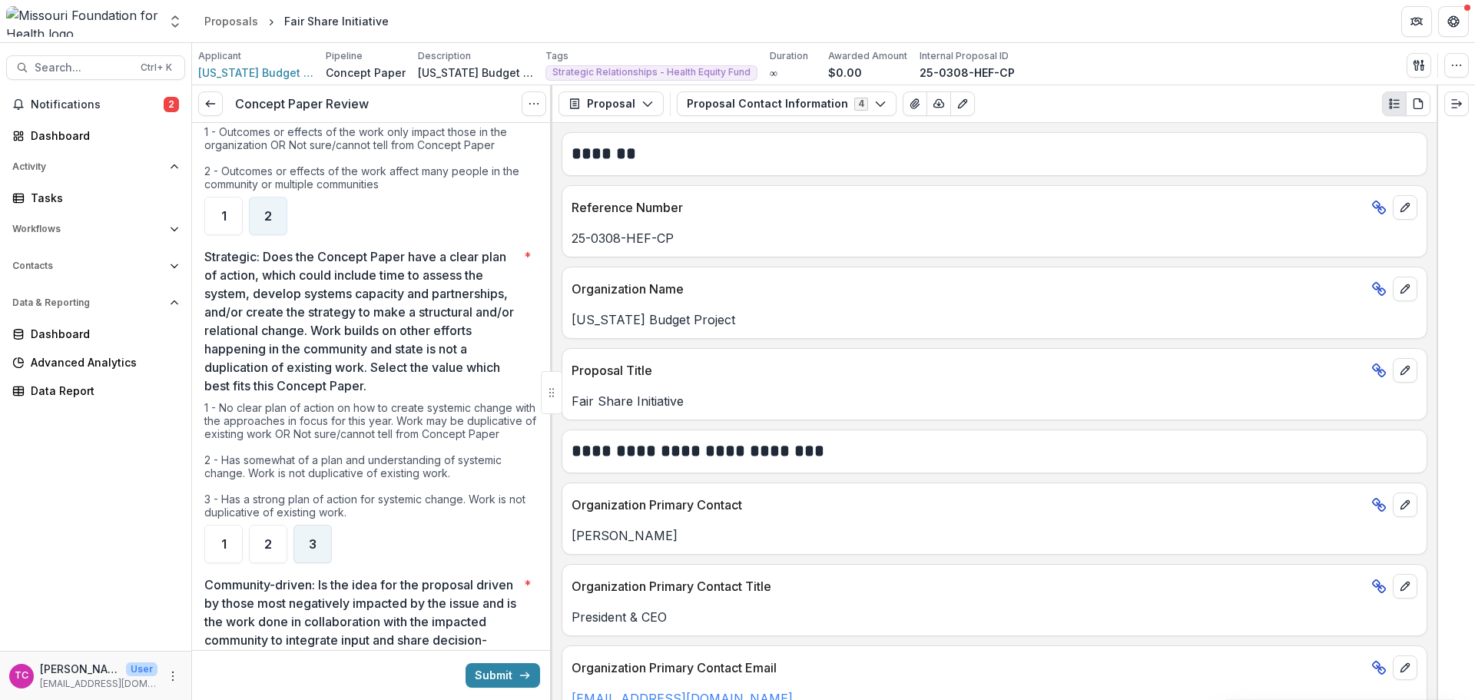
click at [303, 542] on div "3" at bounding box center [312, 544] width 38 height 38
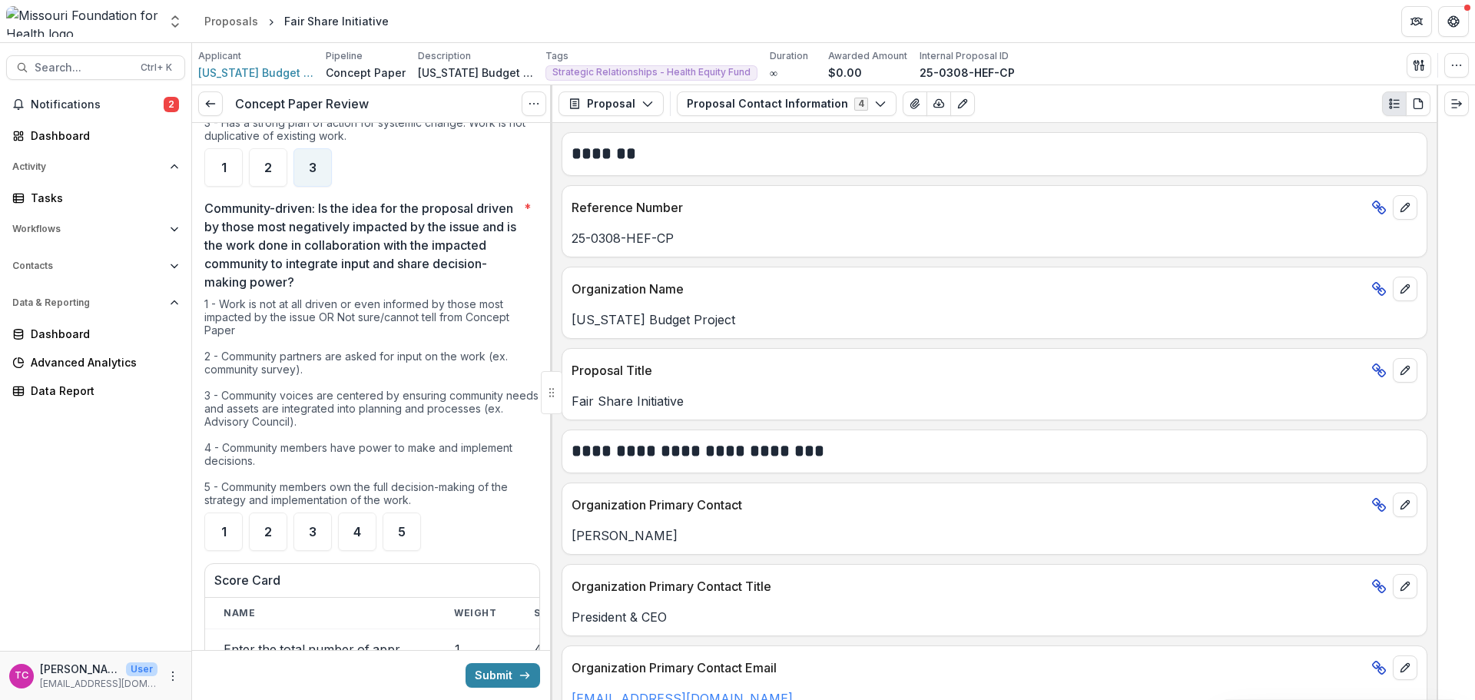
scroll to position [1921, 0]
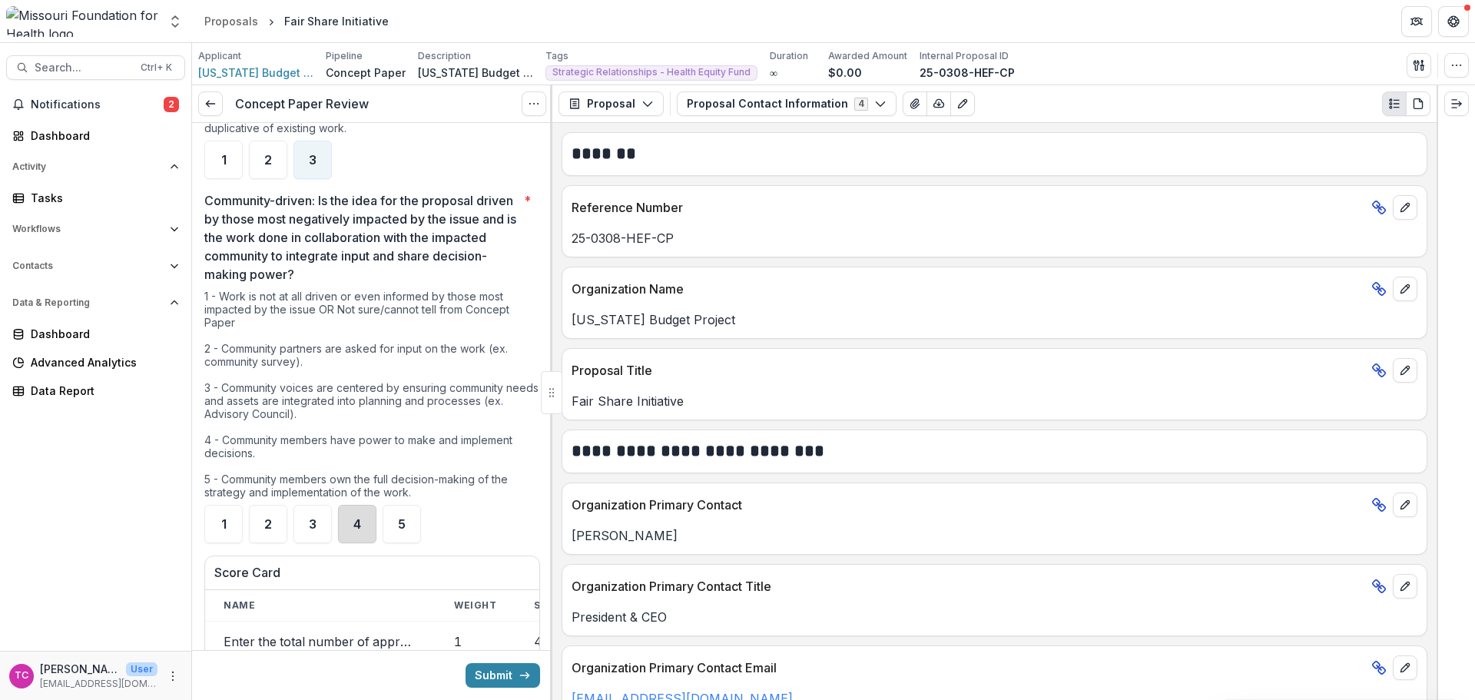
click at [365, 508] on div "4" at bounding box center [357, 524] width 38 height 38
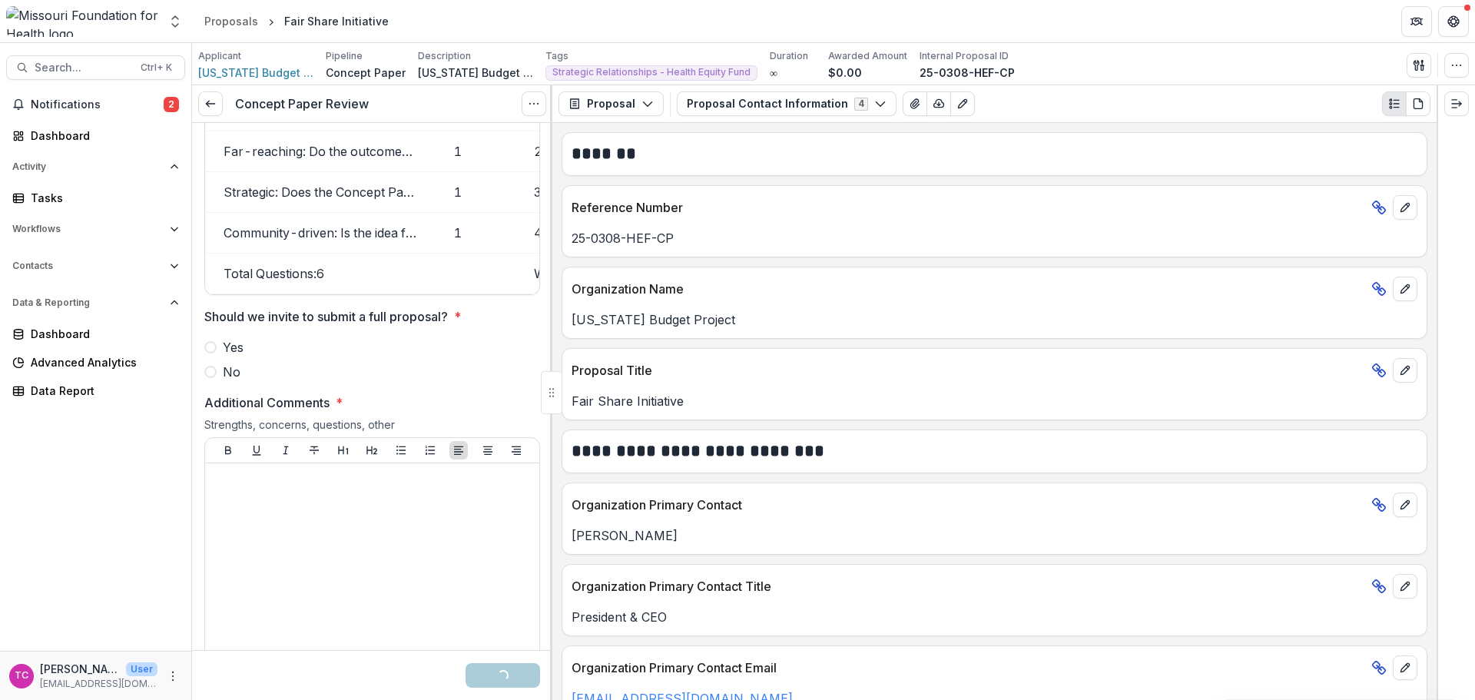
scroll to position [2535, 0]
click at [211, 343] on span at bounding box center [210, 345] width 12 height 12
click at [363, 521] on div at bounding box center [372, 582] width 322 height 230
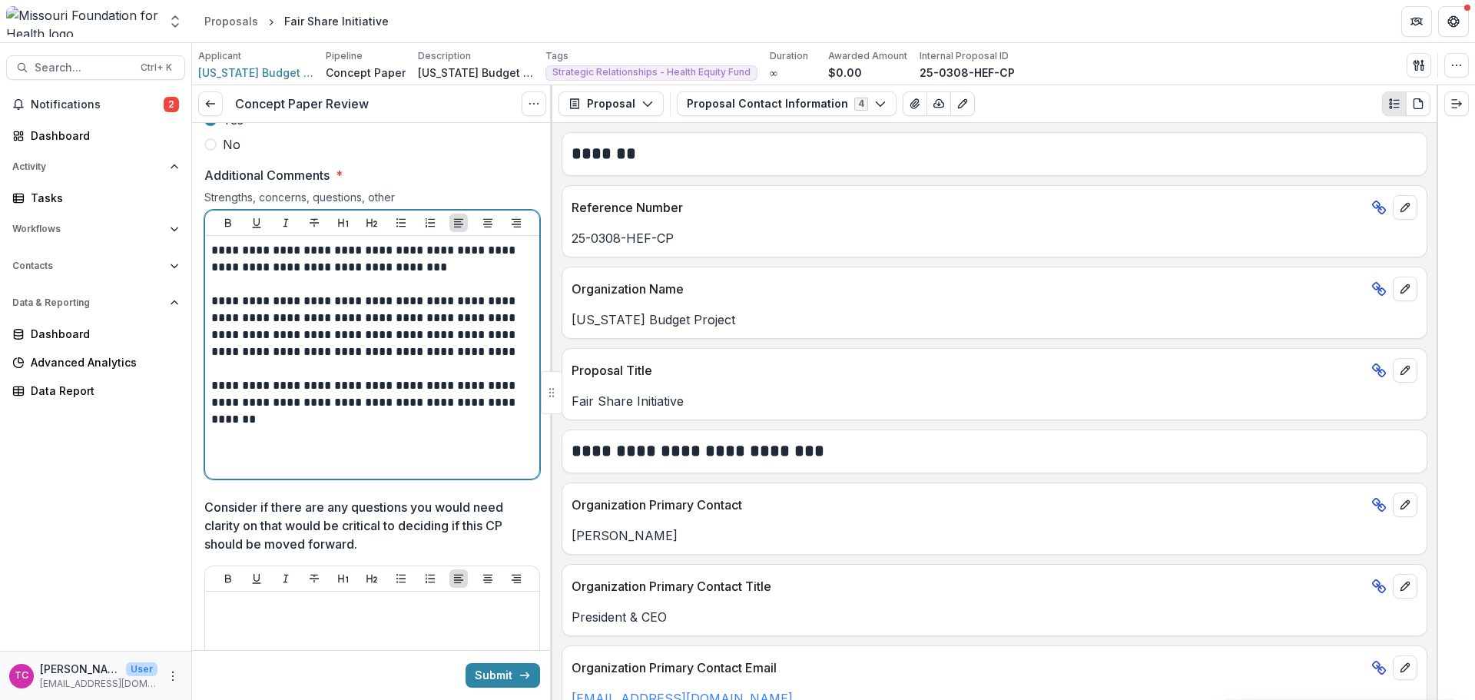
scroll to position [2766, 0]
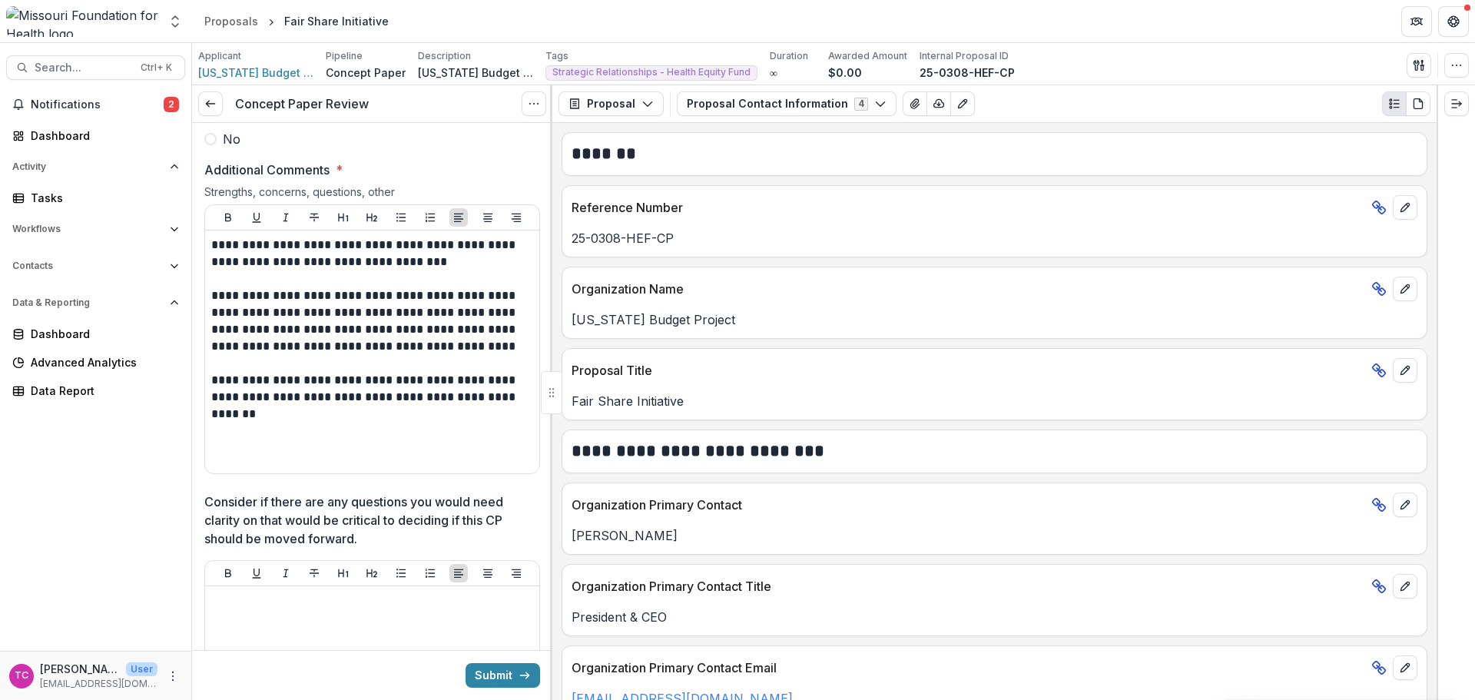
click at [501, 670] on button "Submit" at bounding box center [503, 675] width 75 height 25
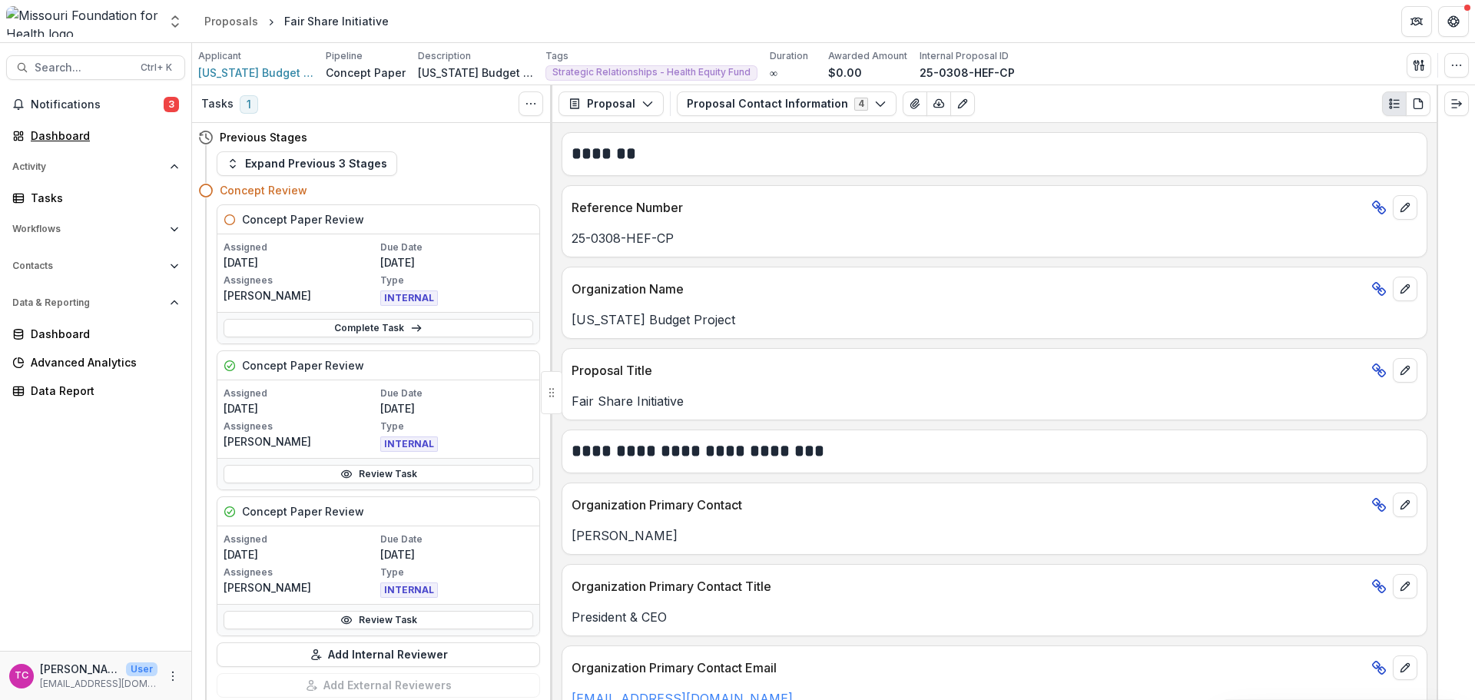
click at [40, 131] on div "Dashboard" at bounding box center [102, 136] width 142 height 16
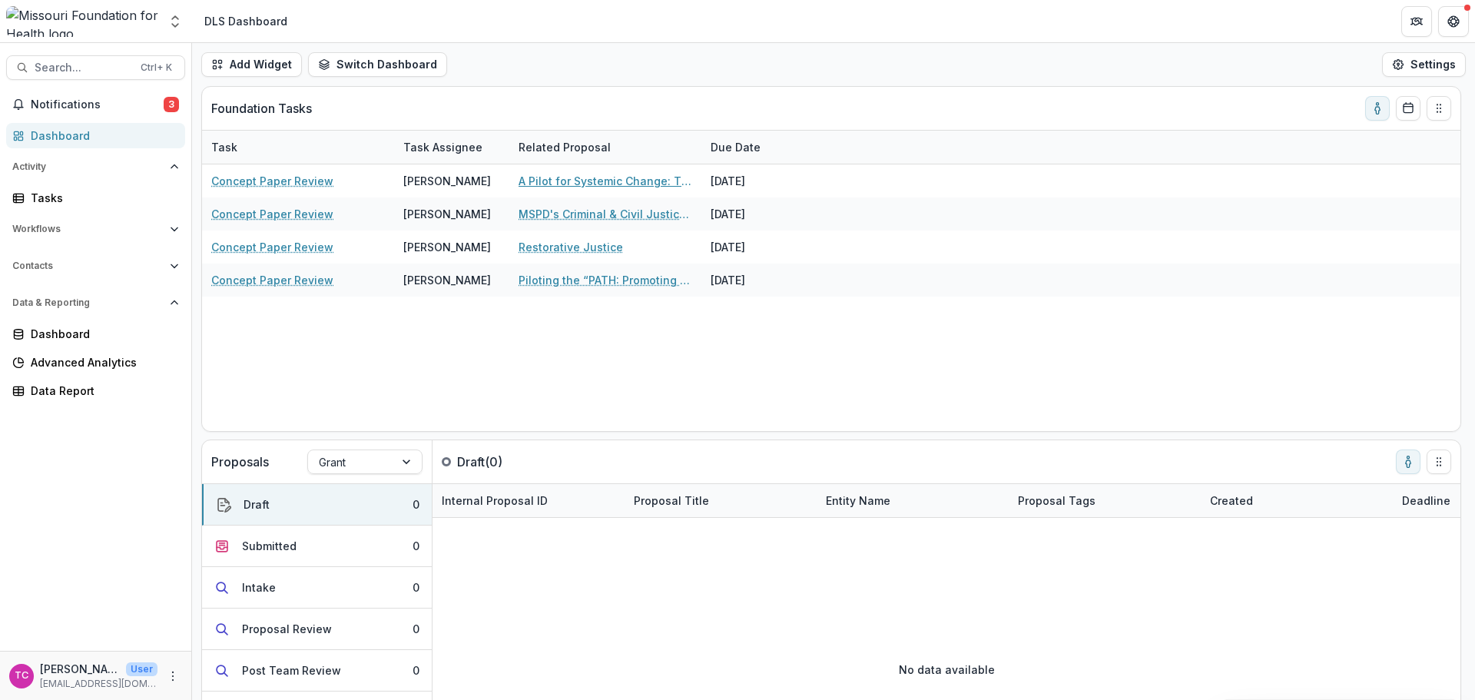
click at [610, 187] on link "A Pilot for Systemic Change: The Southeast [US_STATE] Poverty Task Force" at bounding box center [606, 181] width 174 height 16
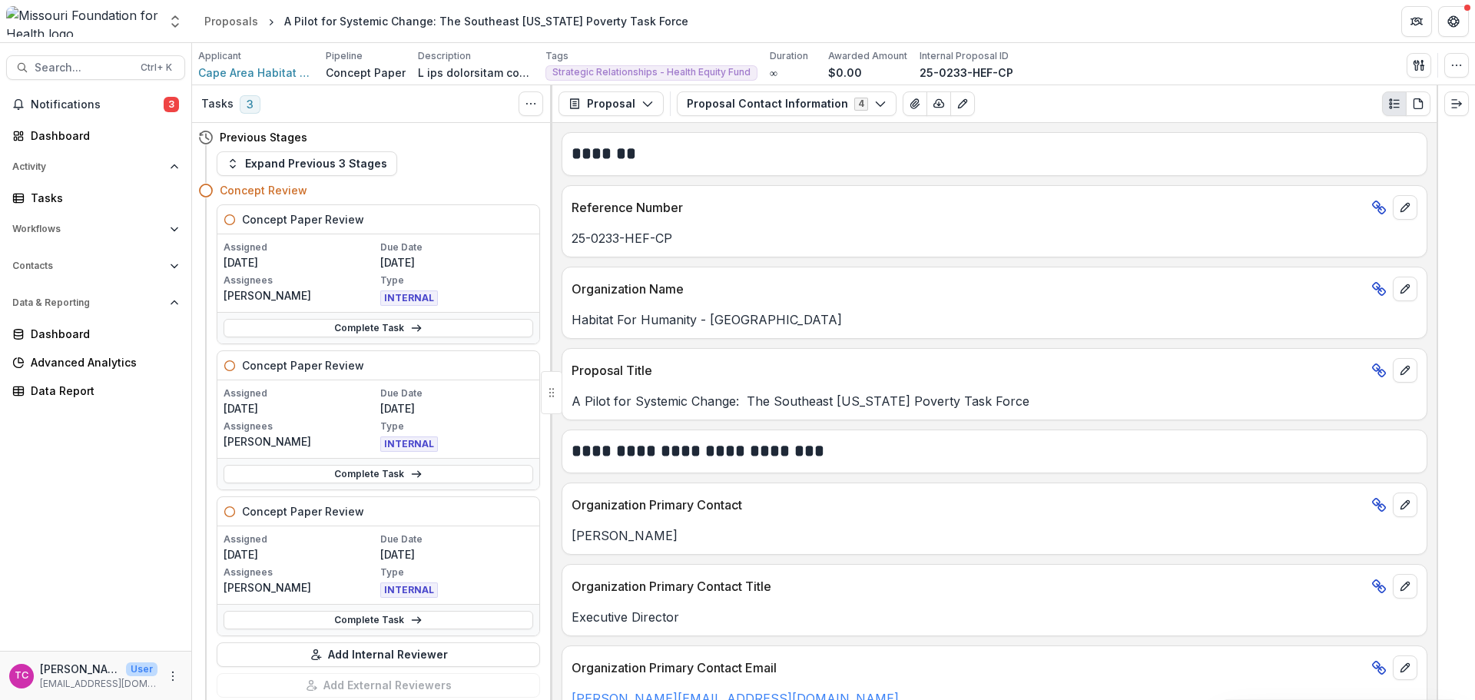
click at [386, 311] on div "Assigned [DATE] Due Date [DATE] Assignees [PERSON_NAME] Type INTERNAL" at bounding box center [378, 273] width 322 height 78
click at [383, 320] on link "Complete Task" at bounding box center [379, 328] width 310 height 18
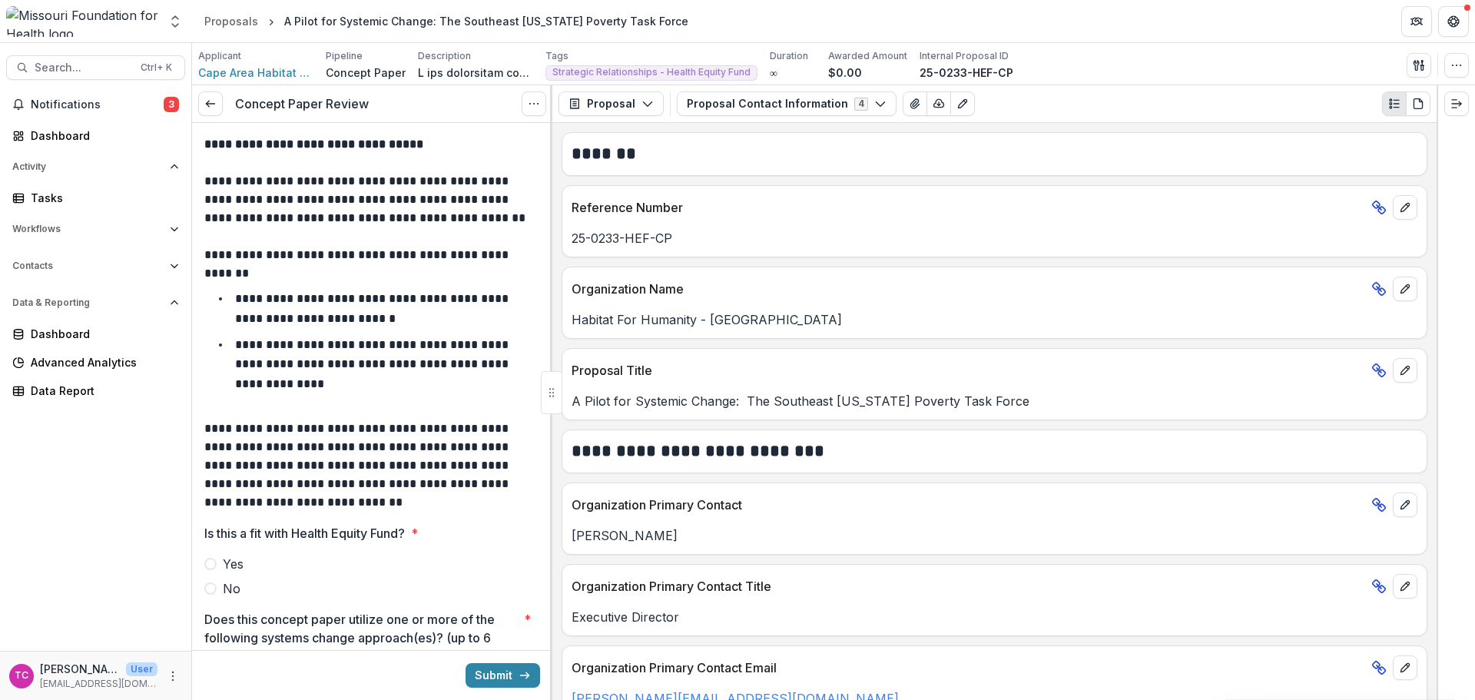
click at [835, 107] on button "Proposal Contact Information 4" at bounding box center [787, 103] width 220 height 25
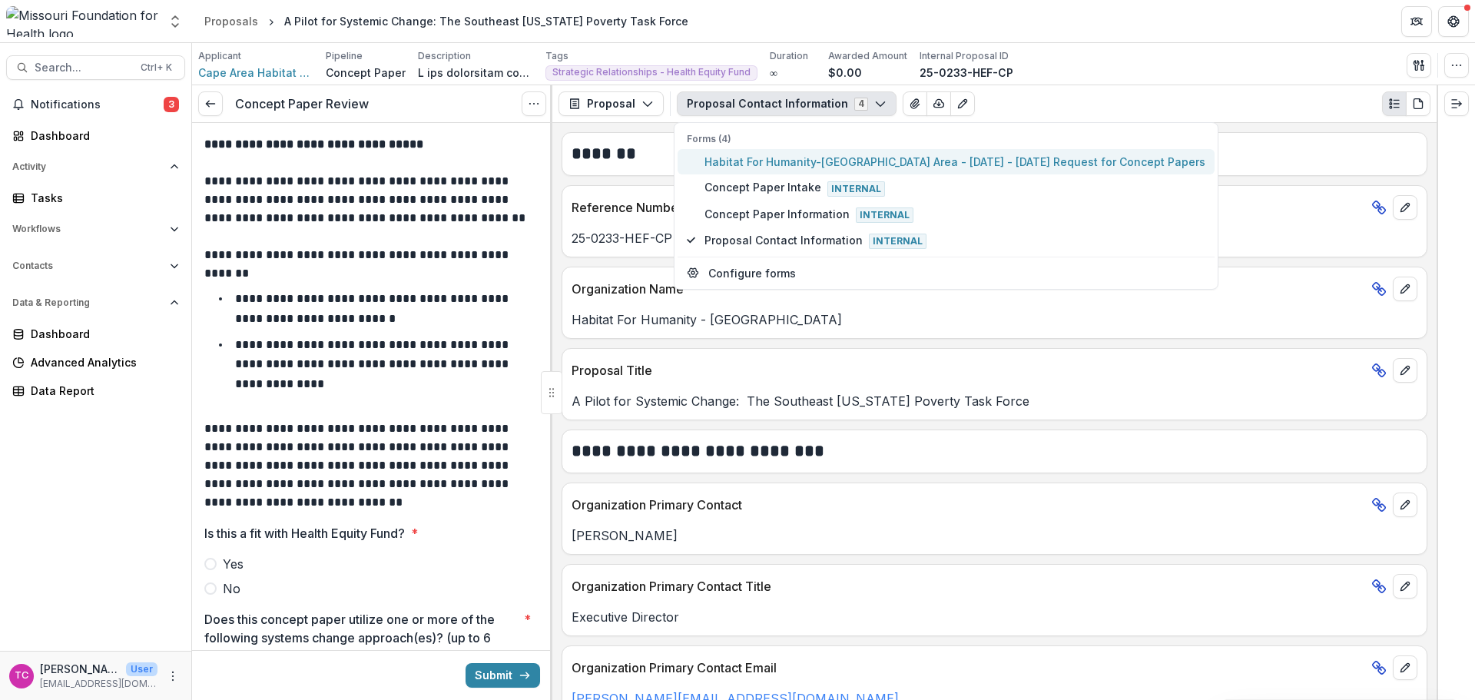
click at [809, 154] on span "Habitat For Humanity-[GEOGRAPHIC_DATA] Area - [DATE] - [DATE] Request for Conce…" at bounding box center [955, 162] width 501 height 16
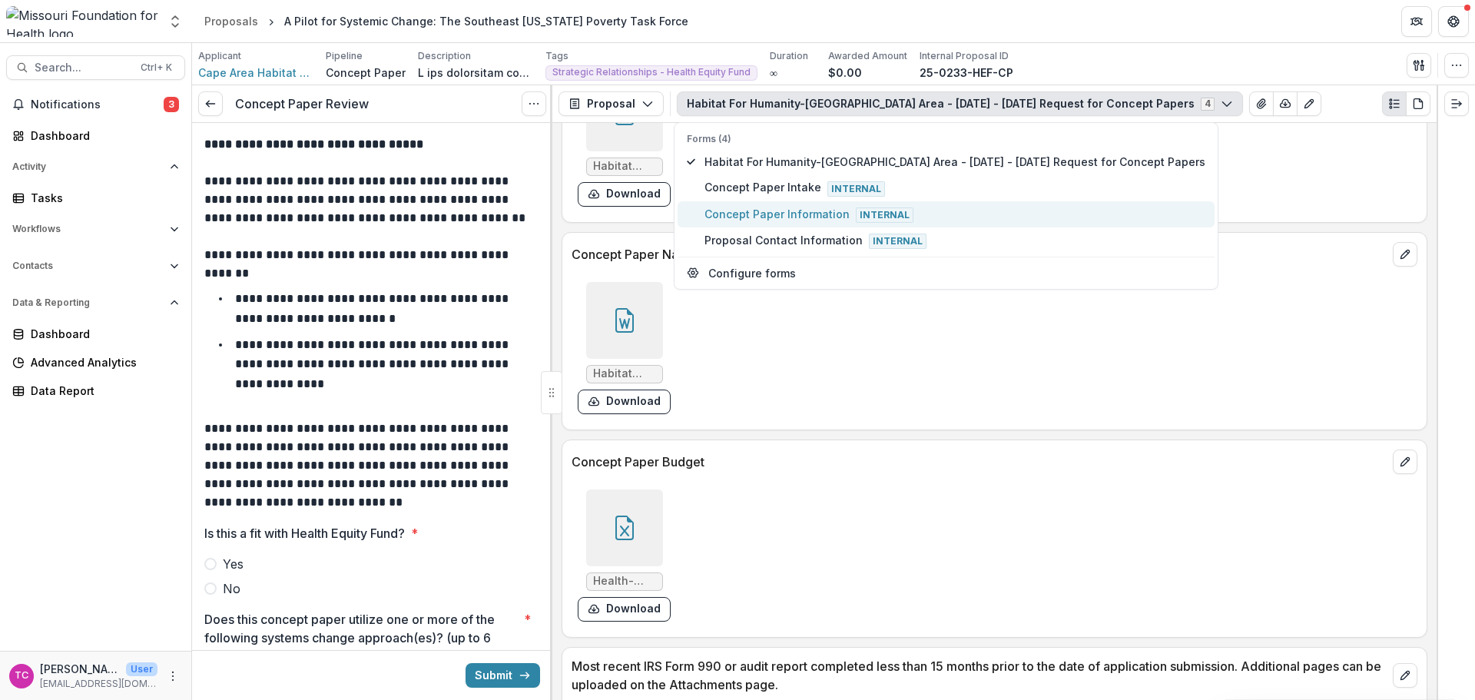
scroll to position [4302, 0]
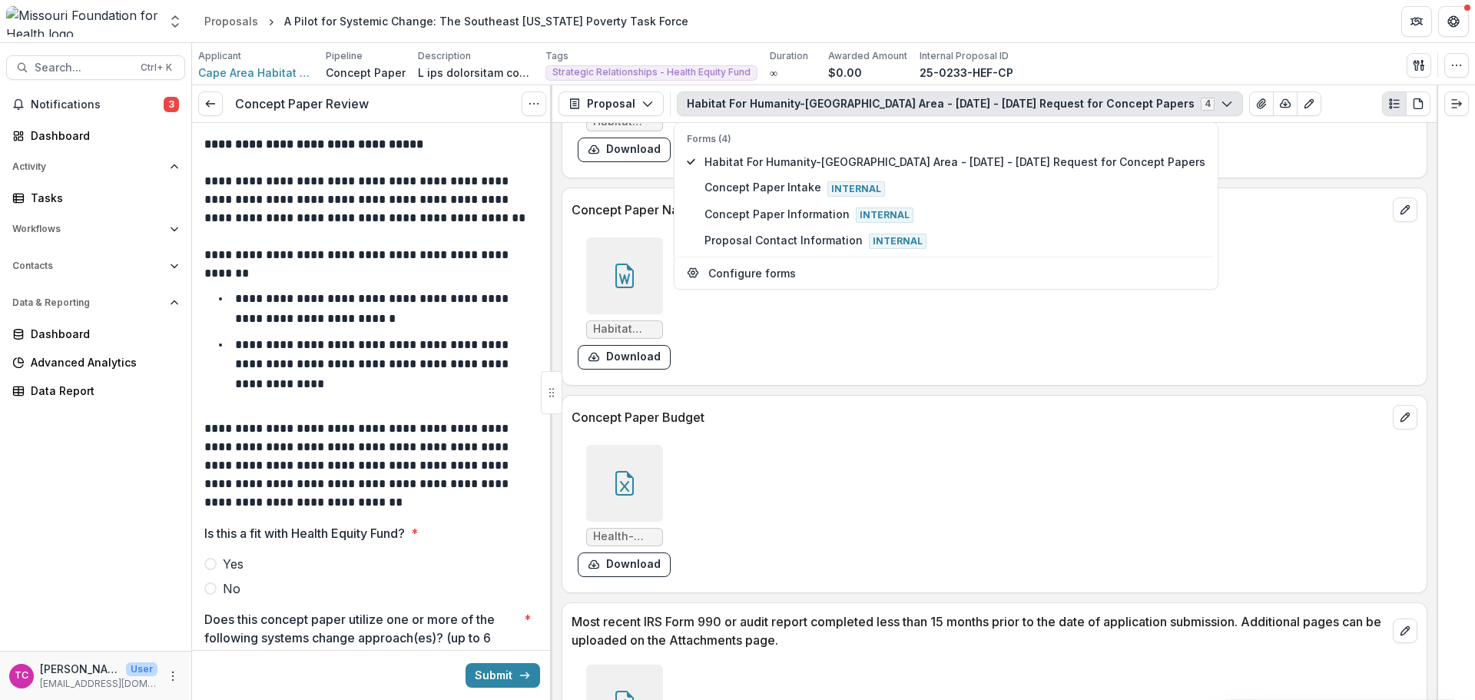
click at [631, 563] on button "Download" at bounding box center [624, 564] width 93 height 25
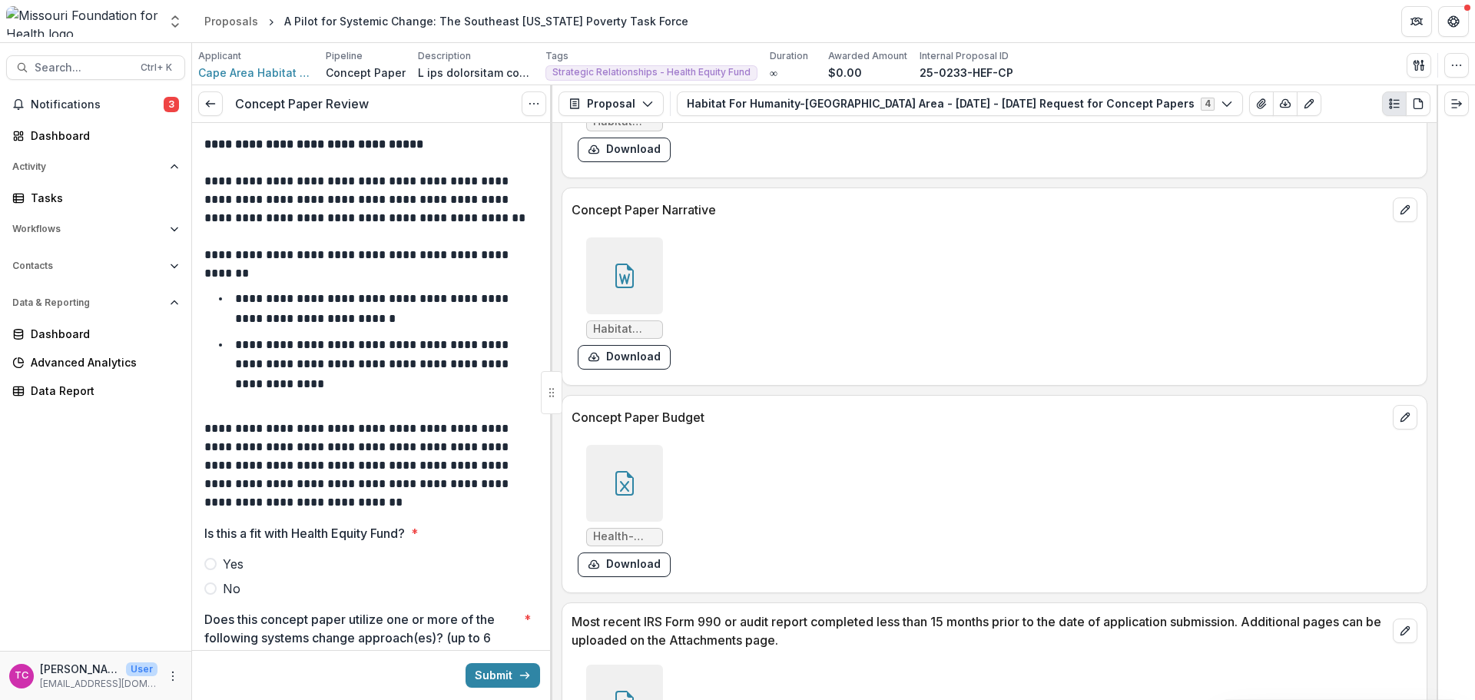
click at [207, 557] on label "Yes" at bounding box center [372, 564] width 336 height 18
click at [202, 110] on link at bounding box center [210, 103] width 25 height 25
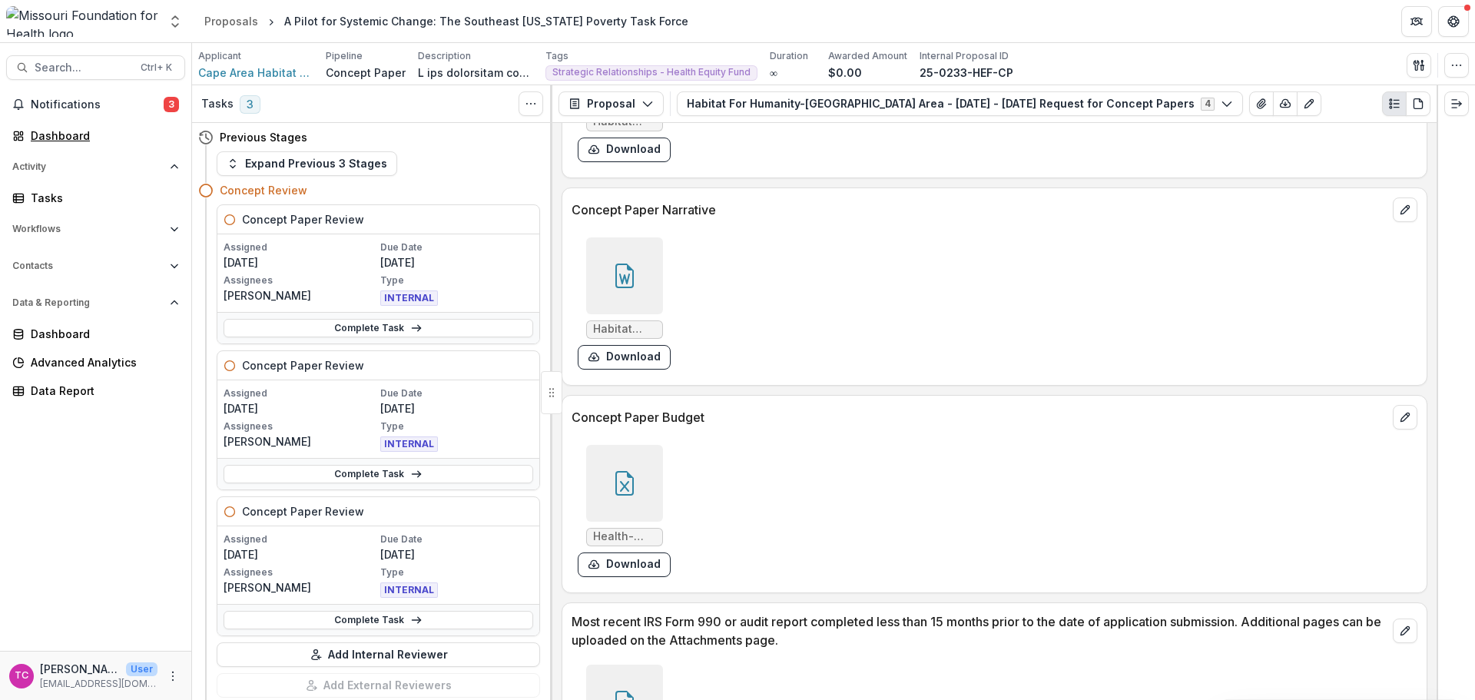
click at [68, 143] on link "Dashboard" at bounding box center [95, 135] width 179 height 25
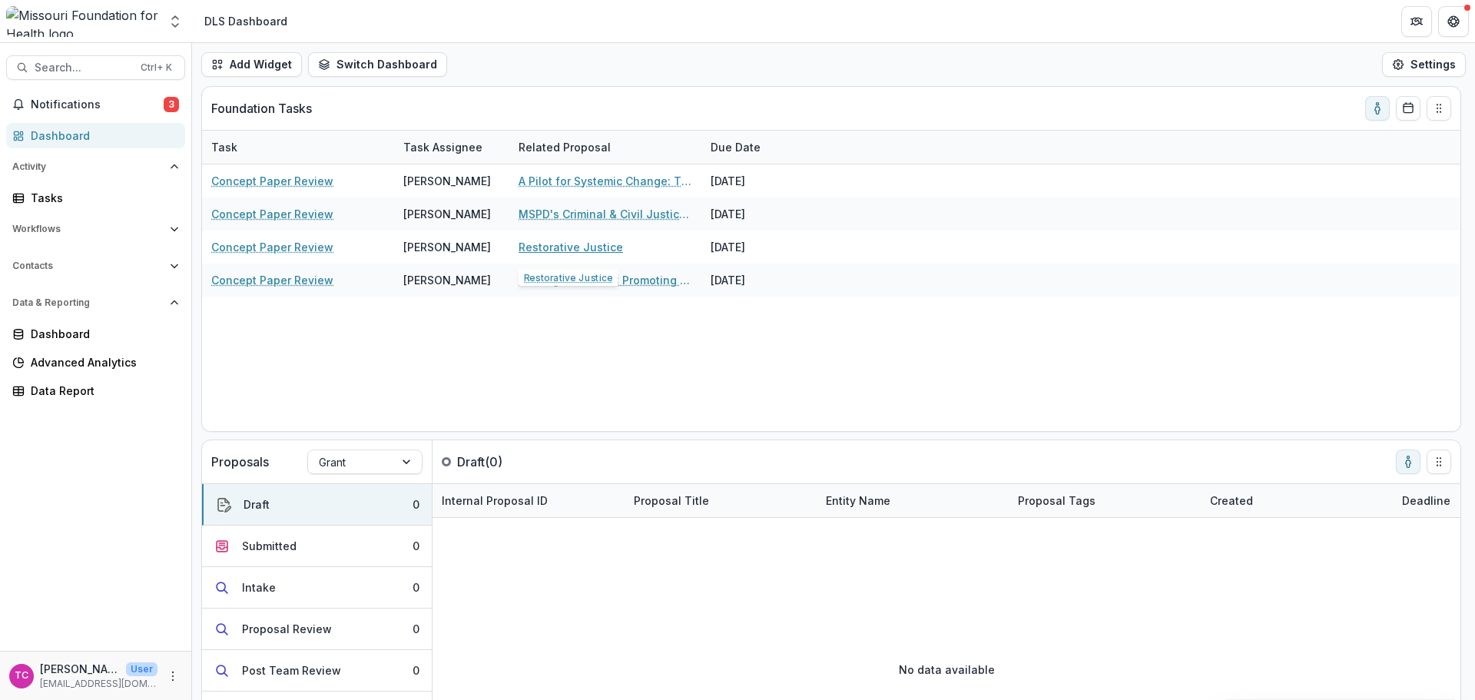
click at [540, 252] on link "Restorative Justice" at bounding box center [571, 247] width 104 height 16
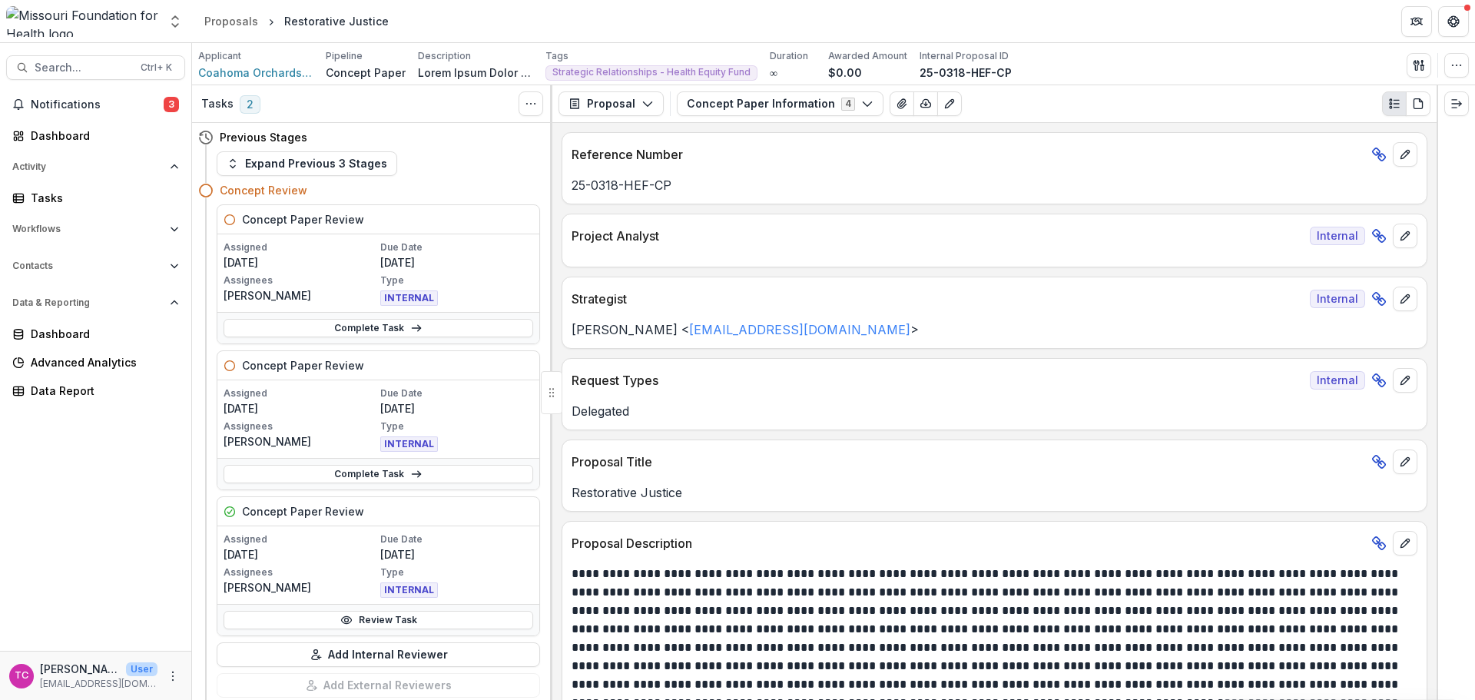
click at [360, 622] on link "Review Task" at bounding box center [379, 620] width 310 height 18
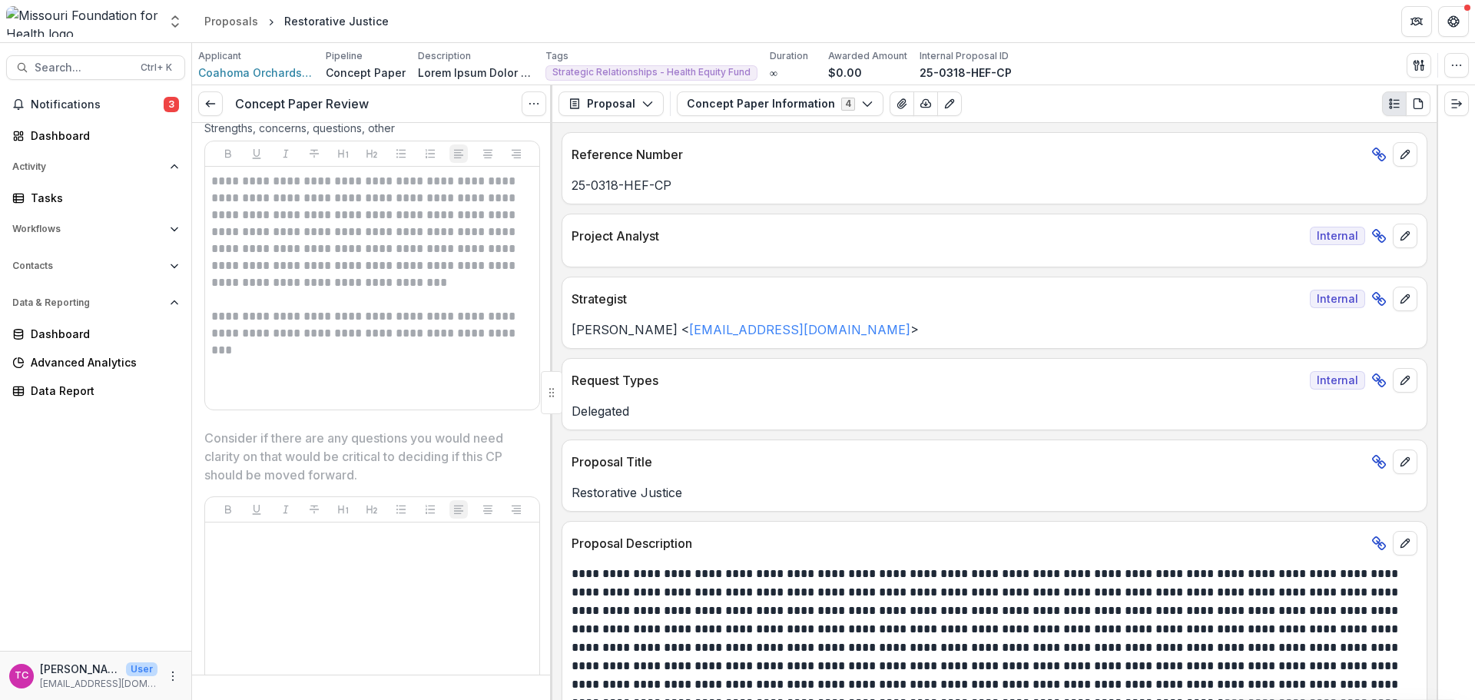
scroll to position [2919, 0]
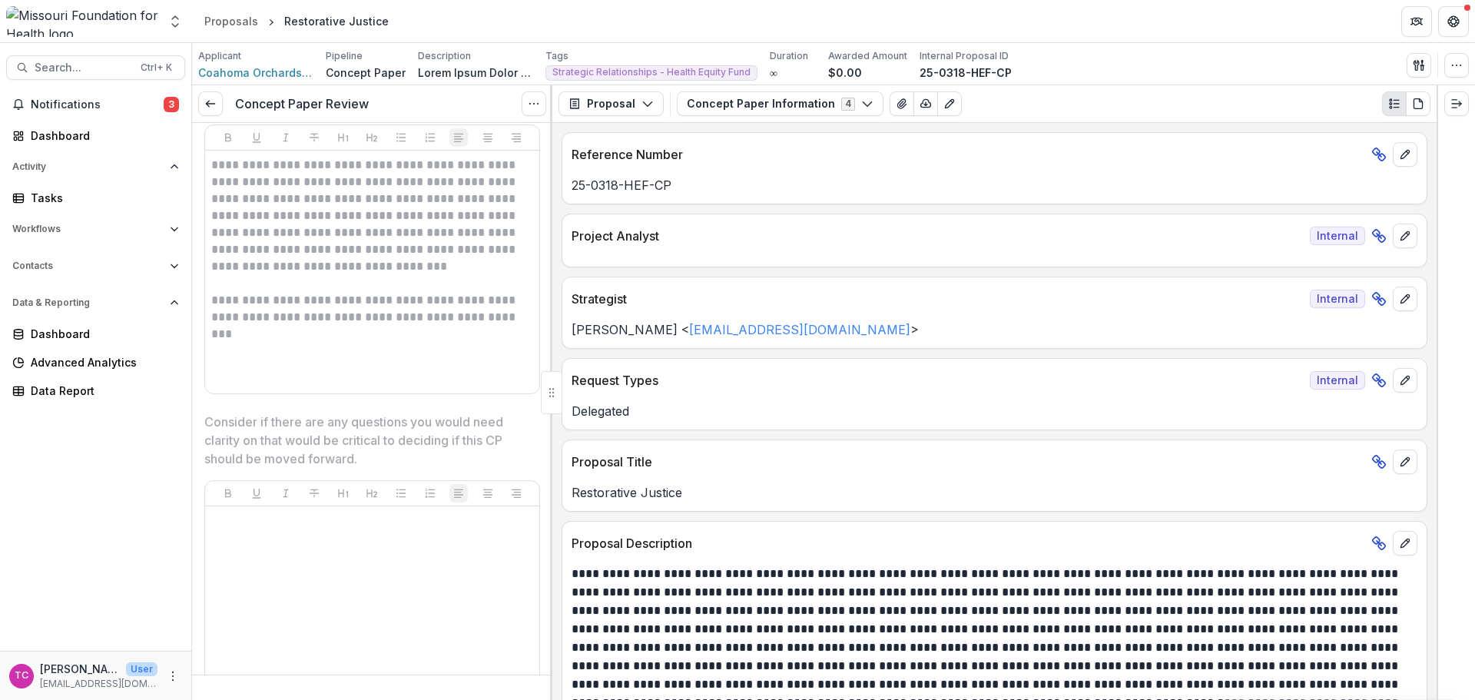
click at [214, 97] on link at bounding box center [210, 103] width 25 height 25
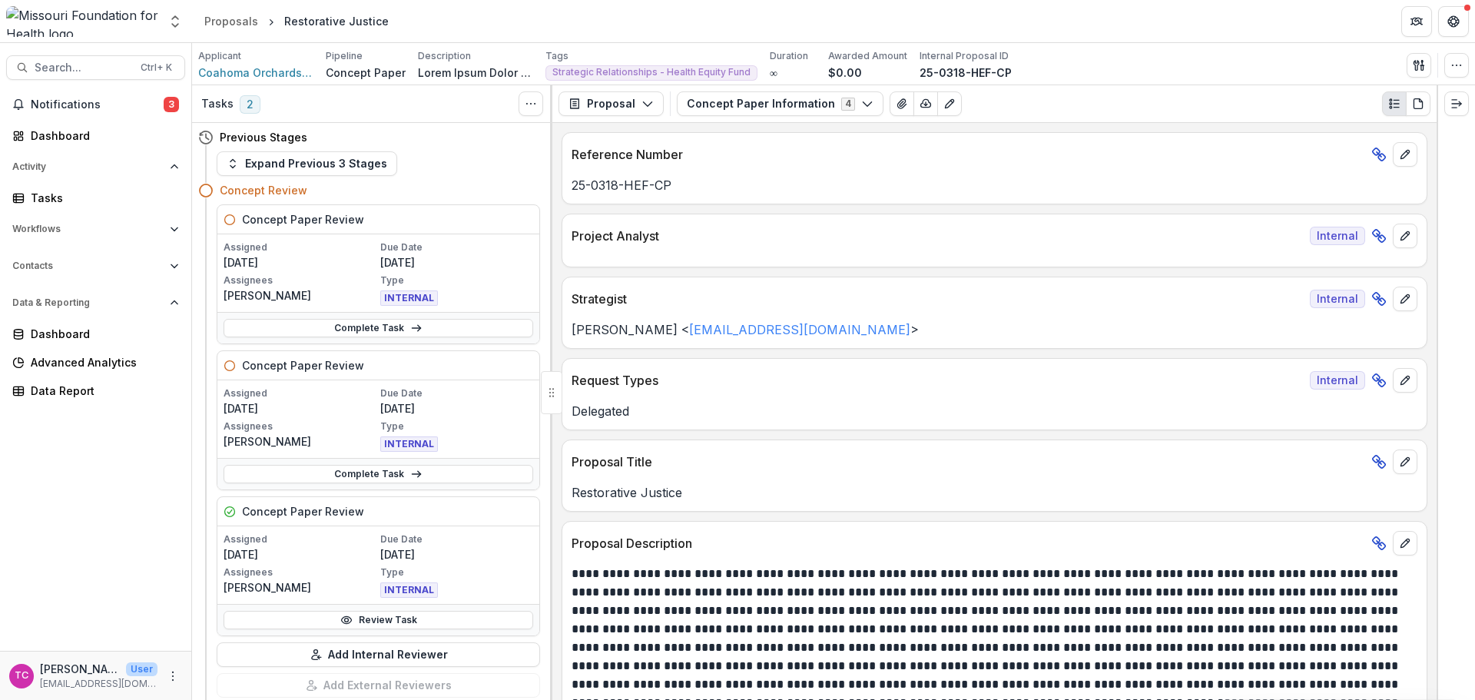
click at [235, 159] on icon "button" at bounding box center [233, 163] width 12 height 12
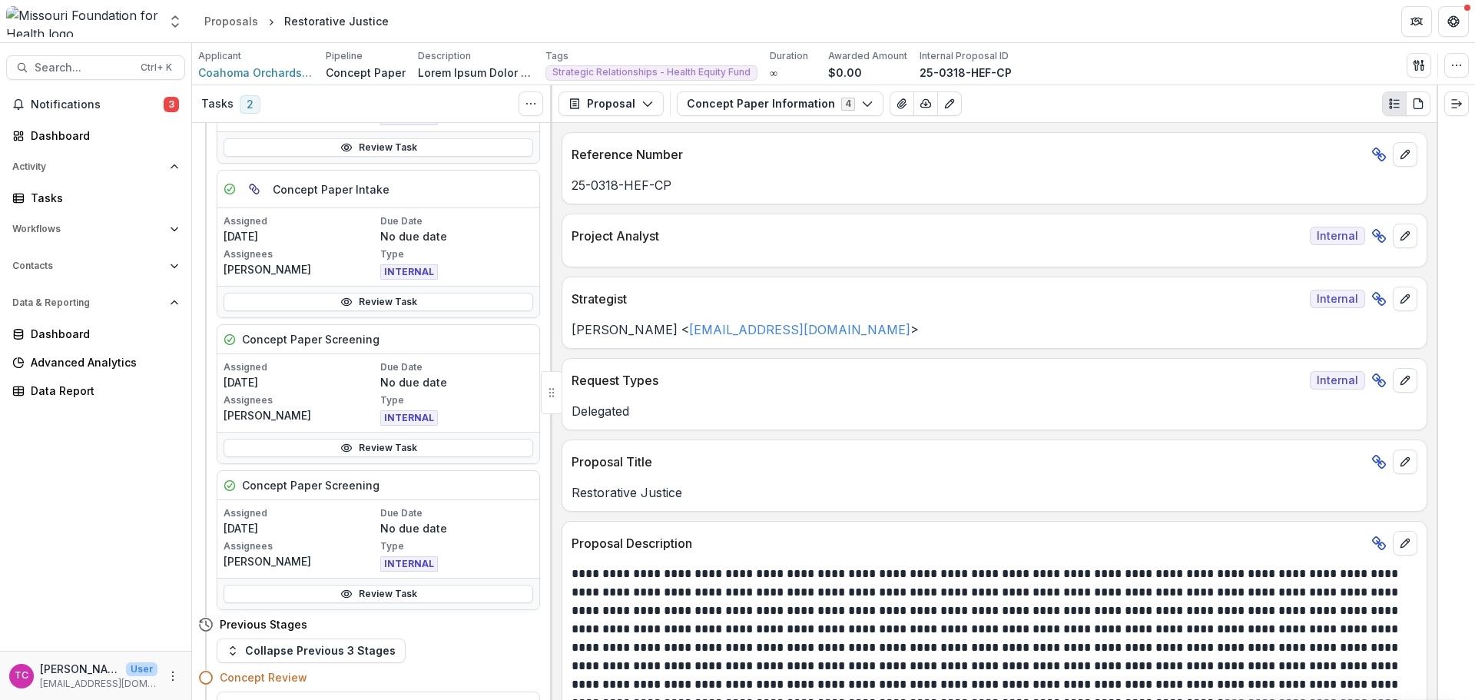
scroll to position [384, 0]
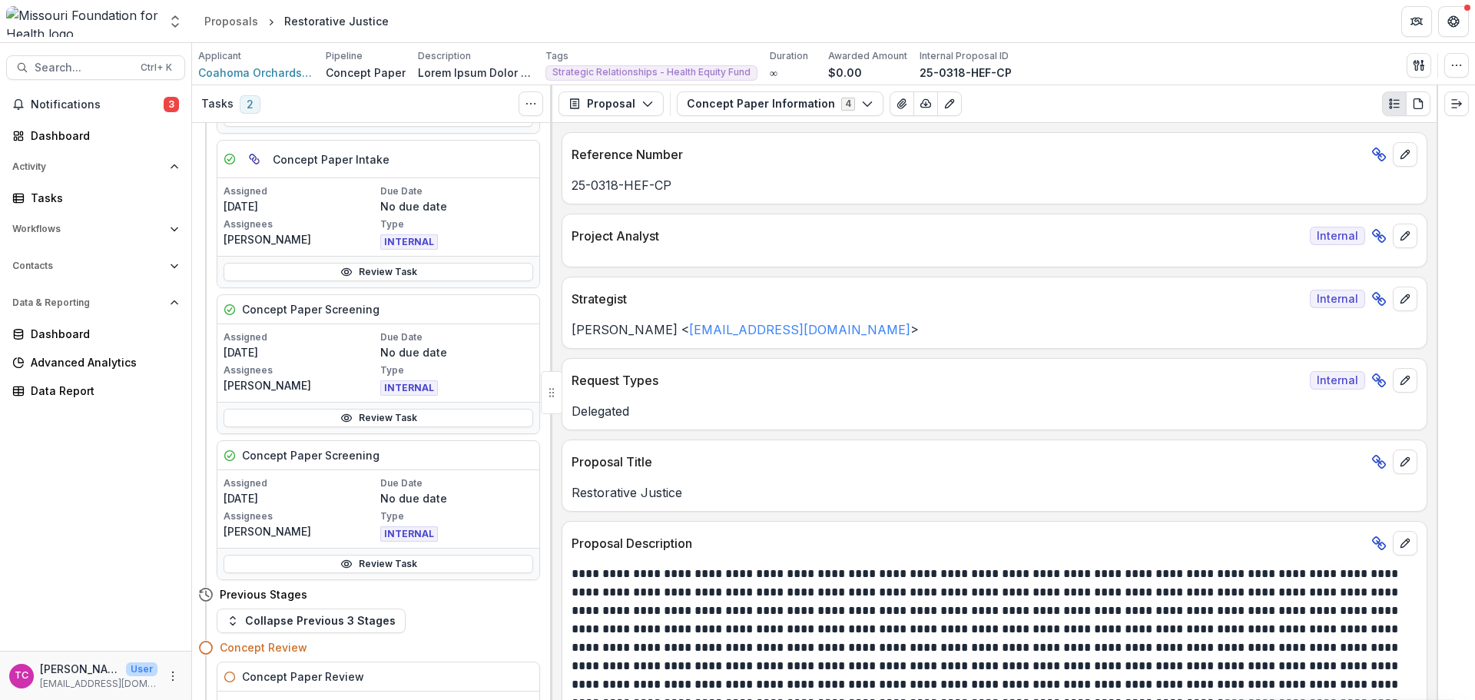
click at [346, 420] on circle at bounding box center [346, 418] width 4 height 4
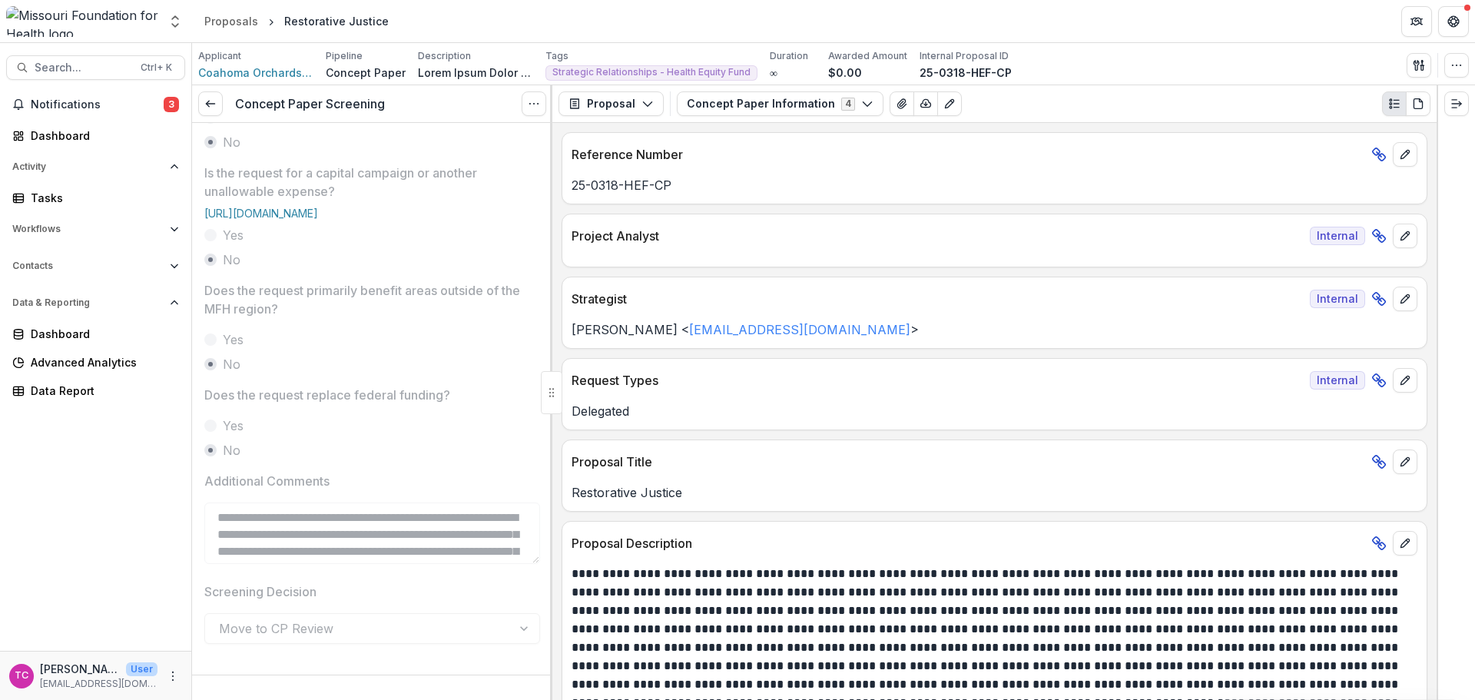
scroll to position [586, 0]
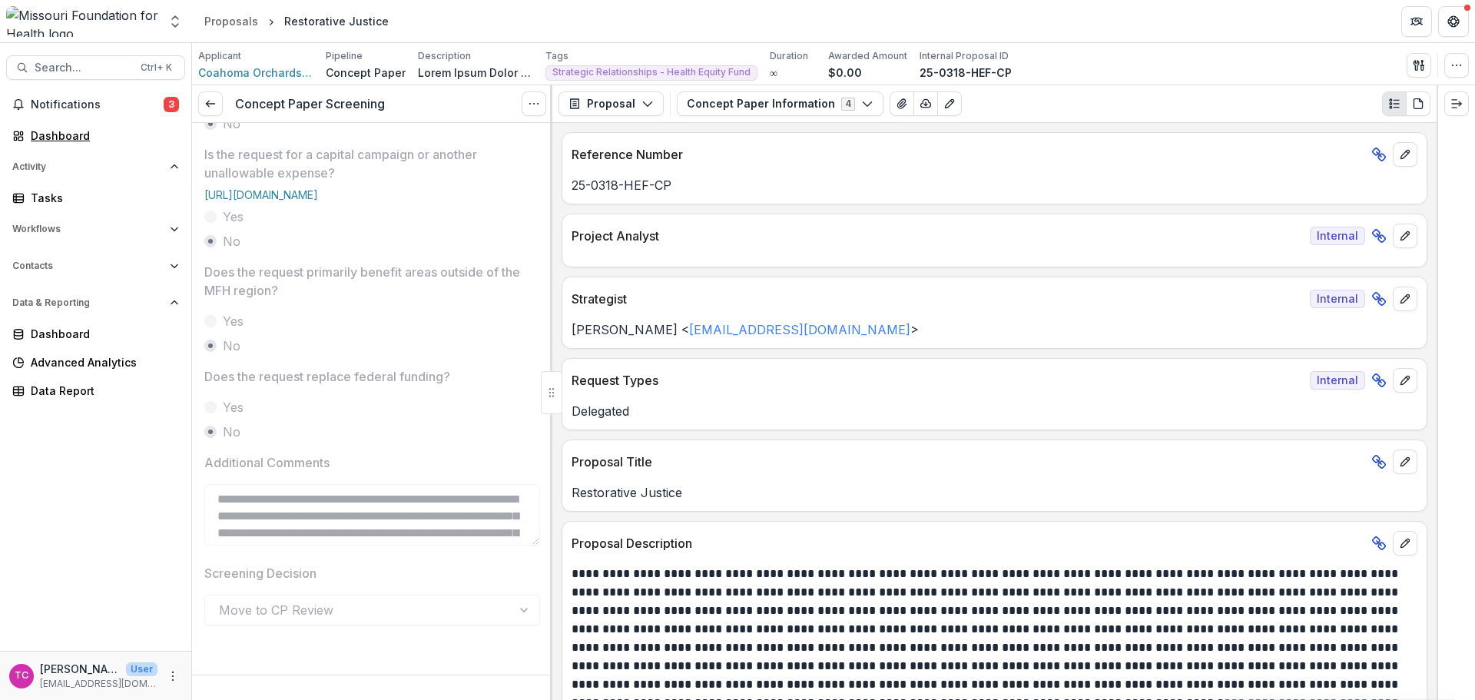
click at [119, 142] on div "Dashboard" at bounding box center [102, 136] width 142 height 16
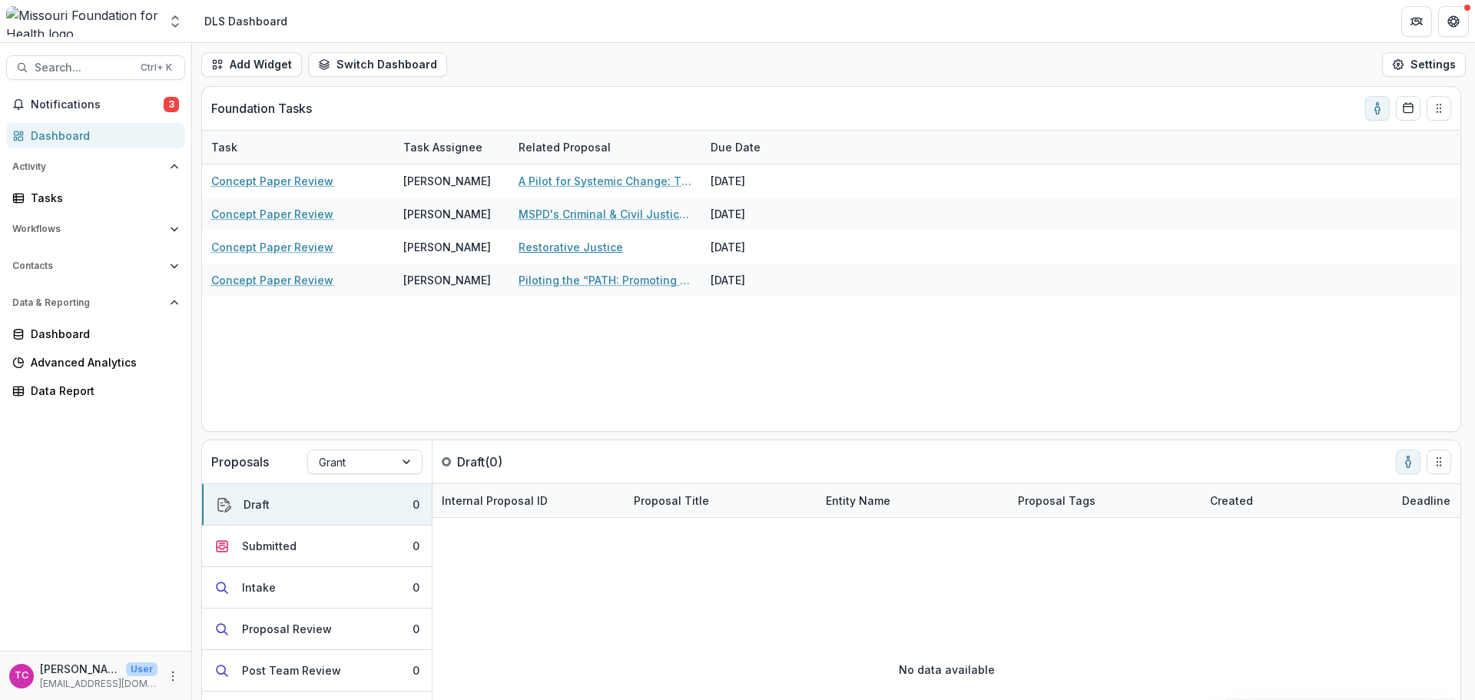
click at [545, 252] on link "Restorative Justice" at bounding box center [571, 247] width 104 height 16
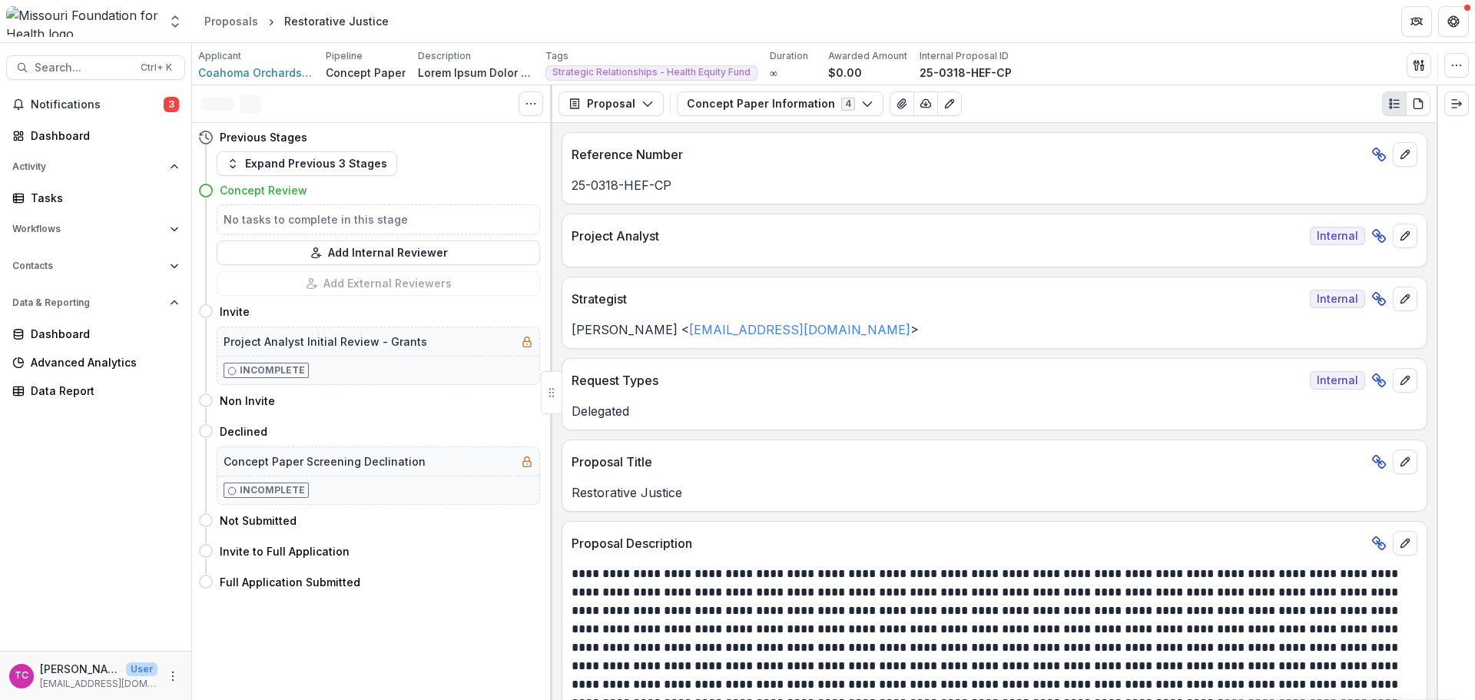
click at [845, 104] on button "Concept Paper Information 4" at bounding box center [780, 103] width 207 height 25
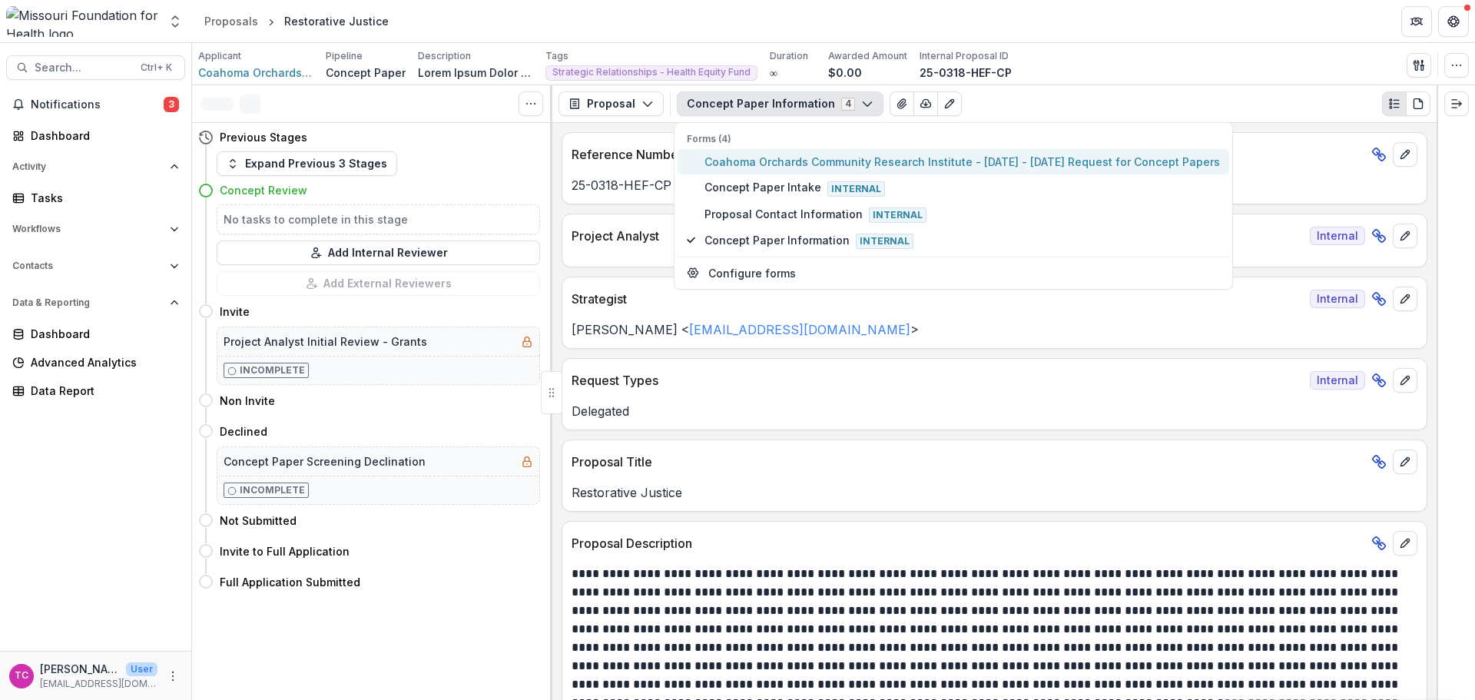
click at [753, 163] on span "Coahoma Orchards Community Research Institute - [DATE] - [DATE] Request for Con…" at bounding box center [963, 162] width 516 height 16
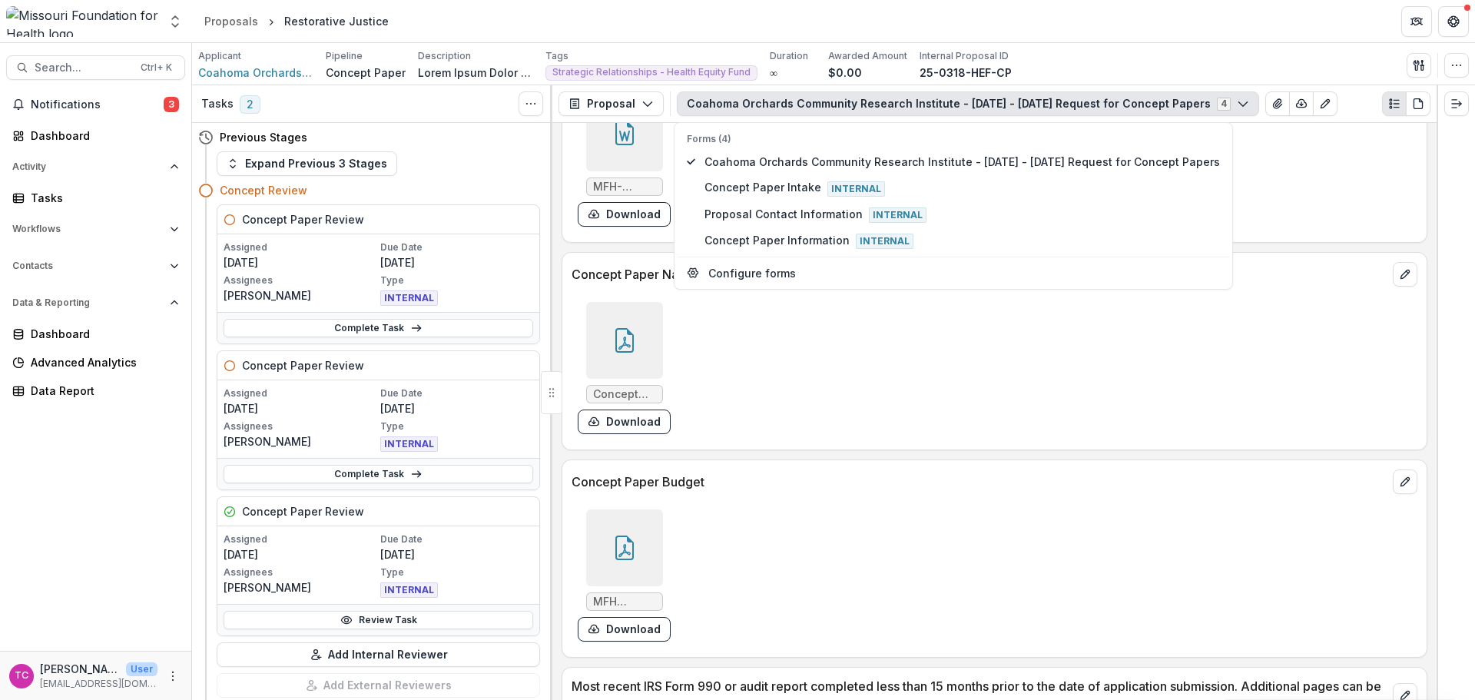
scroll to position [4302, 0]
click at [644, 638] on button "Download" at bounding box center [624, 628] width 93 height 25
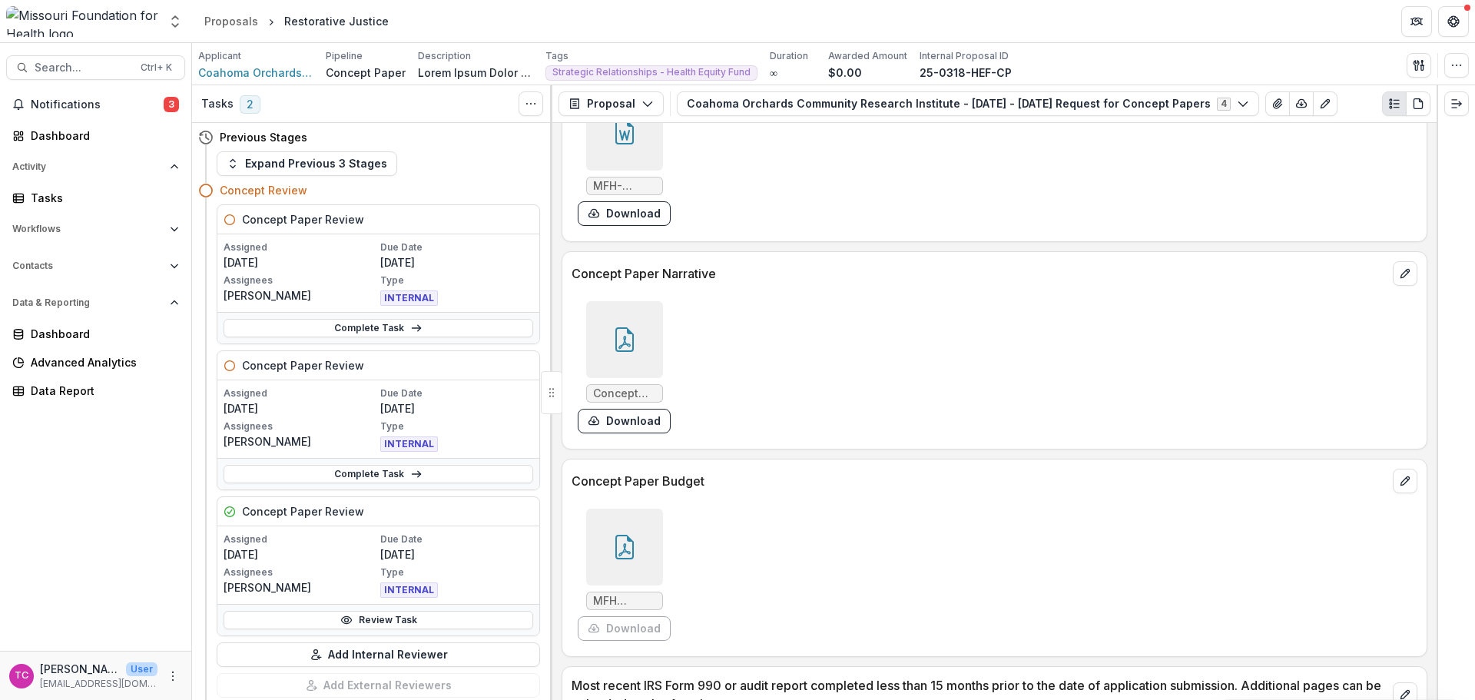
scroll to position [4379, 0]
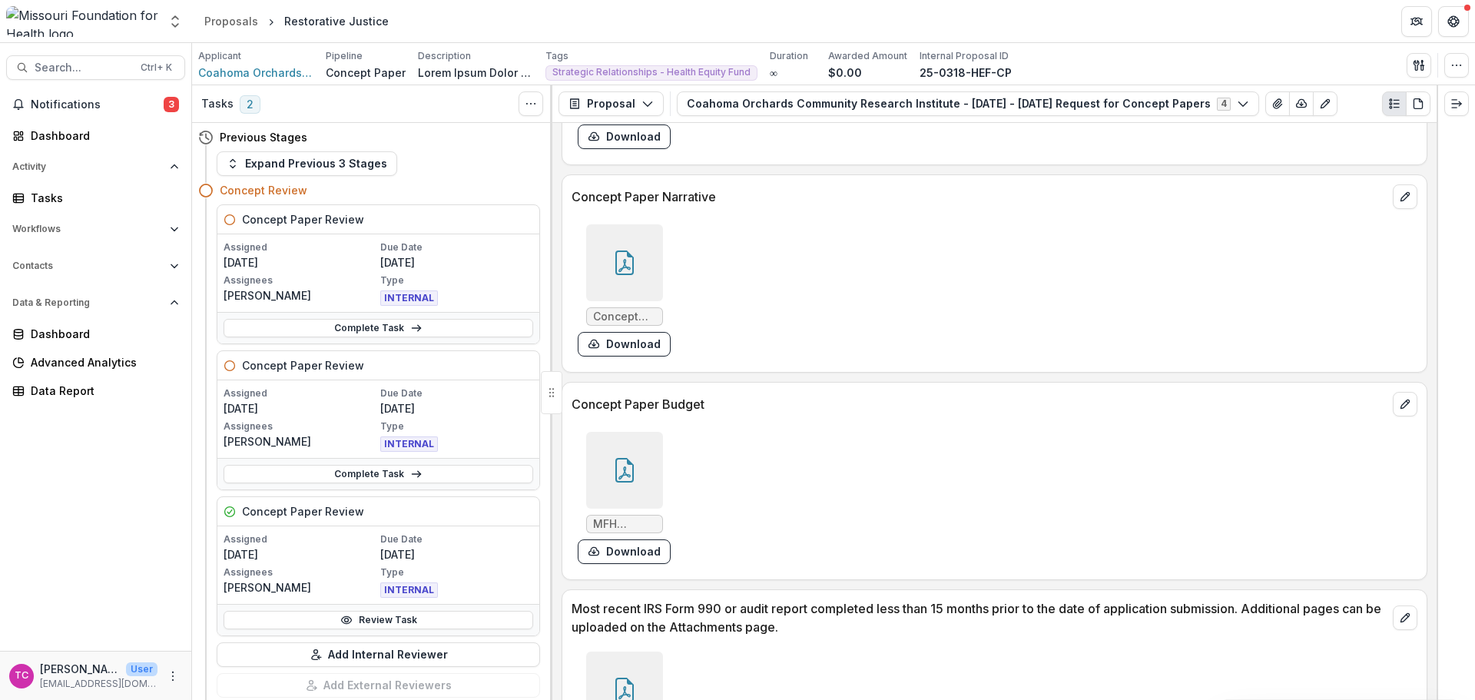
drag, startPoint x: 337, startPoint y: 330, endPoint x: 720, endPoint y: 372, distance: 384.9
click at [337, 330] on link "Complete Task" at bounding box center [379, 328] width 310 height 18
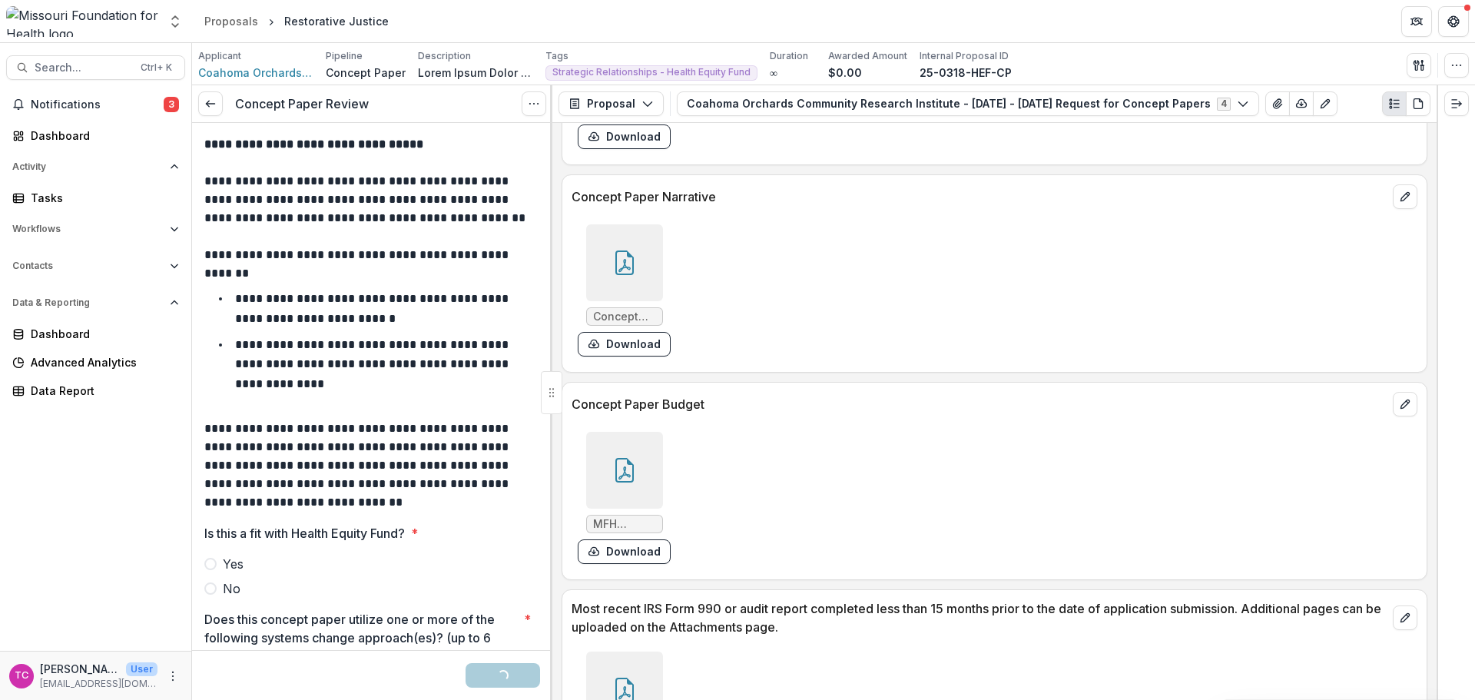
click at [237, 564] on span "Yes" at bounding box center [233, 564] width 21 height 18
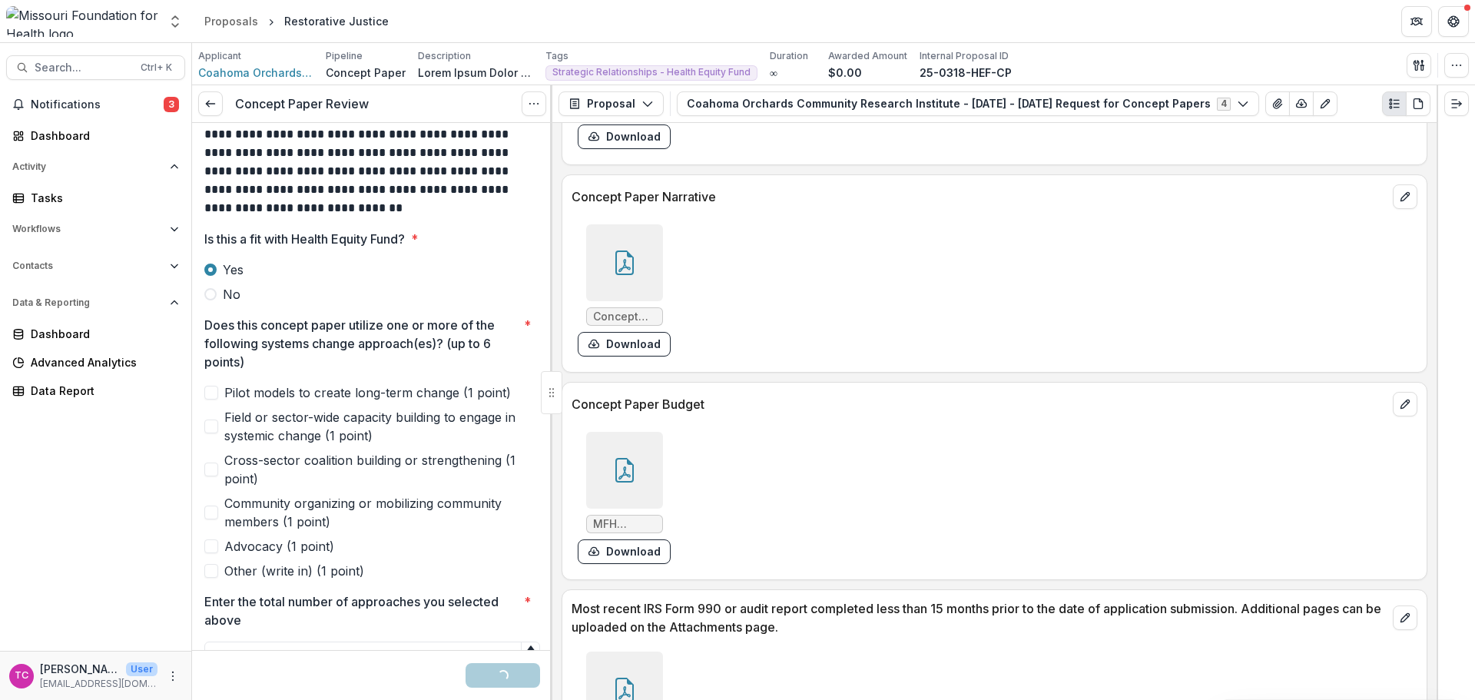
scroll to position [307, 0]
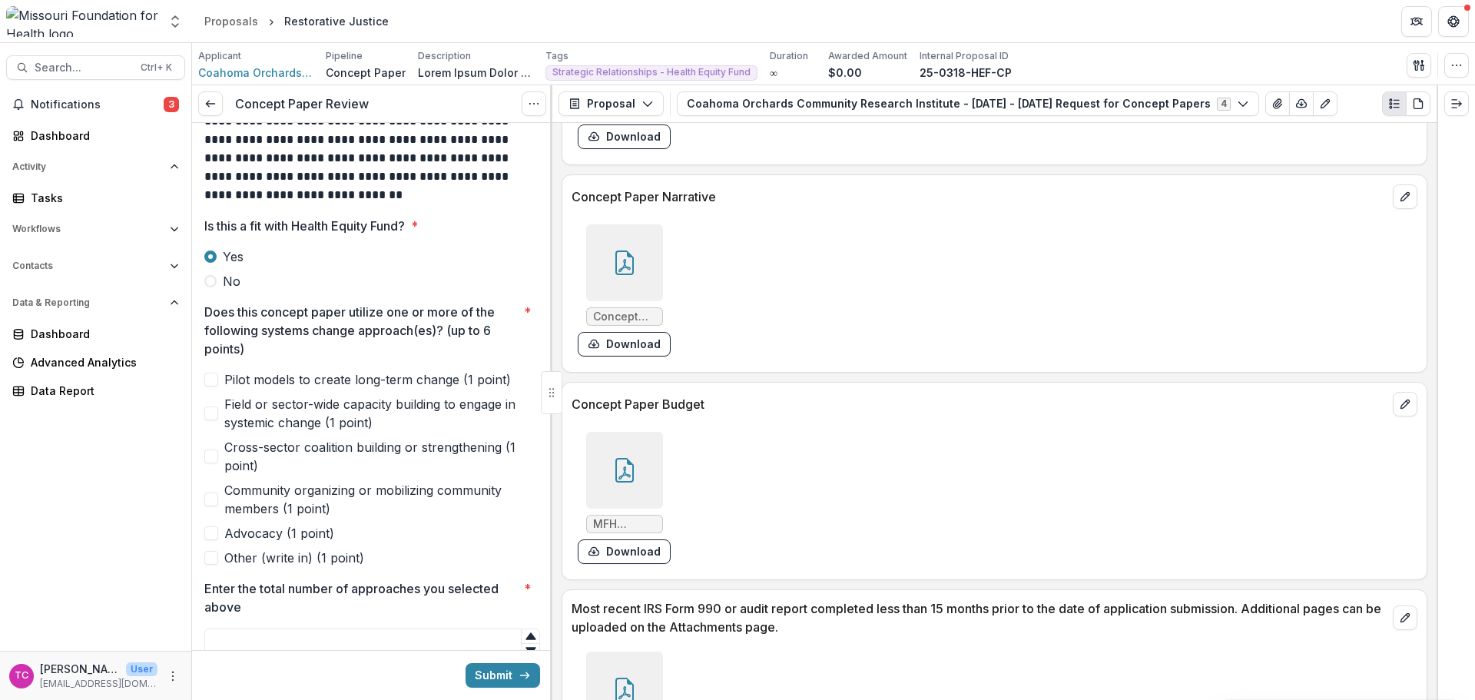
click at [301, 380] on span "Pilot models to create long-term change (1 point)" at bounding box center [367, 379] width 287 height 18
click at [247, 486] on span "Community organizing or mobilizing community members (1 point)" at bounding box center [382, 499] width 316 height 37
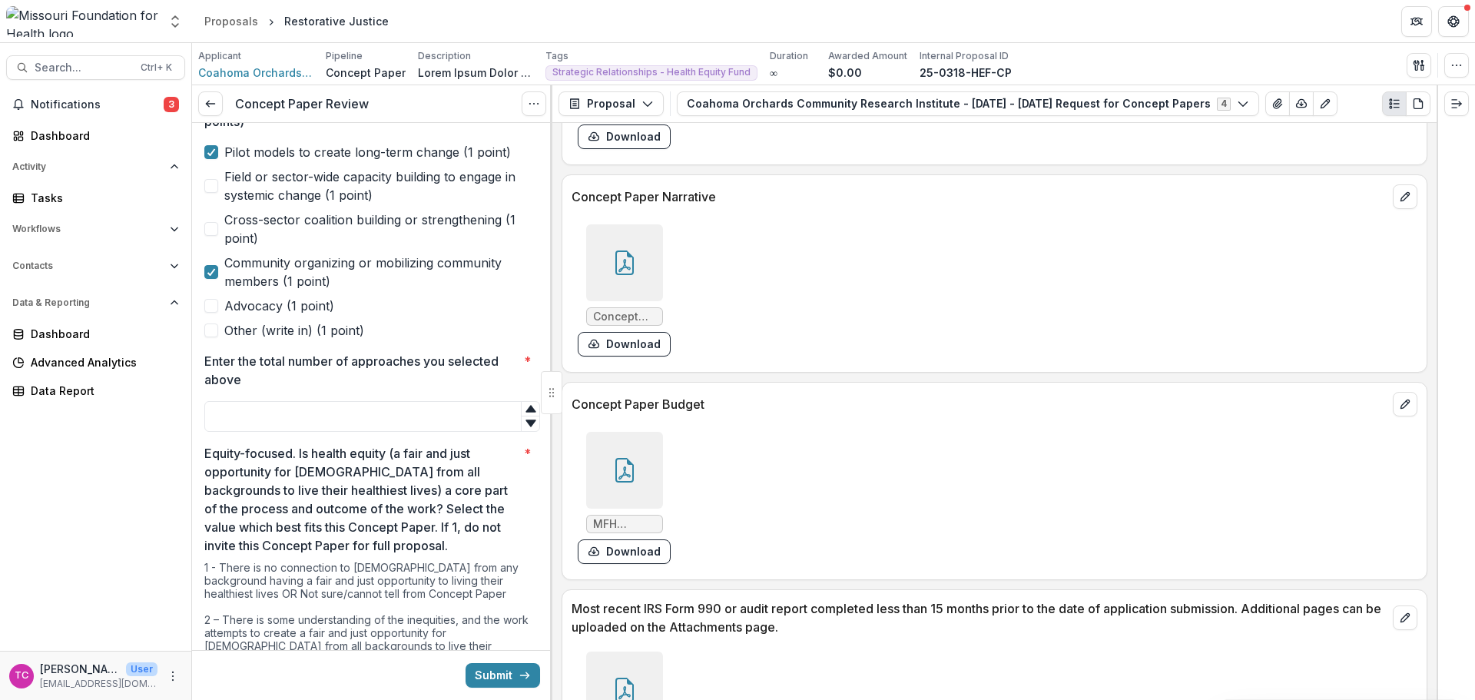
scroll to position [615, 0]
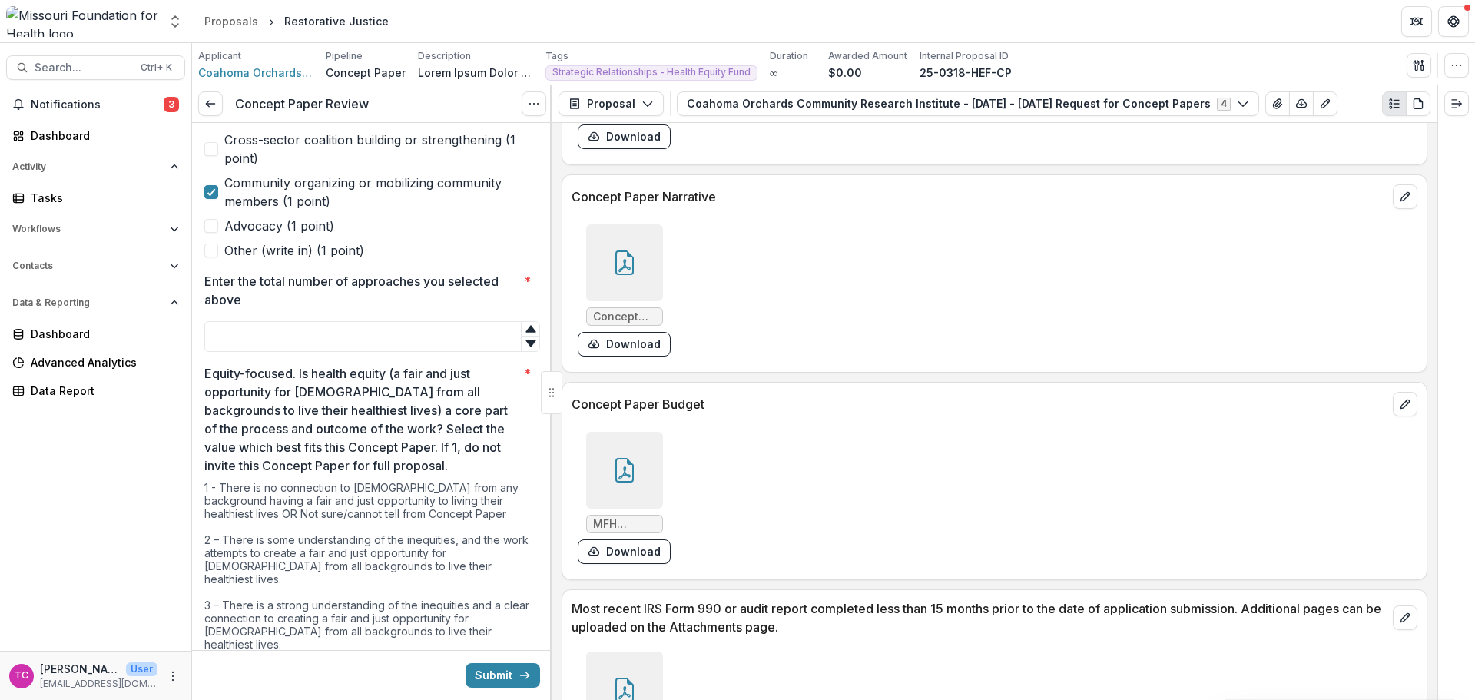
click at [310, 330] on input "Enter the total number of approaches you selected above *" at bounding box center [372, 336] width 336 height 31
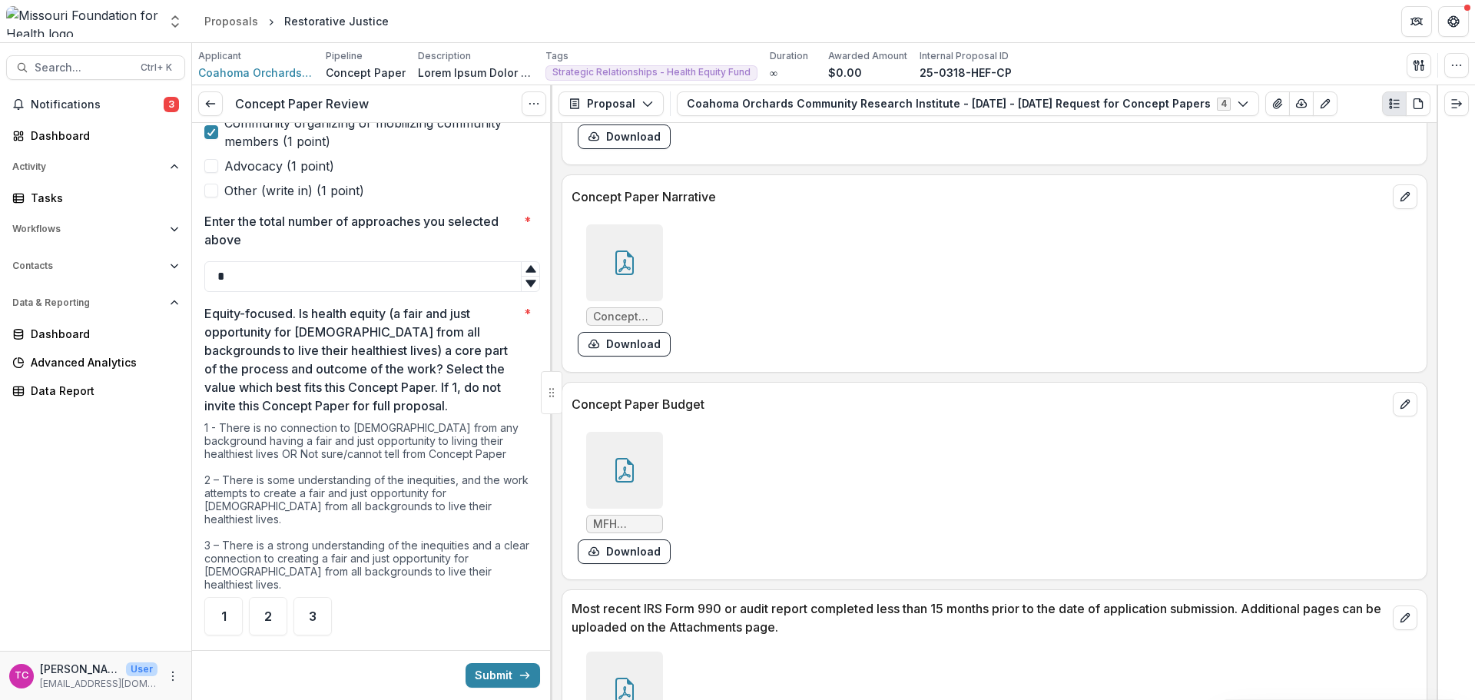
scroll to position [691, 0]
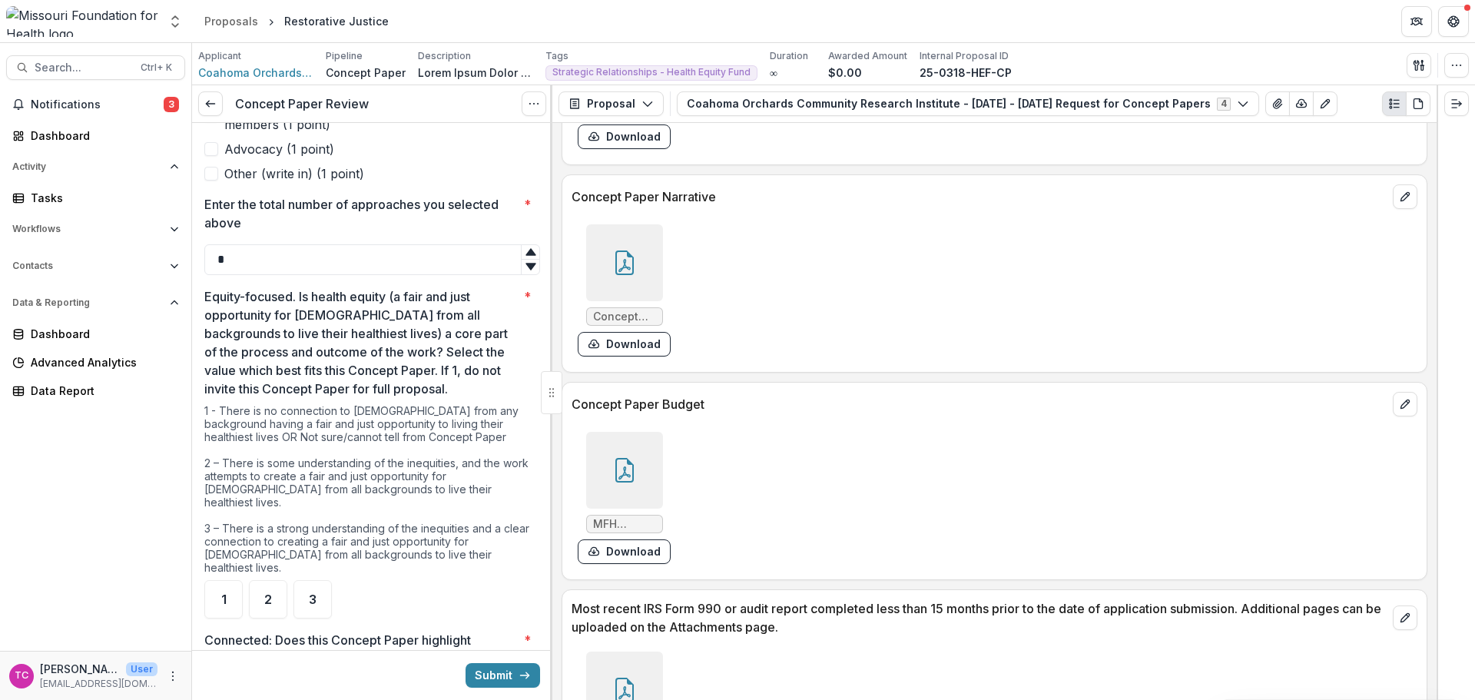
type input "*"
click at [311, 580] on div "3" at bounding box center [312, 599] width 38 height 38
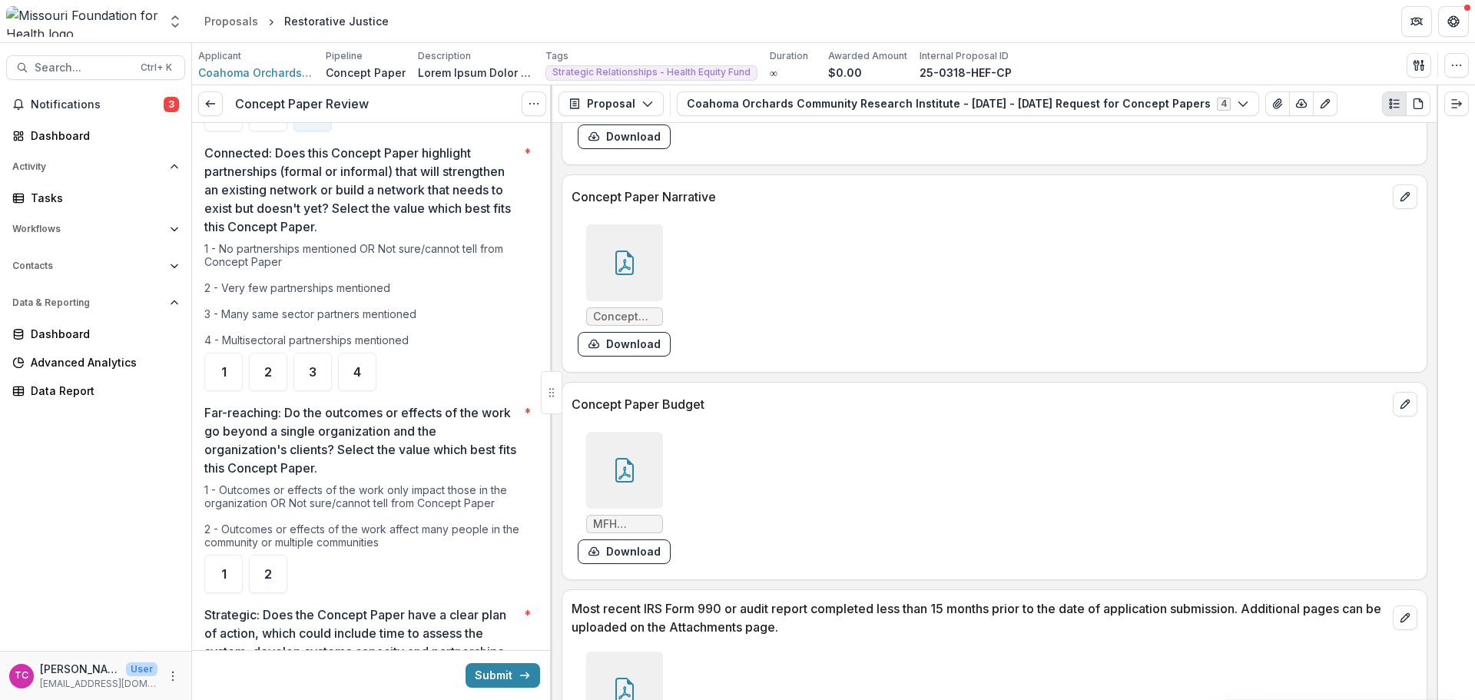
scroll to position [1229, 0]
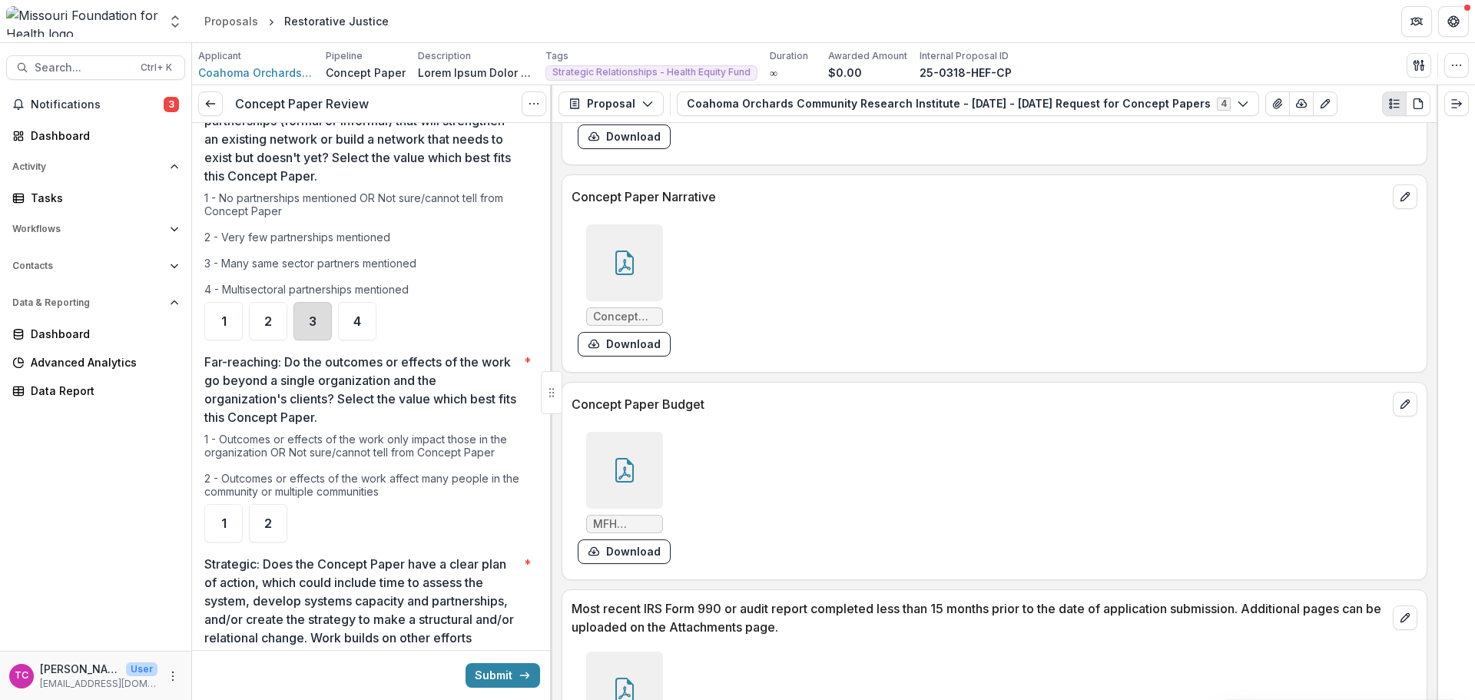
click at [302, 302] on div "3" at bounding box center [312, 321] width 38 height 38
click at [249, 506] on div "2" at bounding box center [268, 523] width 38 height 38
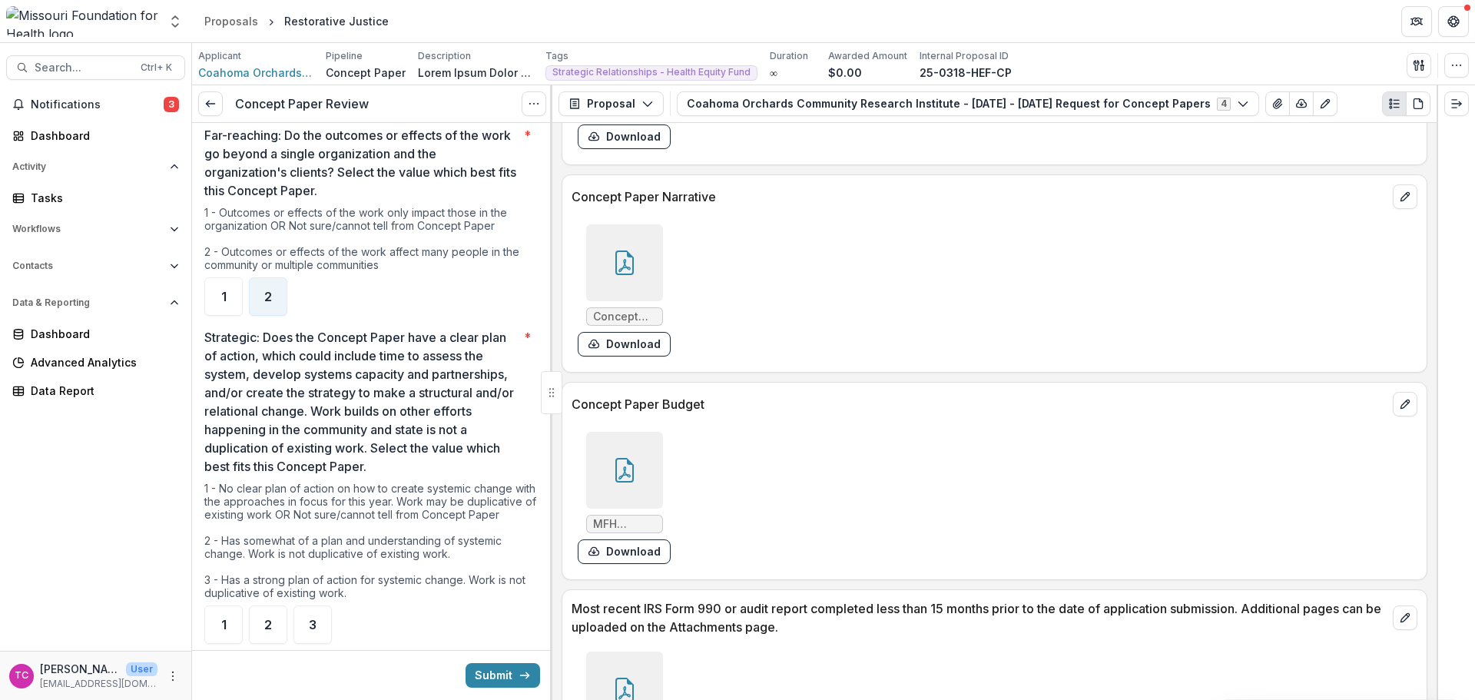
scroll to position [1613, 0]
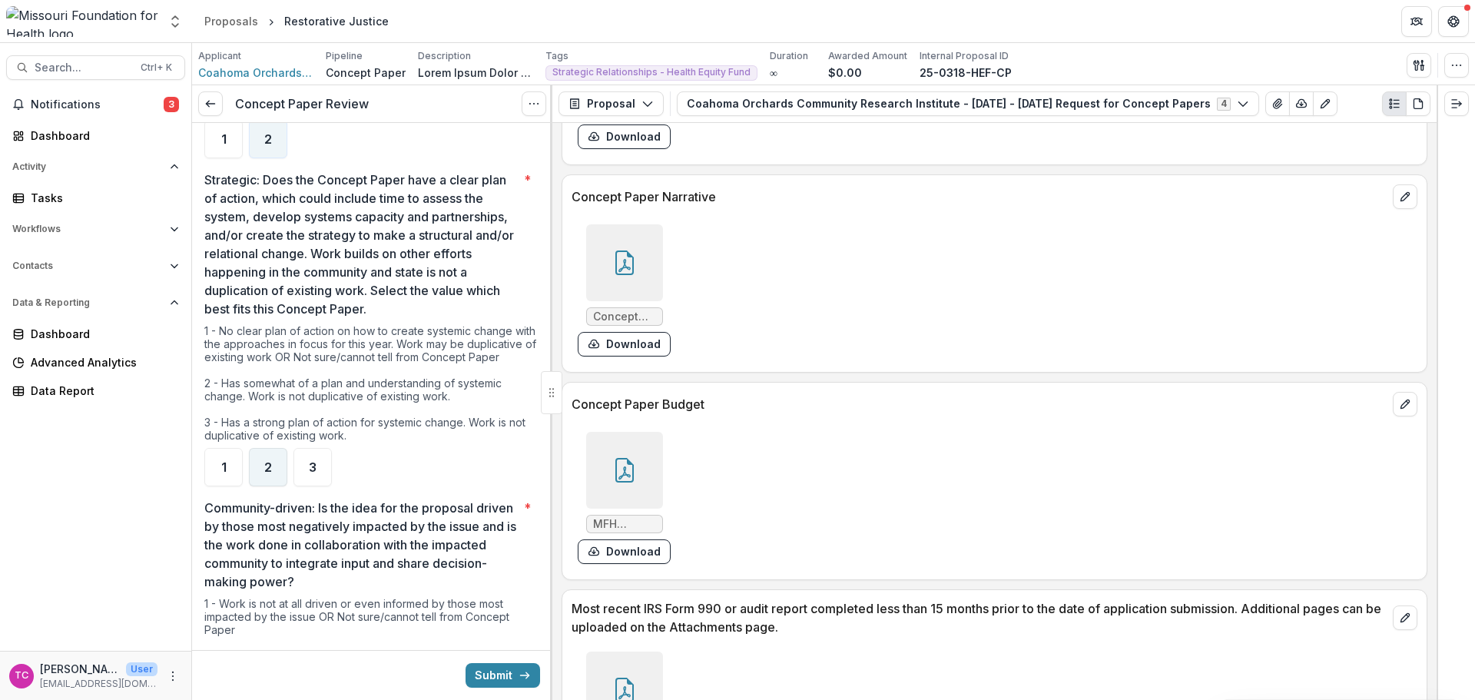
drag, startPoint x: 268, startPoint y: 465, endPoint x: 277, endPoint y: 505, distance: 40.8
click at [268, 465] on div "2" at bounding box center [268, 467] width 38 height 38
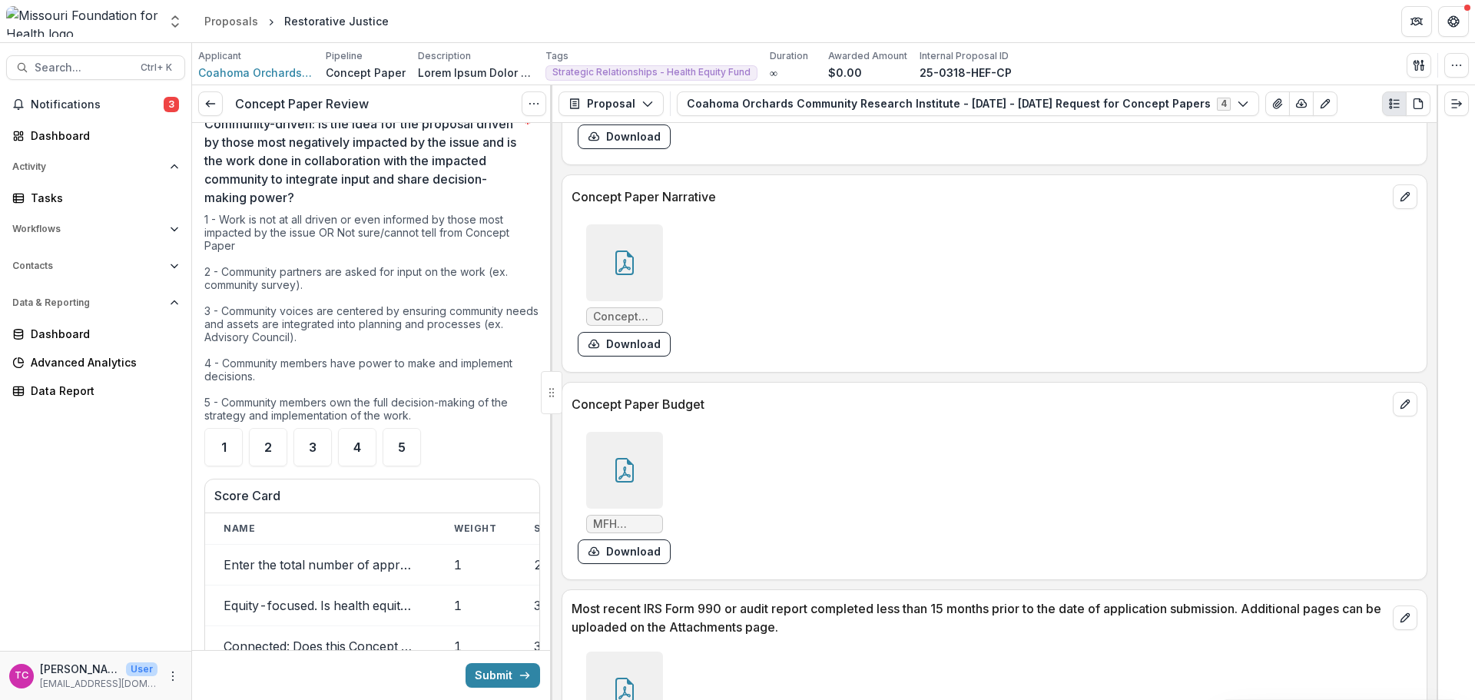
click at [421, 439] on ul "1 2 3 4 5" at bounding box center [372, 447] width 336 height 38
click at [406, 431] on div "5" at bounding box center [402, 447] width 38 height 38
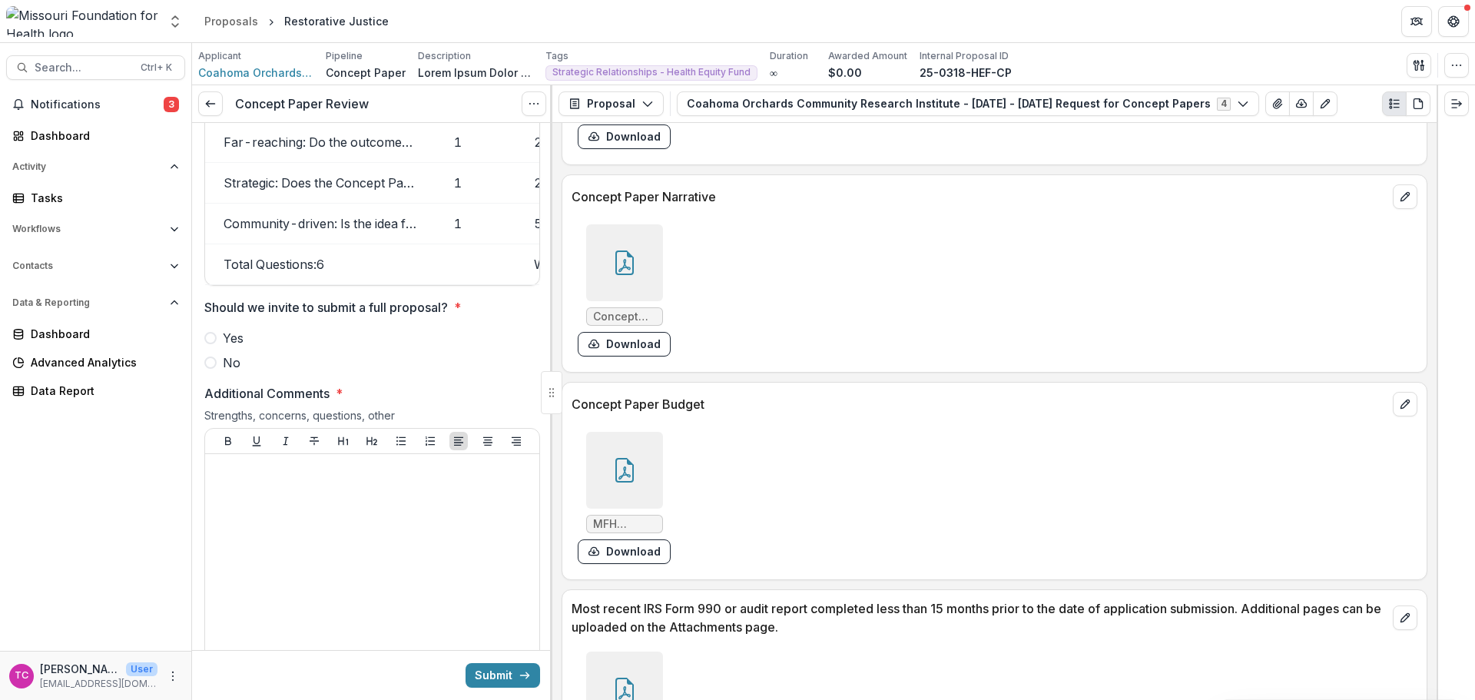
scroll to position [2612, 0]
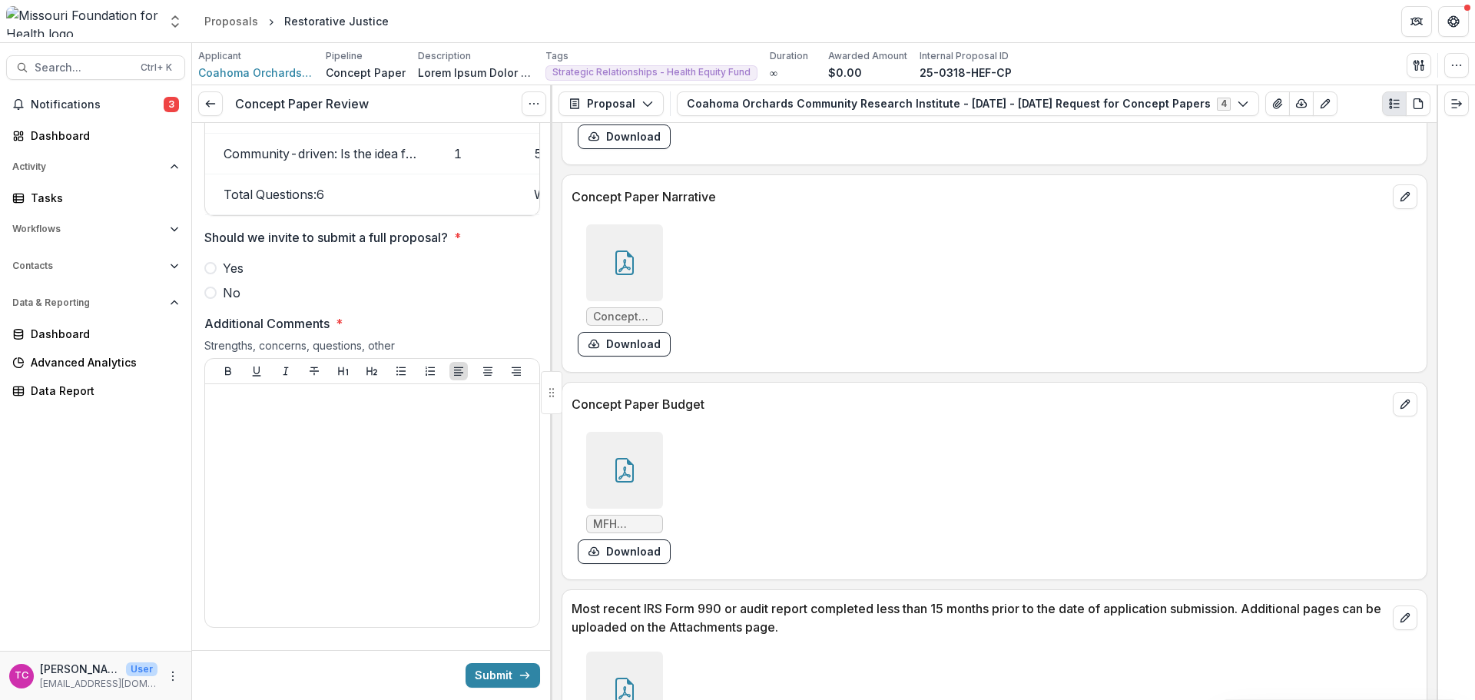
click at [244, 261] on span "Yes" at bounding box center [233, 268] width 21 height 18
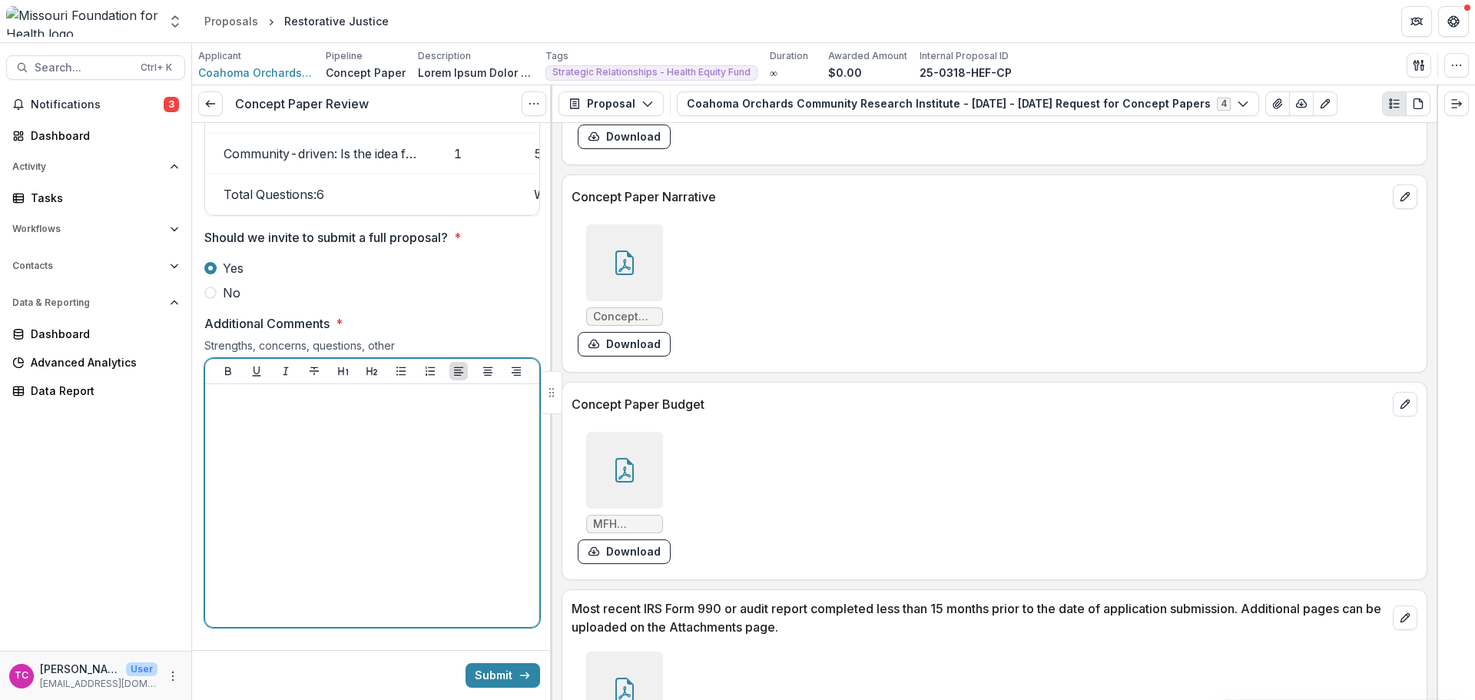
click at [290, 462] on div at bounding box center [372, 505] width 322 height 230
